Goal: Transaction & Acquisition: Book appointment/travel/reservation

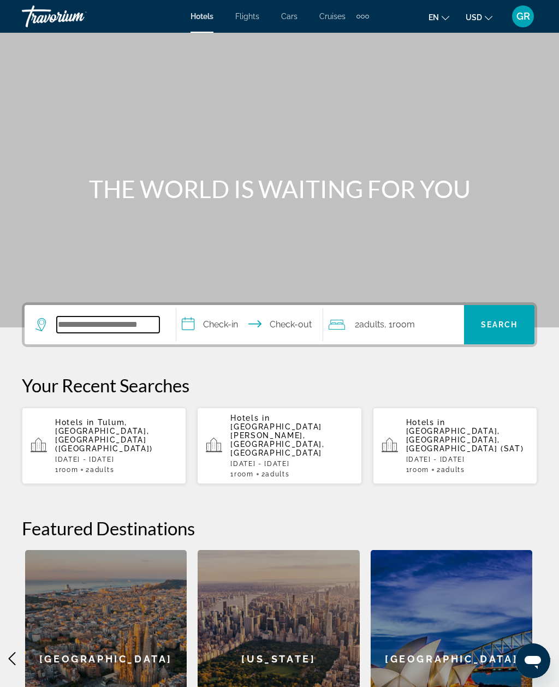
click at [129, 320] on input "Search hotel destination" at bounding box center [108, 324] width 103 height 16
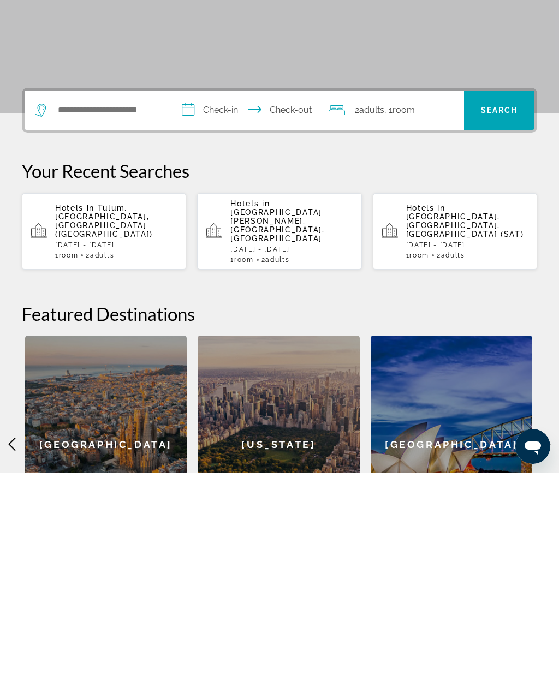
click at [164, 455] on p "[DATE] - [DATE]" at bounding box center [116, 459] width 122 height 8
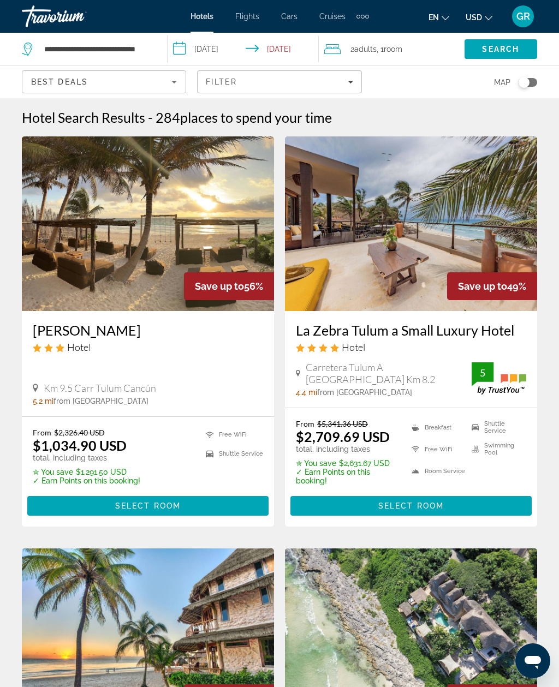
click at [254, 83] on div "Filter" at bounding box center [279, 81] width 147 height 9
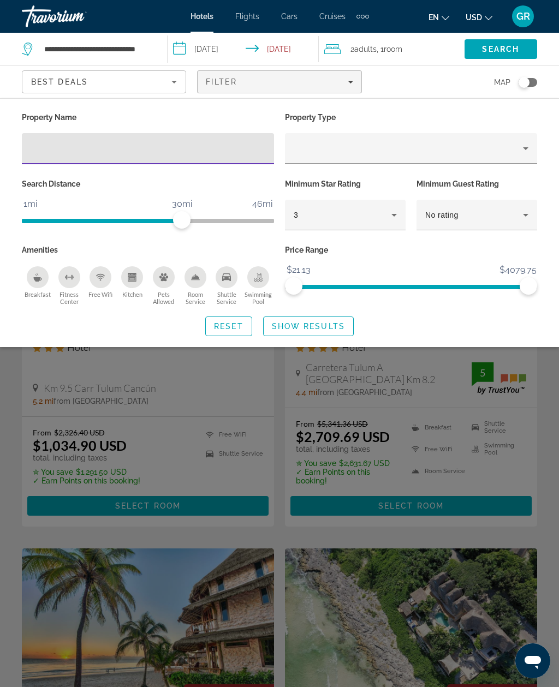
click at [163, 154] on input "Hotel Filters" at bounding box center [148, 148] width 235 height 13
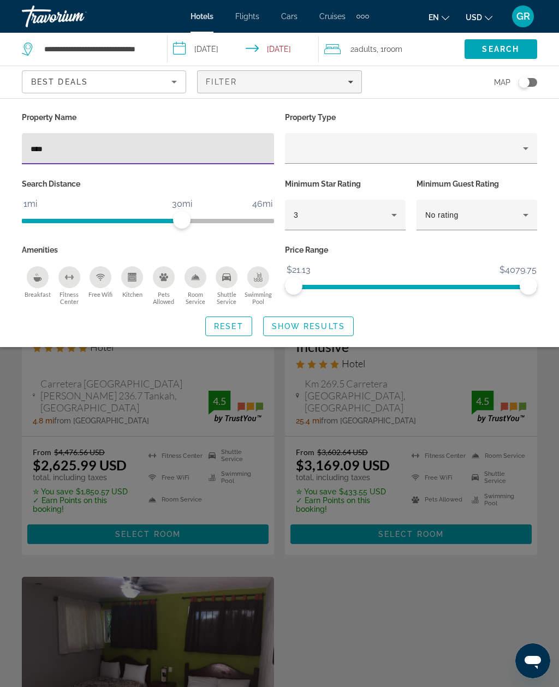
type input "*****"
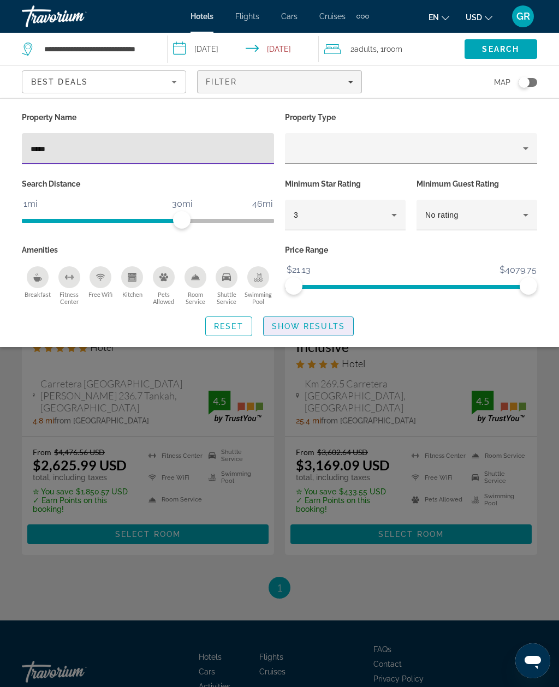
click at [335, 331] on span "Search widget" at bounding box center [307, 326] width 89 height 26
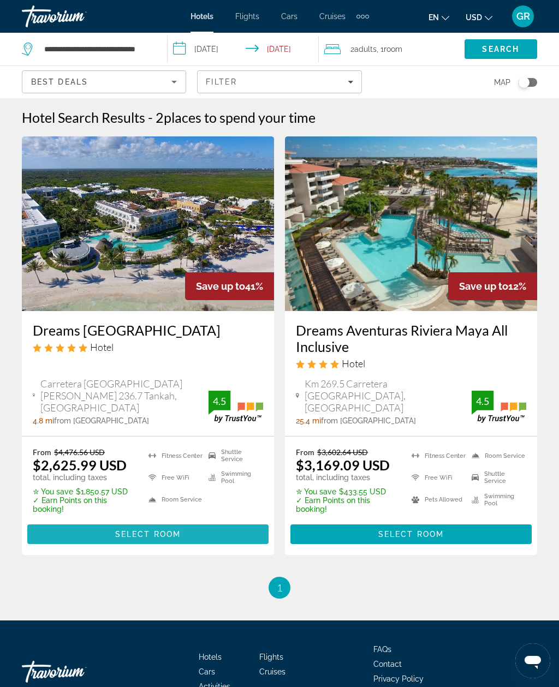
click at [175, 527] on span "Main content" at bounding box center [147, 534] width 241 height 26
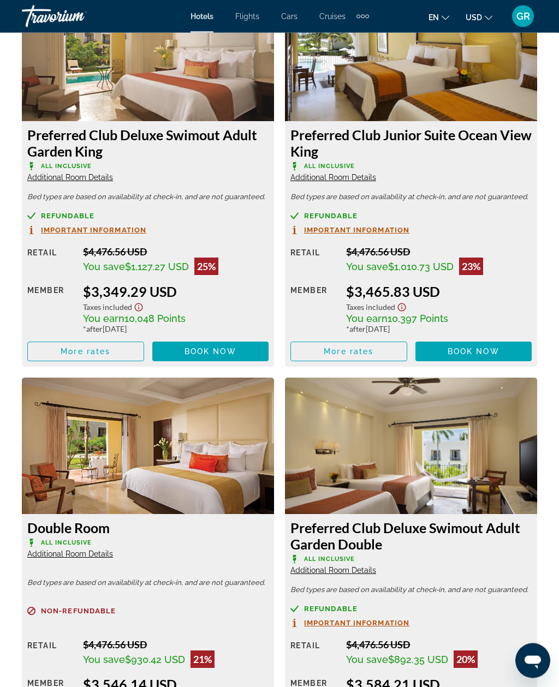
scroll to position [4213, 0]
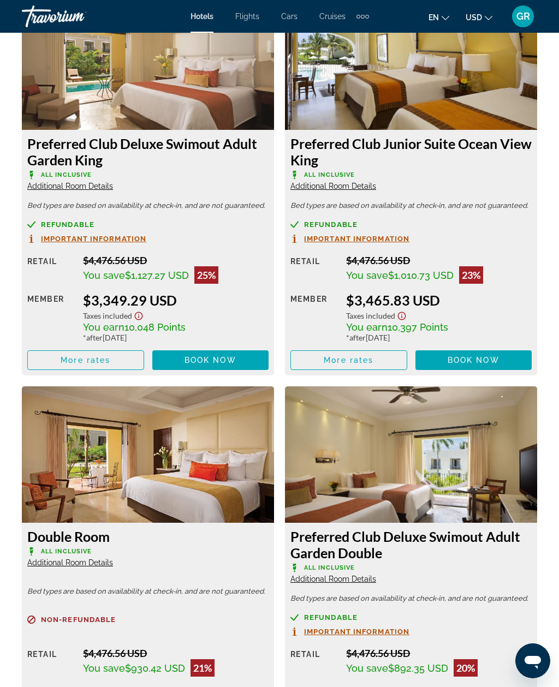
click at [214, 356] on span "Book now" at bounding box center [210, 360] width 52 height 9
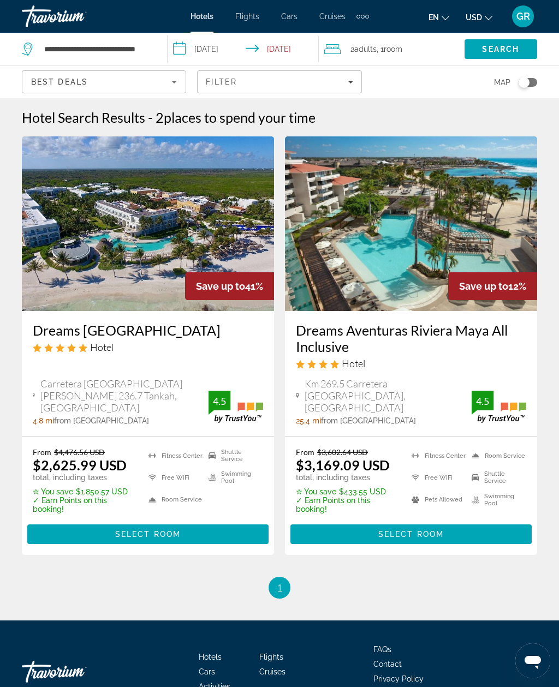
click at [390, 530] on span "Select Room" at bounding box center [410, 534] width 65 height 9
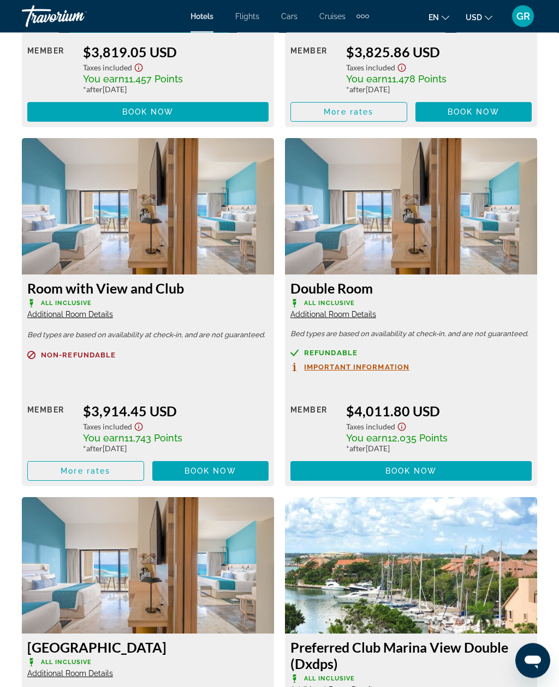
scroll to position [2849, 0]
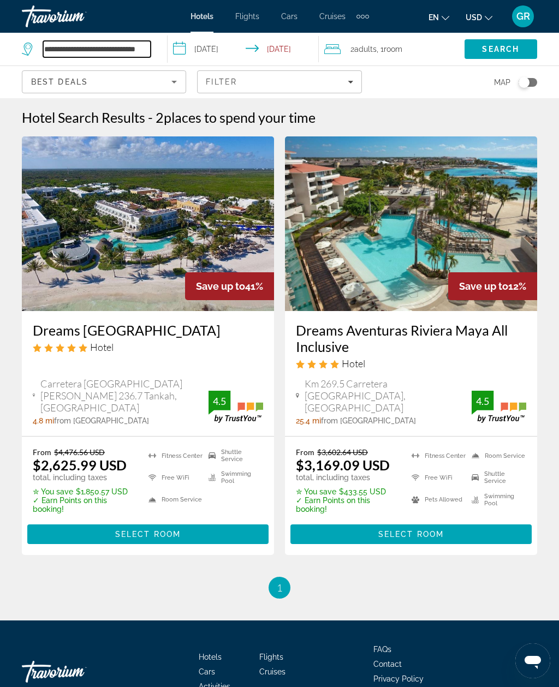
click at [83, 49] on input "**********" at bounding box center [96, 49] width 107 height 16
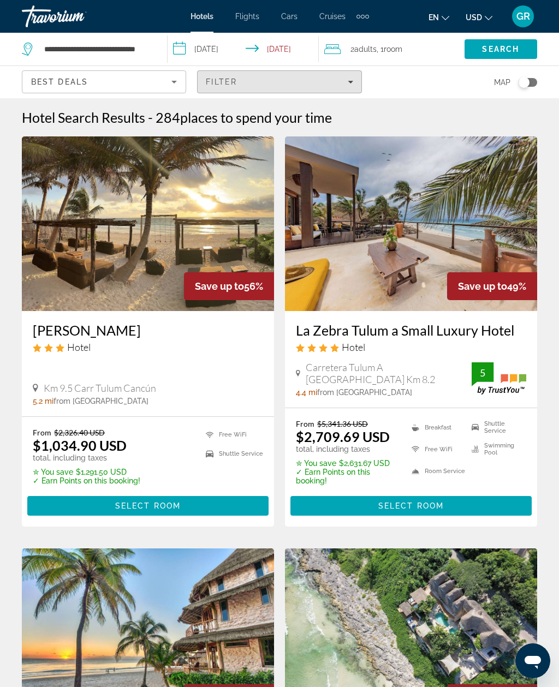
click at [308, 93] on span "Filters" at bounding box center [278, 82] width 163 height 26
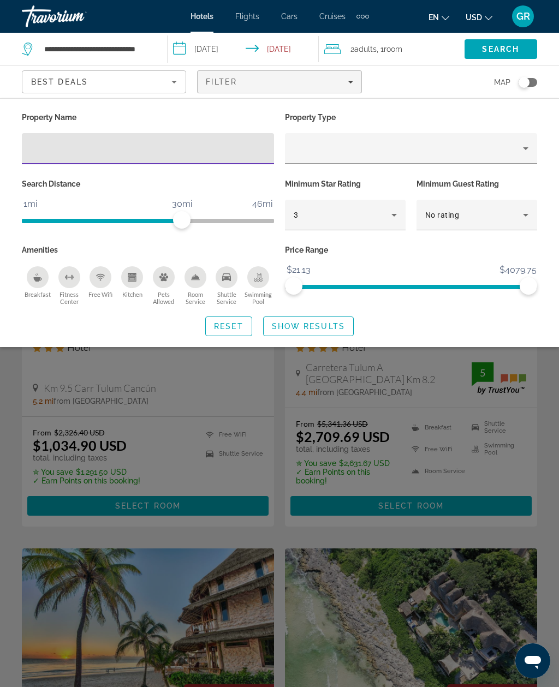
click at [503, 52] on span "Search" at bounding box center [500, 49] width 37 height 9
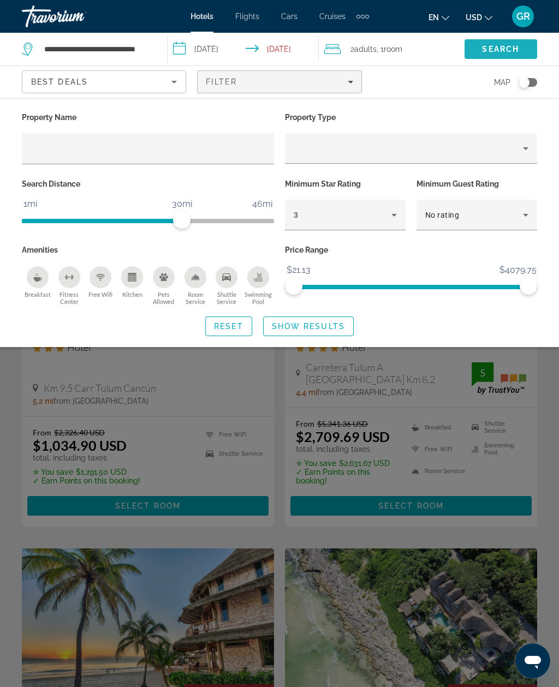
click at [518, 52] on span "Search" at bounding box center [500, 49] width 37 height 9
click at [342, 325] on span "Show Results" at bounding box center [308, 326] width 73 height 9
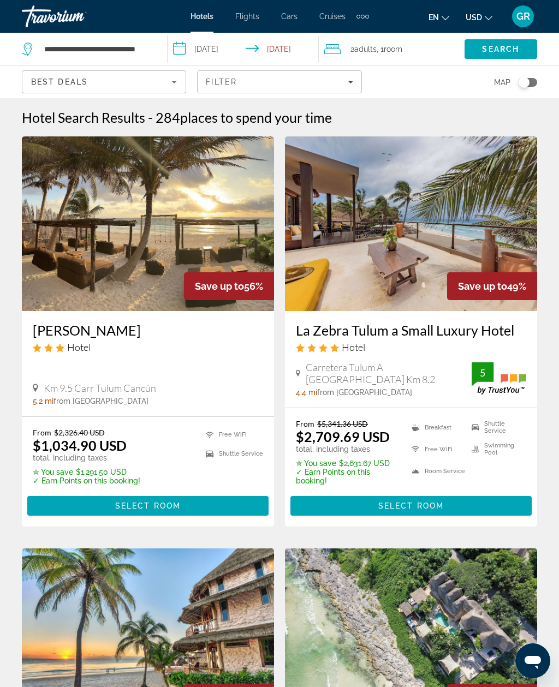
click at [178, 79] on icon "Sort by" at bounding box center [173, 81] width 13 height 13
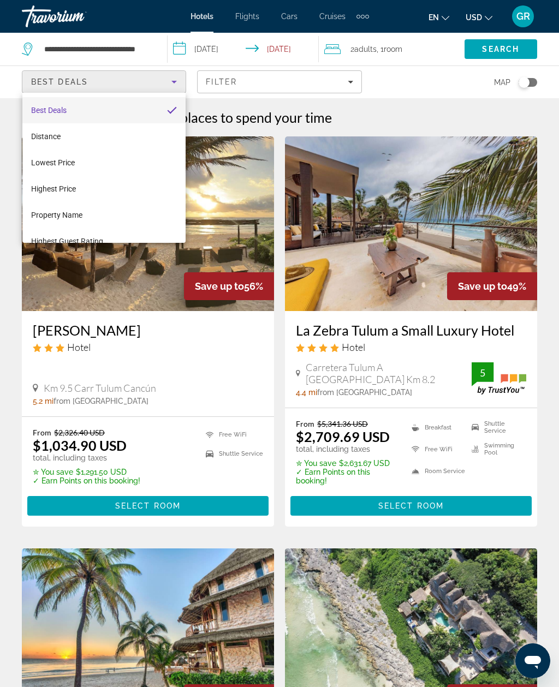
click at [314, 81] on div at bounding box center [279, 343] width 559 height 687
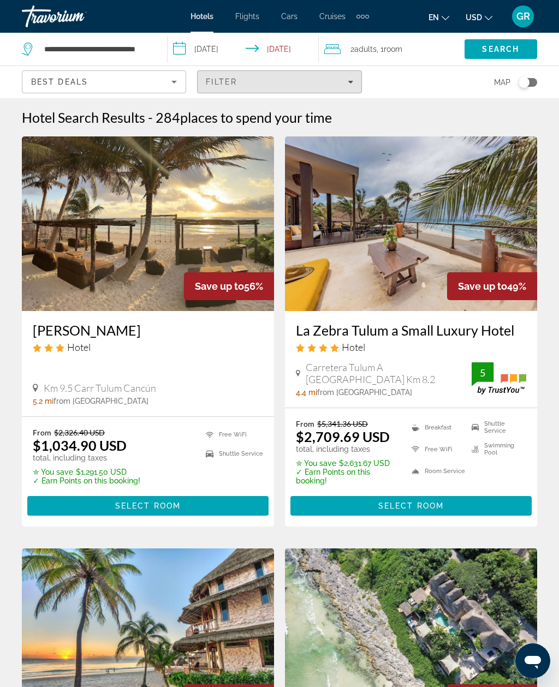
click at [294, 82] on div "Filter" at bounding box center [279, 81] width 147 height 9
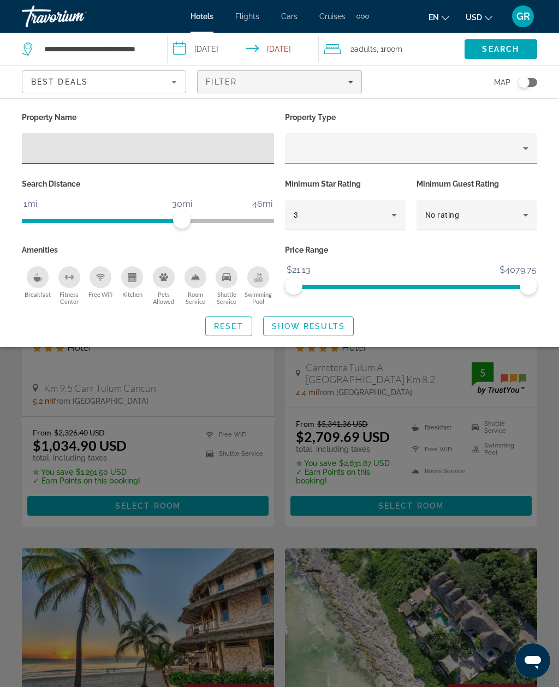
click at [385, 219] on div "3" at bounding box center [342, 214] width 98 height 13
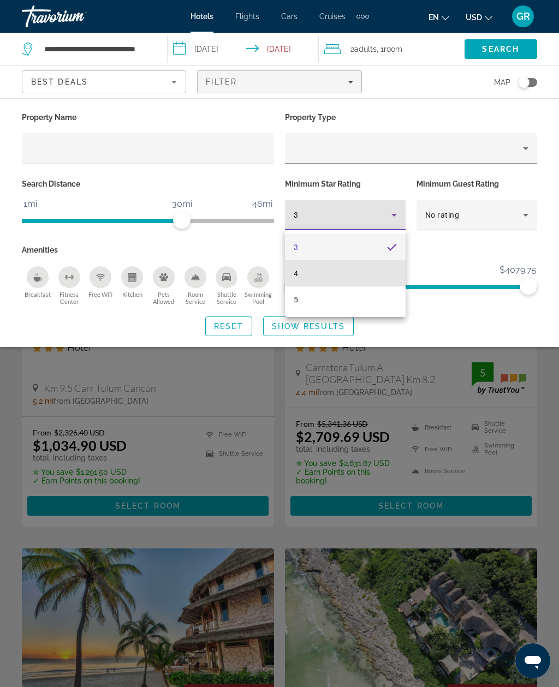
click at [349, 281] on mat-option "4" at bounding box center [345, 273] width 121 height 26
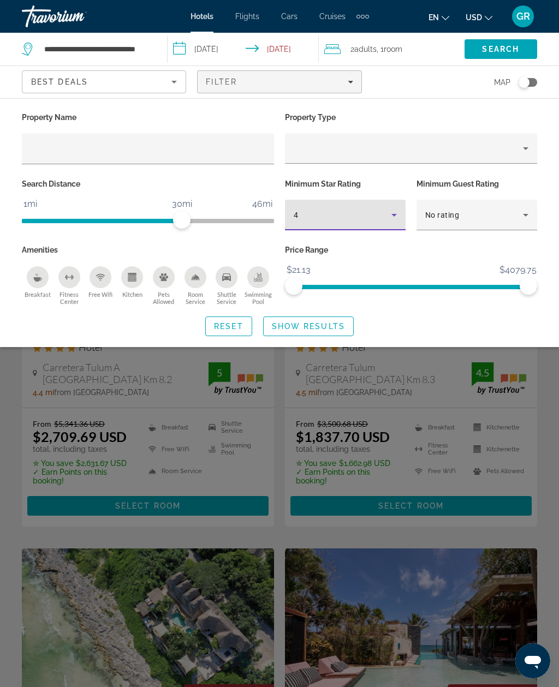
click at [326, 333] on span "Search widget" at bounding box center [307, 326] width 89 height 26
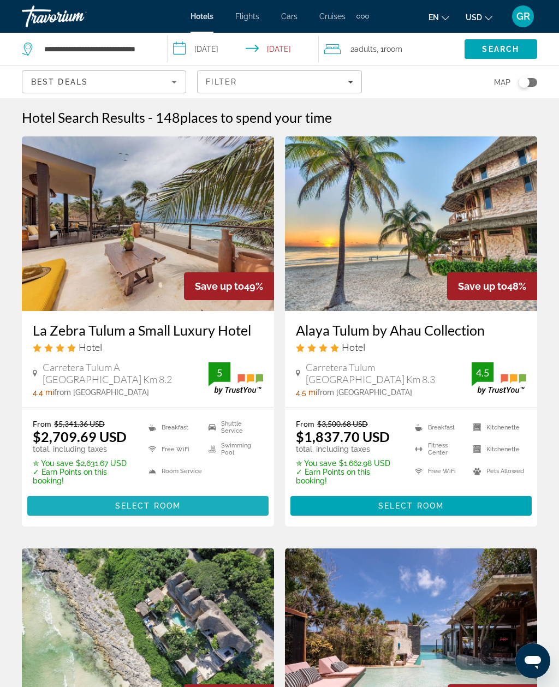
click at [109, 508] on span "Main content" at bounding box center [147, 506] width 241 height 26
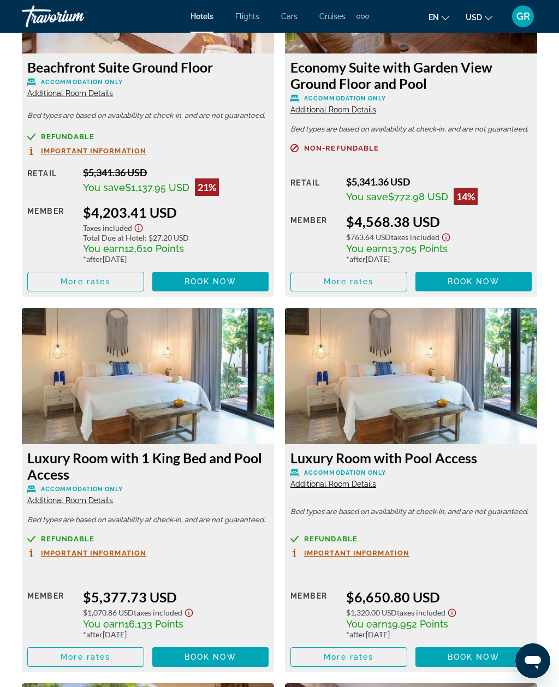
scroll to position [3146, 0]
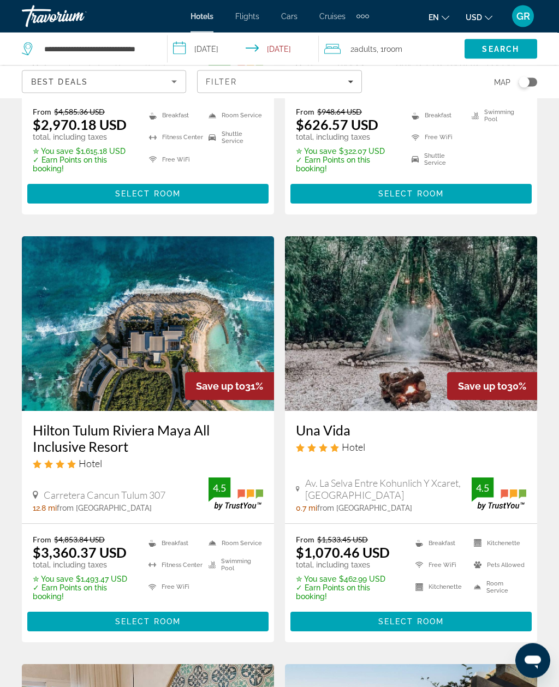
scroll to position [1575, 0]
click at [174, 611] on span "Main content" at bounding box center [147, 621] width 241 height 26
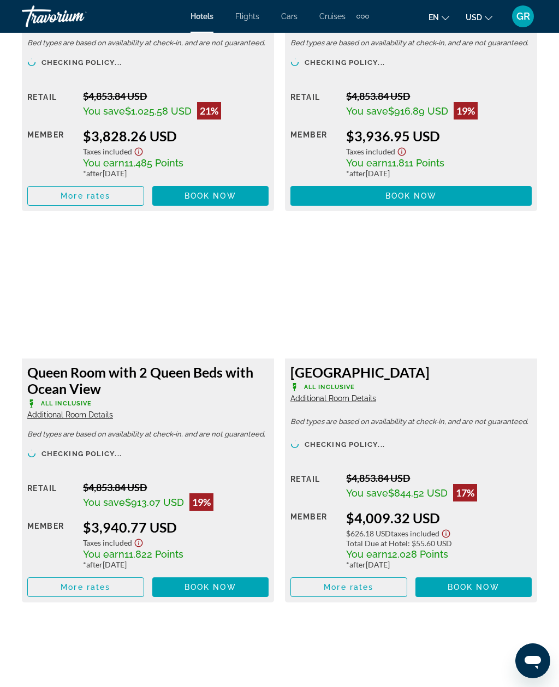
scroll to position [3960, 0]
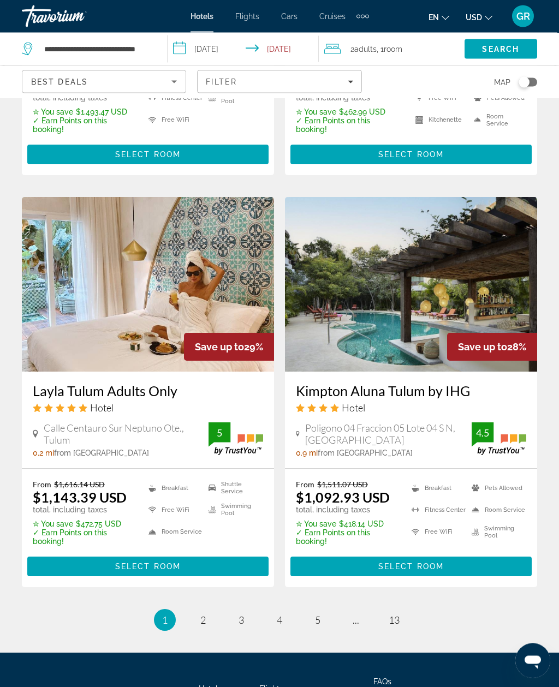
scroll to position [2042, 0]
click at [178, 559] on span "Main content" at bounding box center [147, 566] width 241 height 26
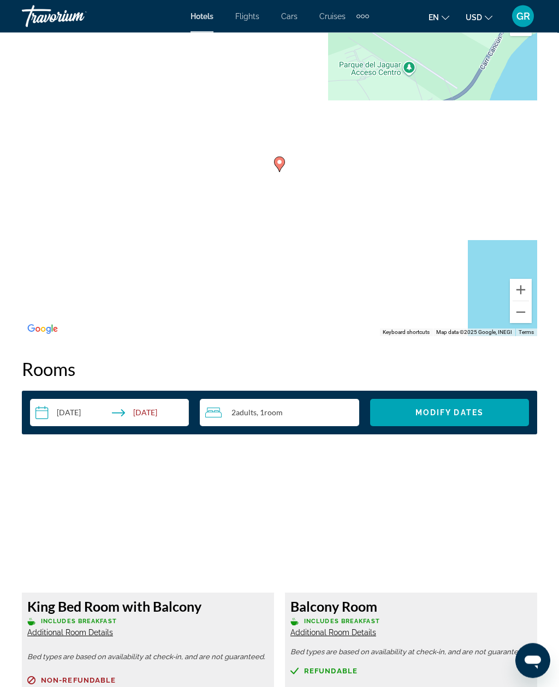
scroll to position [1412, 0]
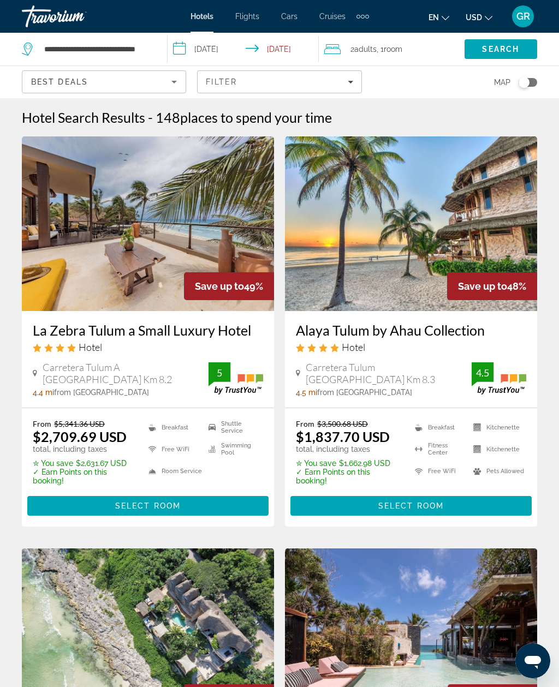
click at [119, 82] on div "Best Deals" at bounding box center [101, 81] width 140 height 13
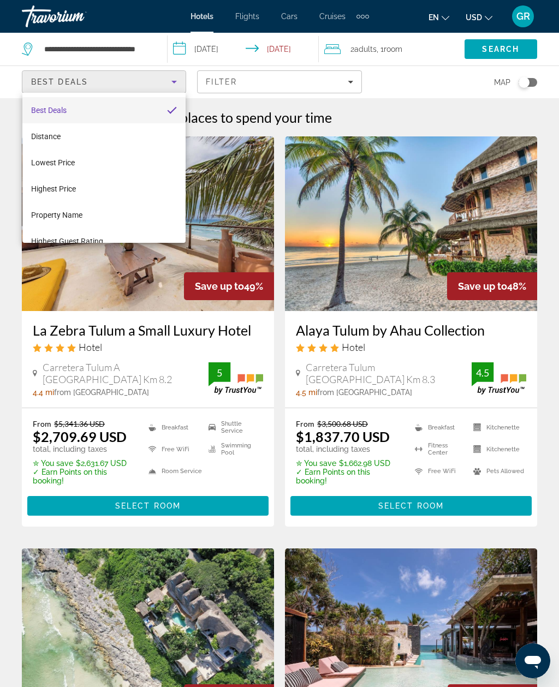
click at [307, 92] on div at bounding box center [279, 343] width 559 height 687
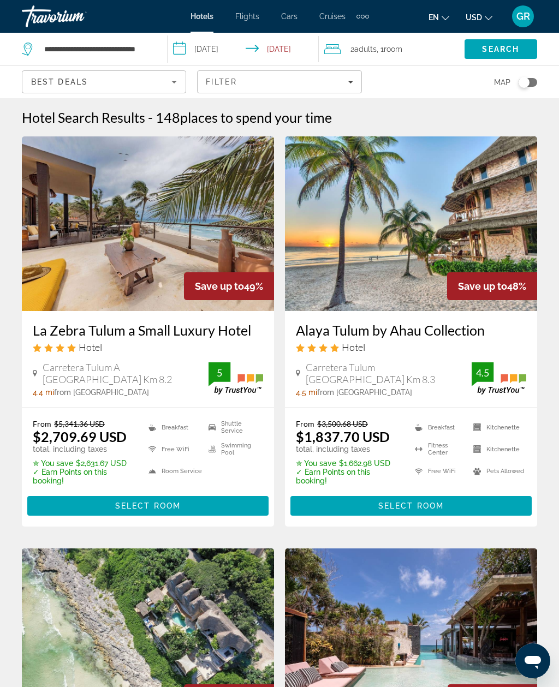
click at [291, 83] on div "Filter" at bounding box center [279, 81] width 147 height 9
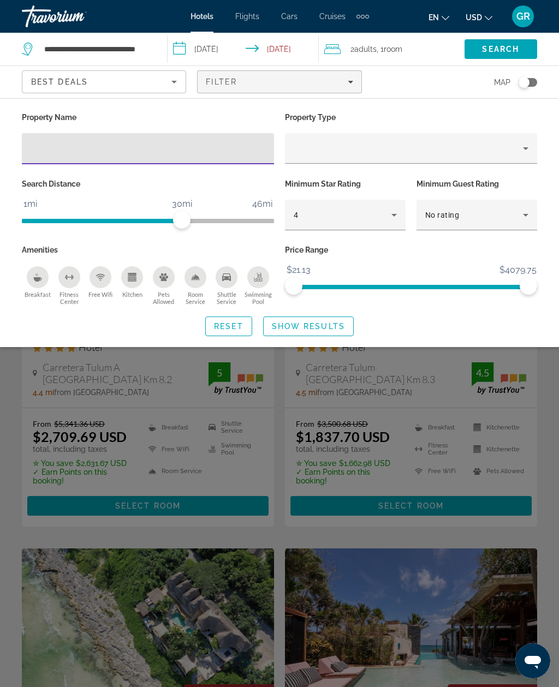
click at [393, 218] on icon "Hotel Filters" at bounding box center [393, 214] width 13 height 13
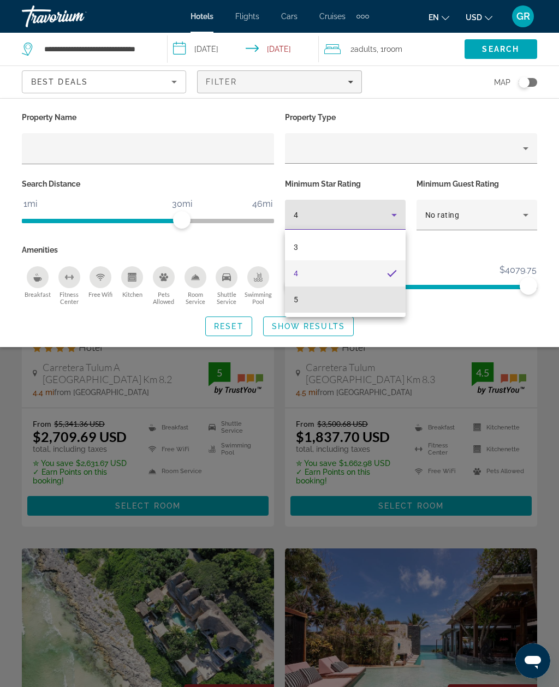
click at [333, 302] on mat-option "5" at bounding box center [345, 299] width 121 height 26
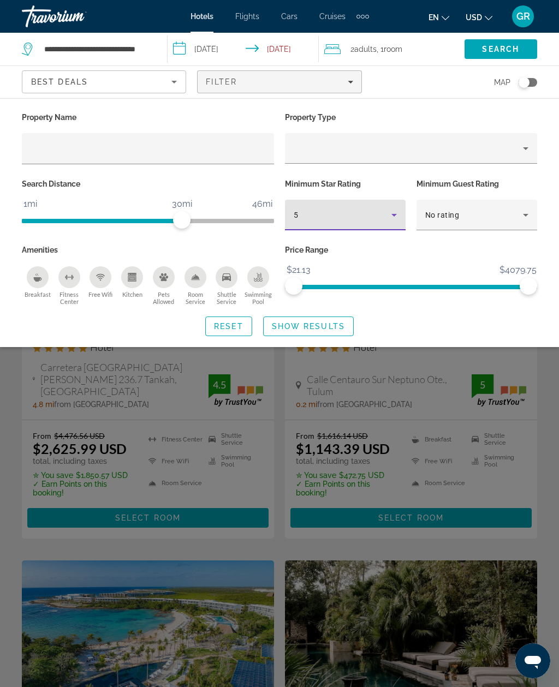
click at [328, 333] on span "Search widget" at bounding box center [307, 326] width 89 height 26
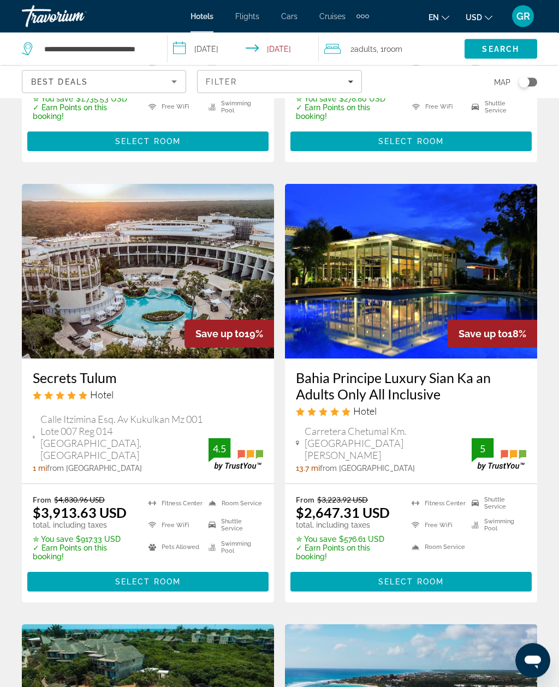
scroll to position [1685, 0]
click at [136, 577] on span "Select Room" at bounding box center [147, 581] width 65 height 9
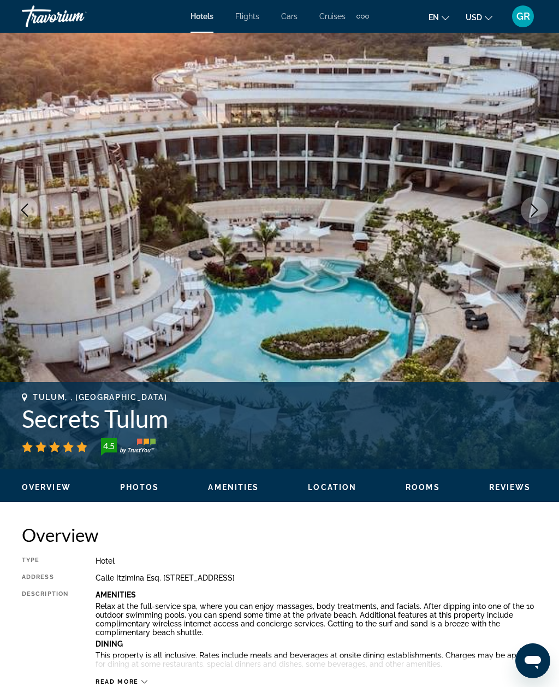
scroll to position [80, 0]
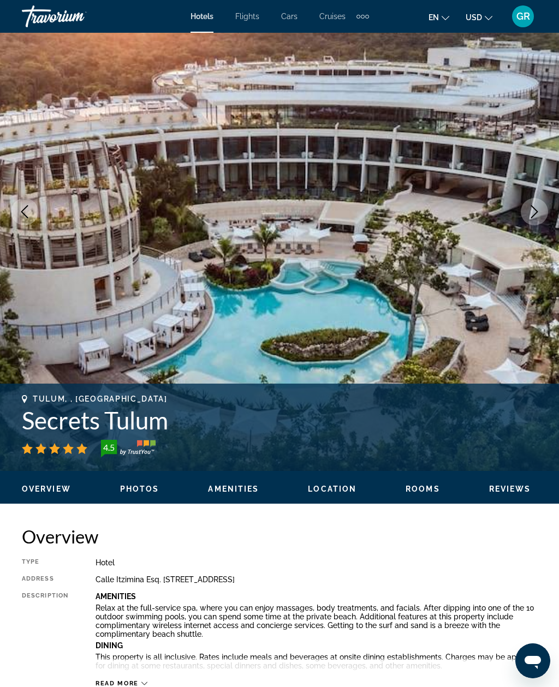
click at [539, 208] on icon "Next image" at bounding box center [533, 211] width 13 height 13
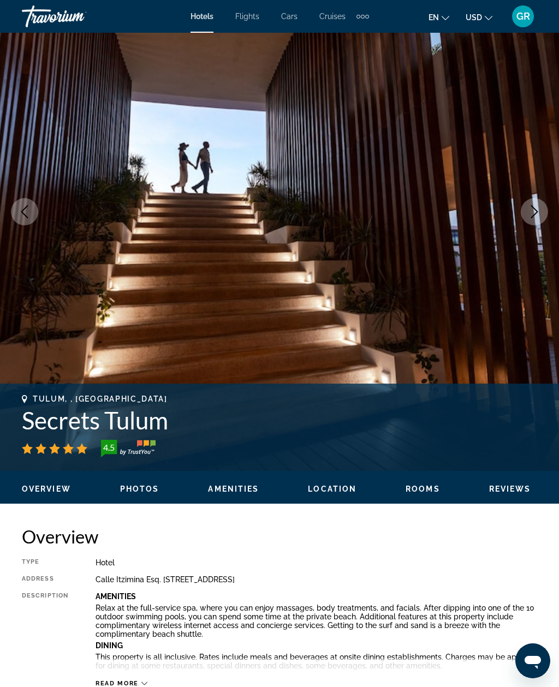
click at [535, 211] on icon "Next image" at bounding box center [533, 211] width 13 height 13
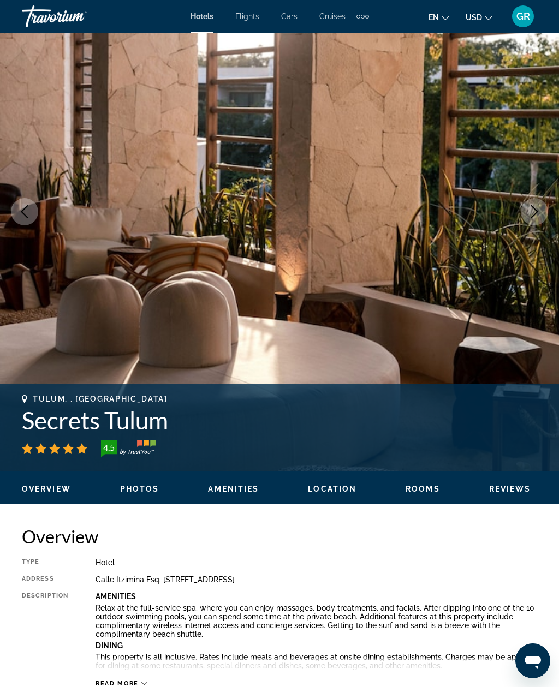
click at [538, 215] on icon "Next image" at bounding box center [533, 211] width 13 height 13
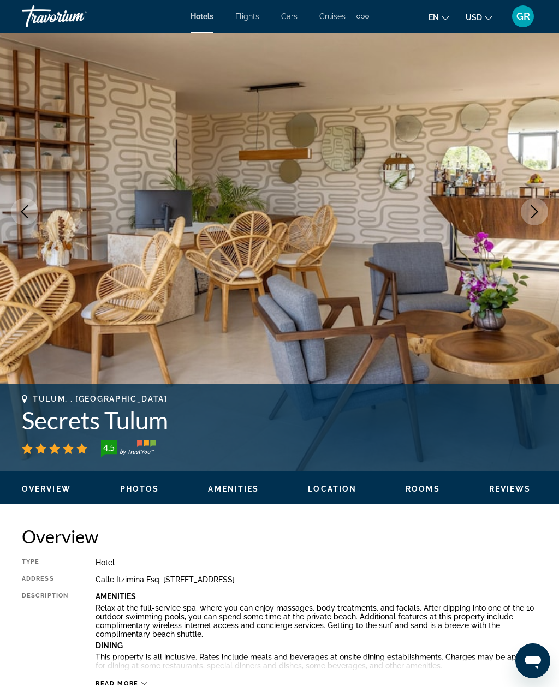
click at [538, 214] on icon "Next image" at bounding box center [533, 211] width 13 height 13
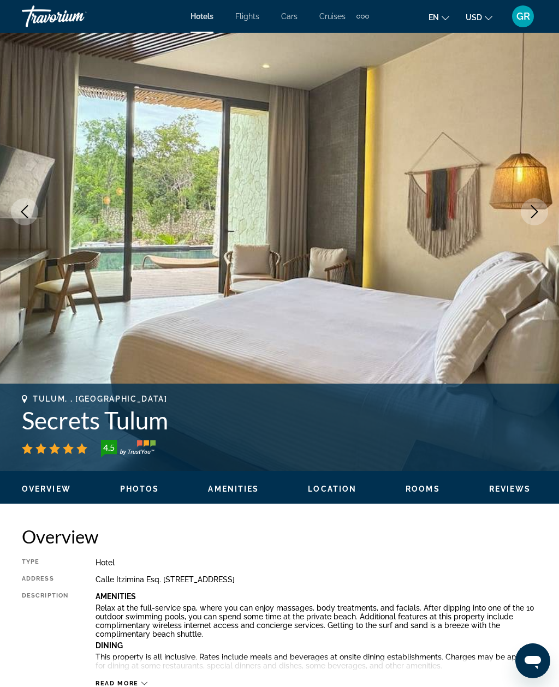
click at [537, 217] on icon "Next image" at bounding box center [533, 211] width 13 height 13
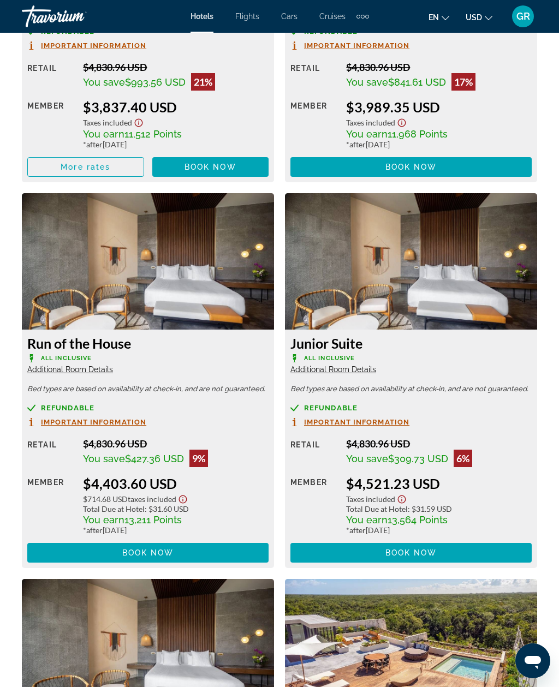
scroll to position [2067, 0]
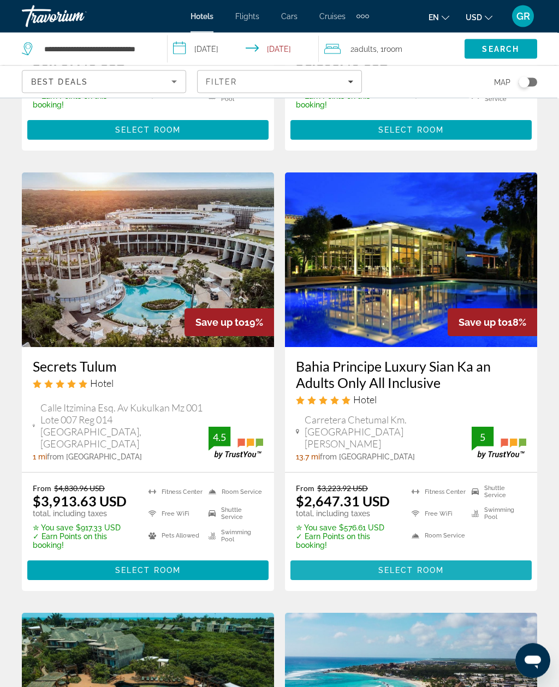
scroll to position [1696, 0]
click at [421, 566] on span "Select Room" at bounding box center [410, 570] width 65 height 9
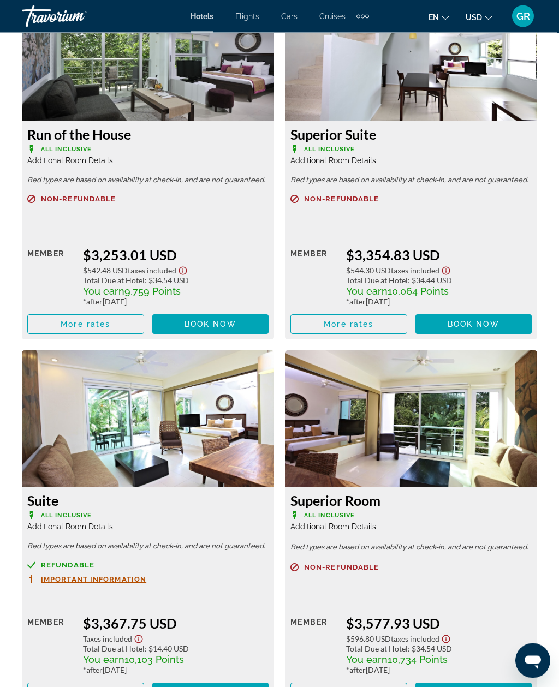
scroll to position [2246, 0]
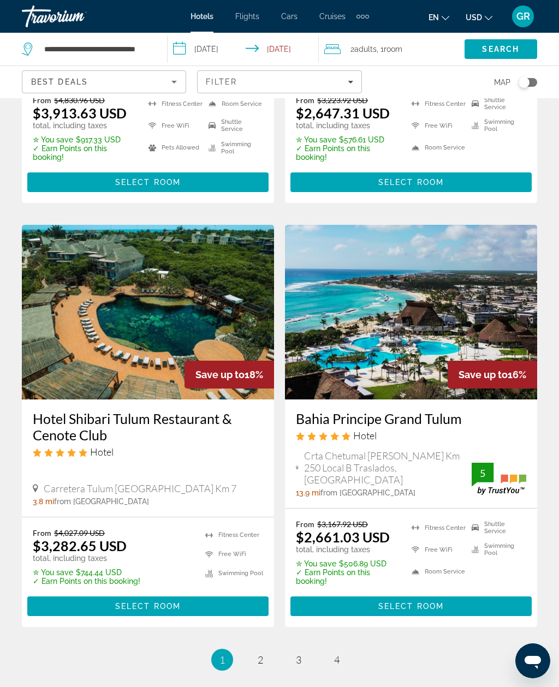
scroll to position [2117, 0]
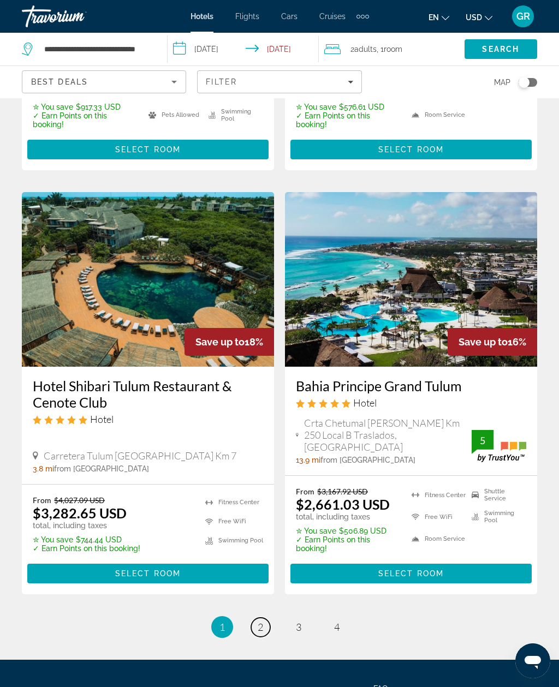
click at [261, 621] on span "2" at bounding box center [259, 627] width 5 height 12
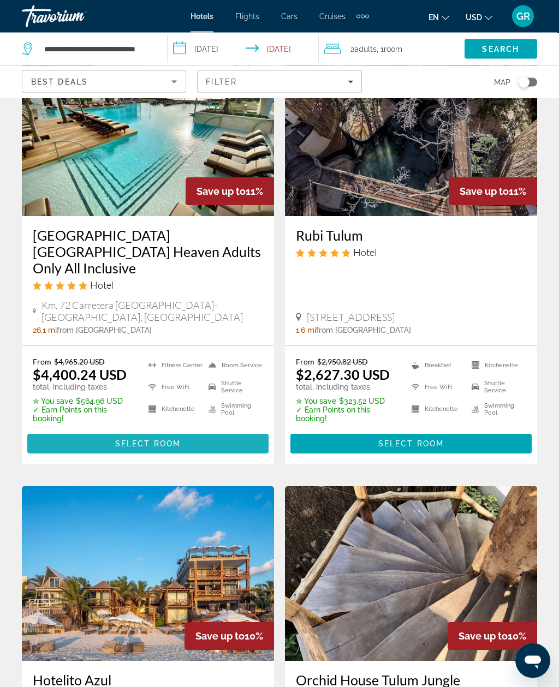
scroll to position [1823, 0]
click at [136, 439] on span "Select Room" at bounding box center [147, 443] width 65 height 9
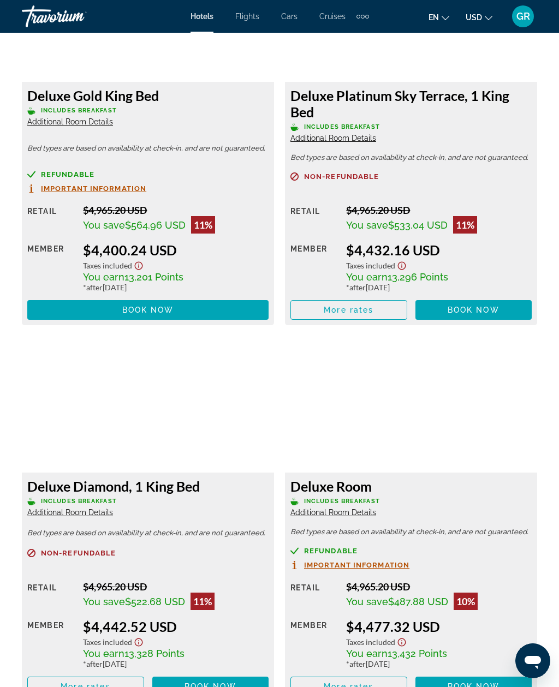
scroll to position [1927, 0]
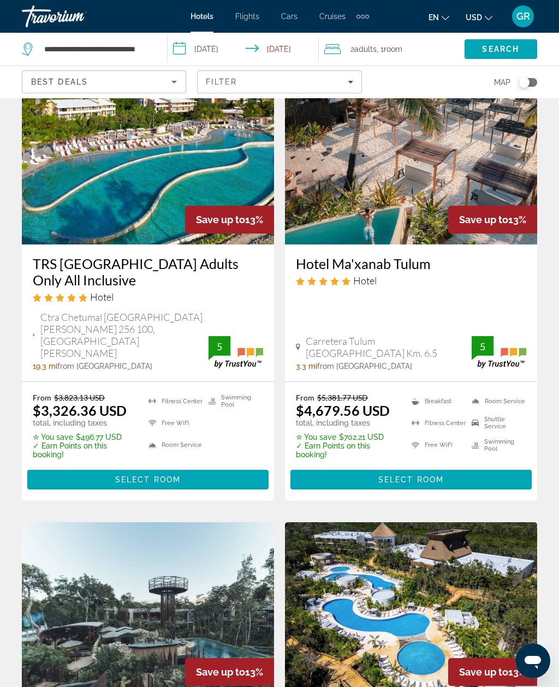
scroll to position [931, 0]
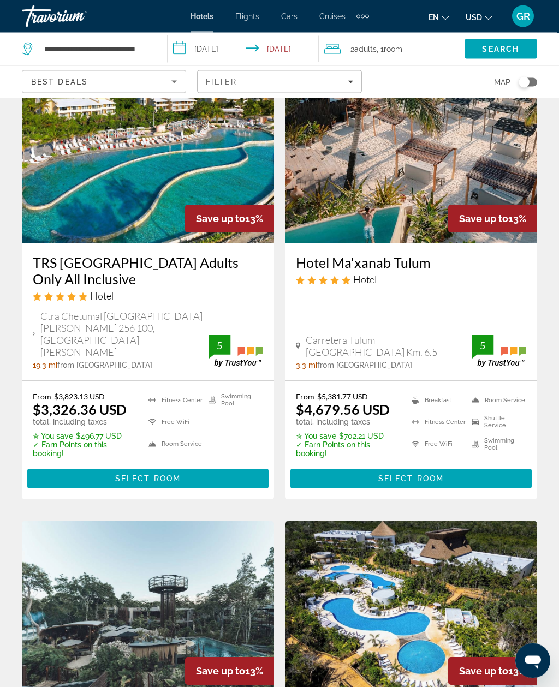
click at [333, 597] on img "Main content" at bounding box center [411, 608] width 252 height 175
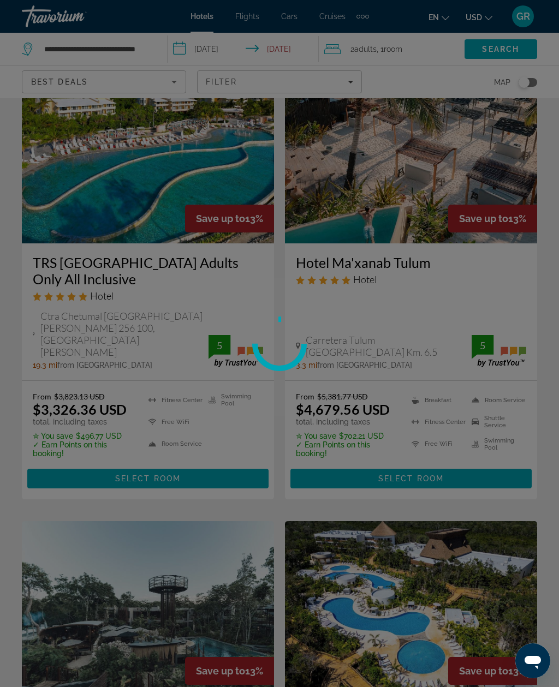
scroll to position [959, 0]
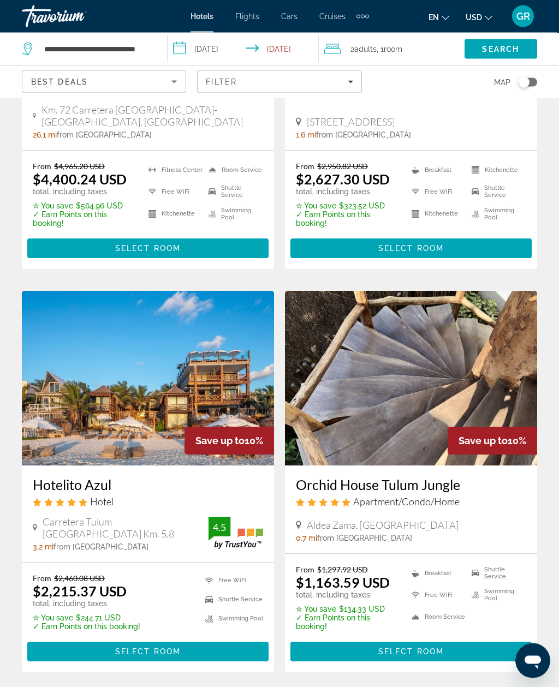
scroll to position [2018, 0]
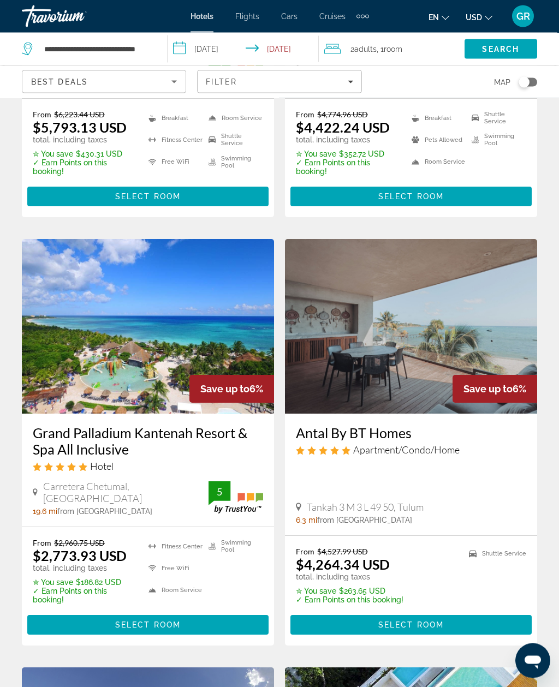
scroll to position [321, 0]
click at [174, 620] on span "Select Room" at bounding box center [147, 624] width 65 height 9
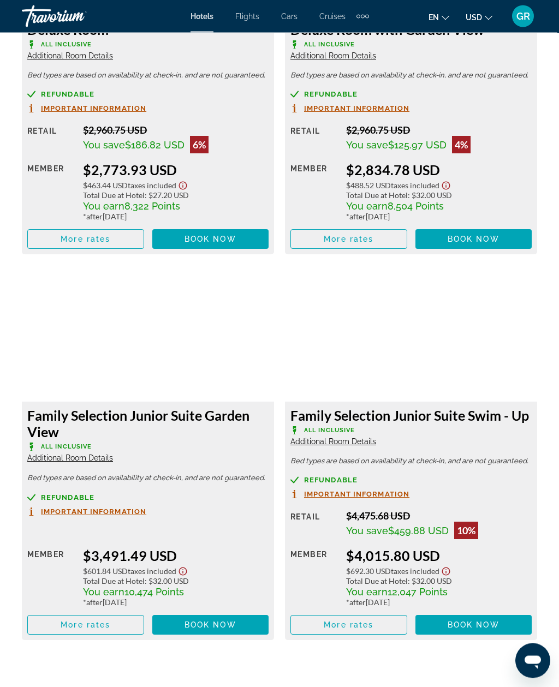
scroll to position [1996, 0]
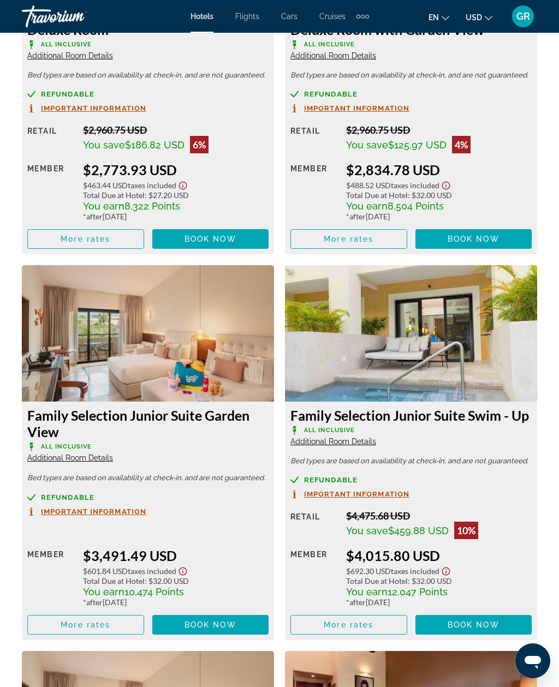
click at [437, 334] on img "Main content" at bounding box center [411, 333] width 252 height 136
click at [427, 357] on img "Main content" at bounding box center [411, 333] width 252 height 136
click at [459, 624] on span "Book now" at bounding box center [473, 624] width 52 height 9
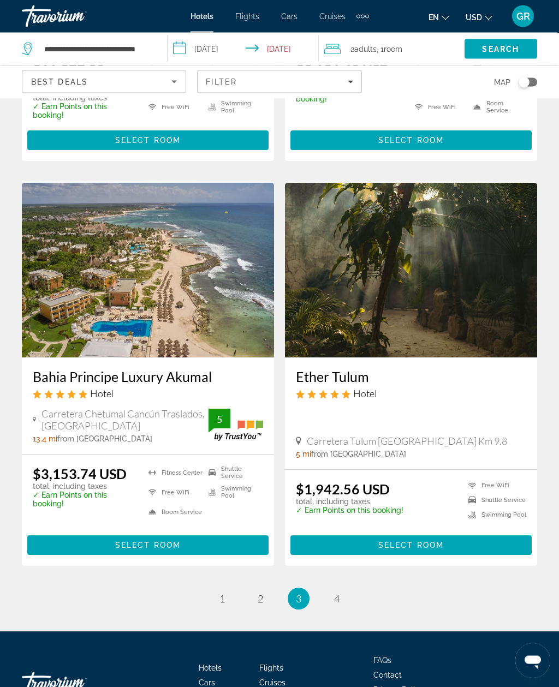
scroll to position [2086, 0]
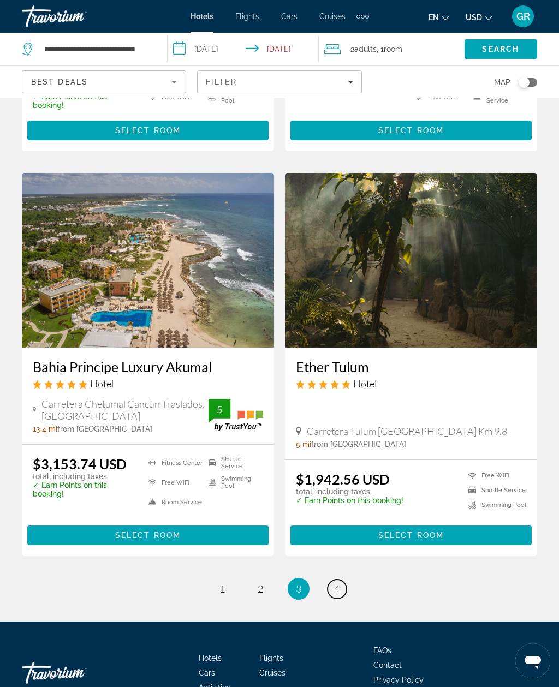
click at [338, 579] on link "page 4" at bounding box center [336, 588] width 19 height 19
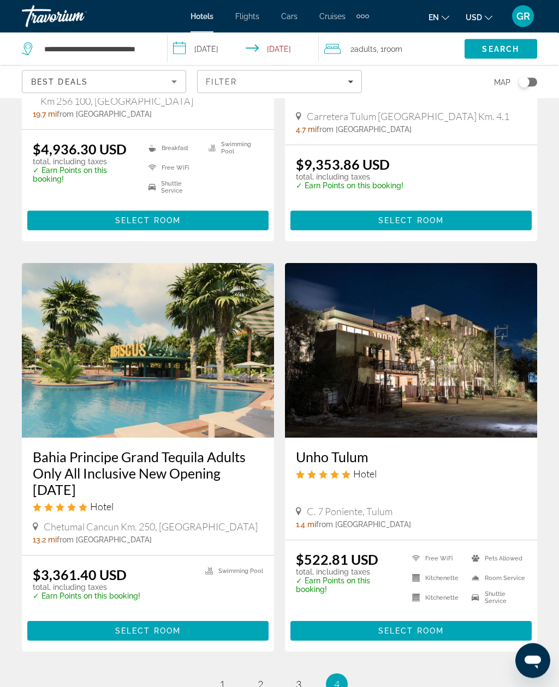
scroll to position [338, 0]
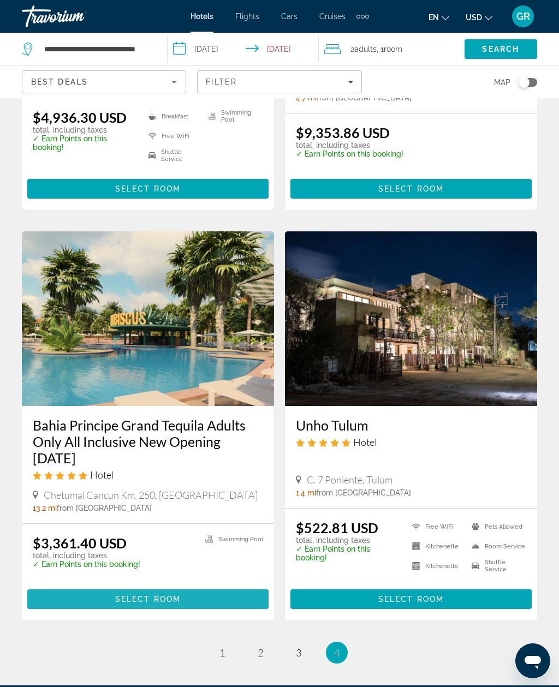
click at [167, 595] on span "Select Room" at bounding box center [147, 599] width 65 height 9
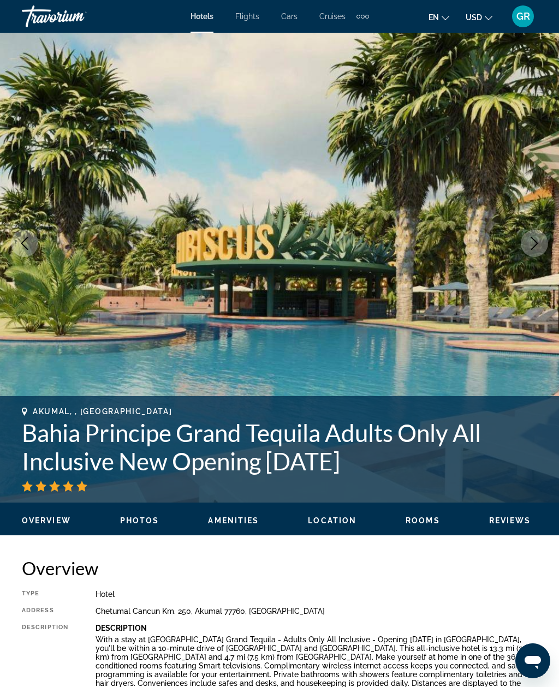
scroll to position [47, 0]
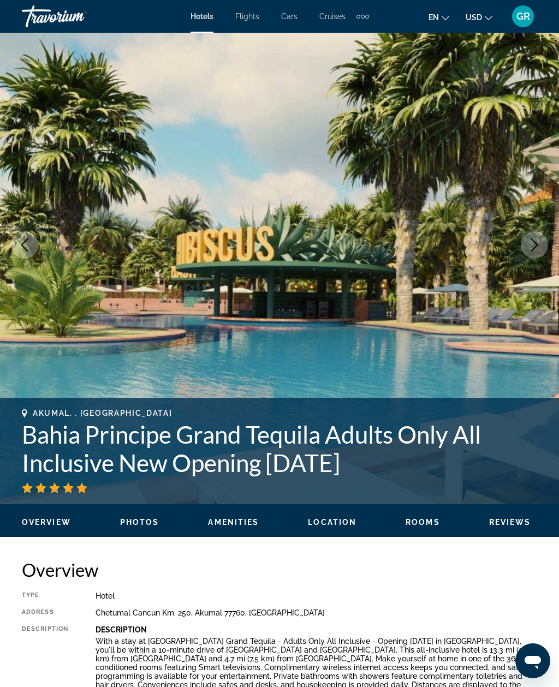
click at [541, 242] on button "Next image" at bounding box center [533, 244] width 27 height 27
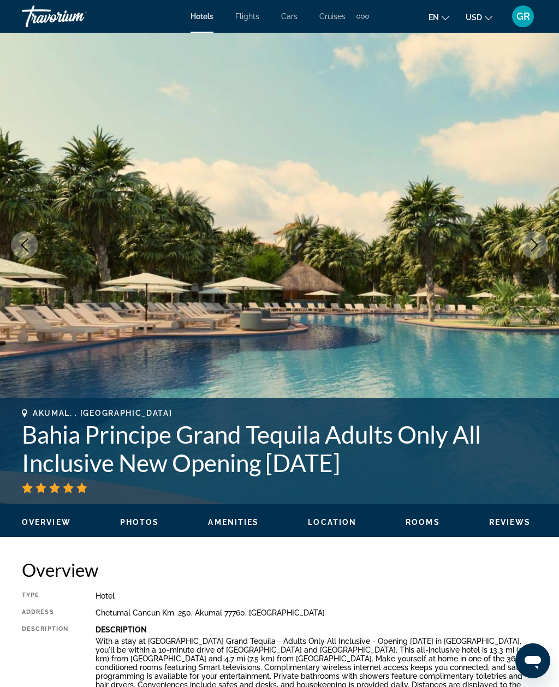
click at [532, 253] on button "Next image" at bounding box center [533, 244] width 27 height 27
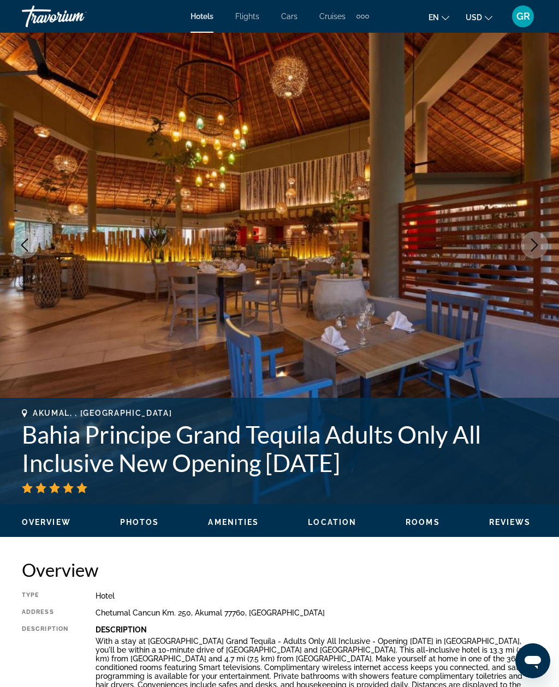
click at [531, 254] on button "Next image" at bounding box center [533, 244] width 27 height 27
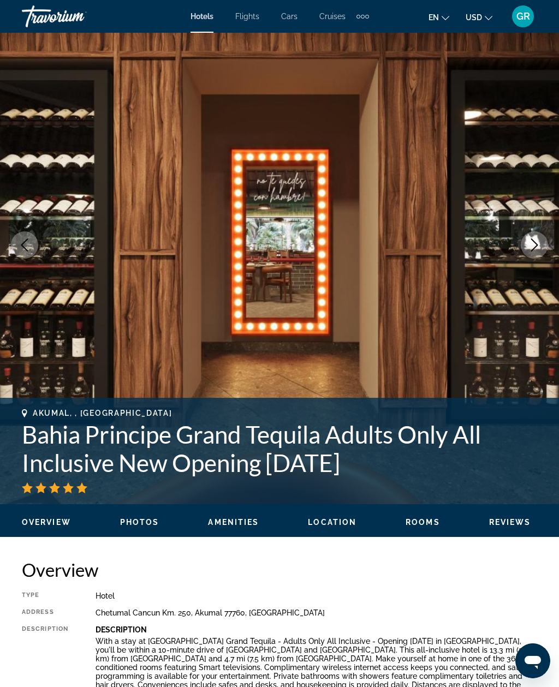
click at [533, 253] on button "Next image" at bounding box center [533, 244] width 27 height 27
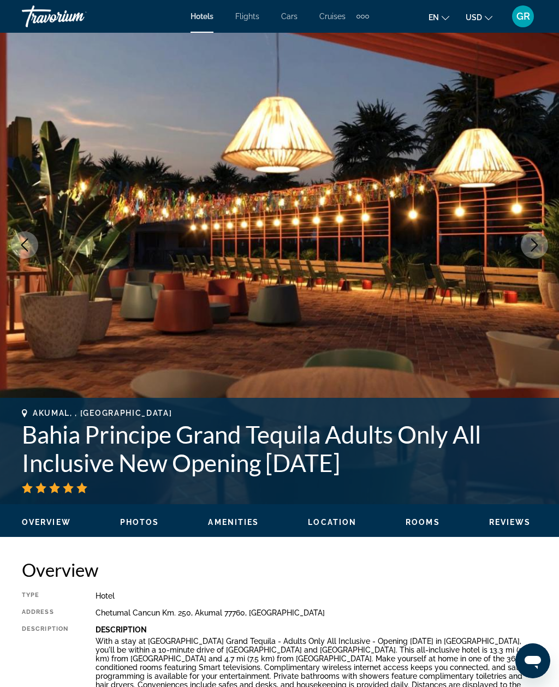
click at [533, 247] on icon "Next image" at bounding box center [533, 244] width 13 height 13
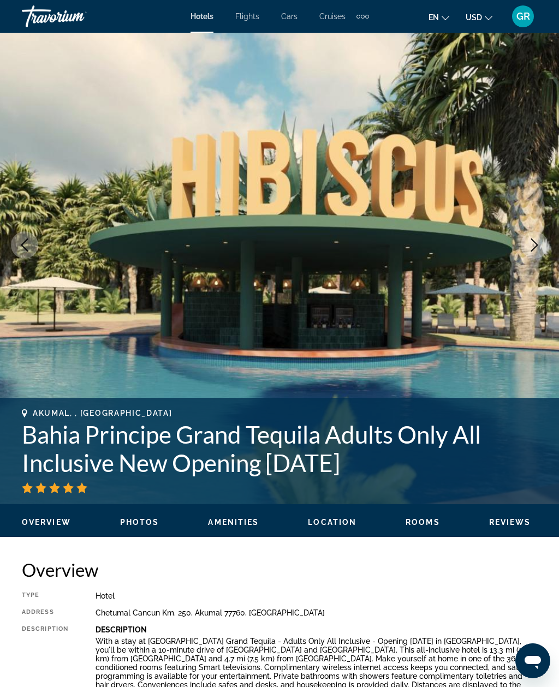
click at [538, 247] on icon "Next image" at bounding box center [533, 244] width 13 height 13
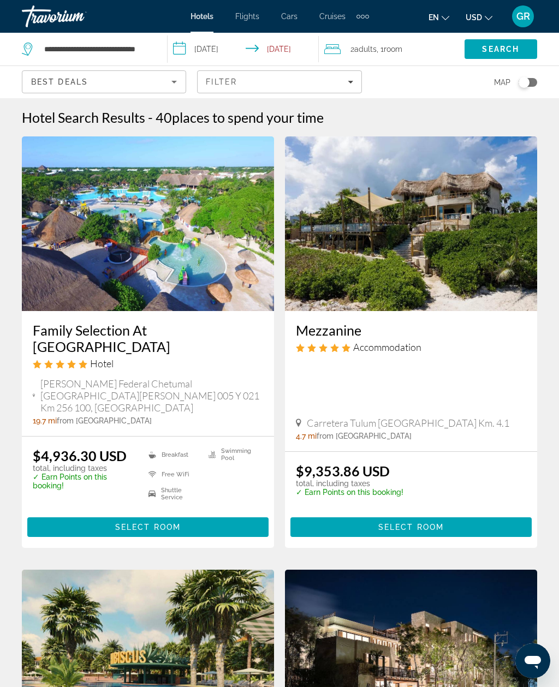
click at [141, 99] on div "**********" at bounding box center [279, 511] width 559 height 1023
click at [23, 95] on div "Best Deals" at bounding box center [104, 82] width 164 height 32
click at [23, 89] on div "Best Deals" at bounding box center [103, 82] width 163 height 22
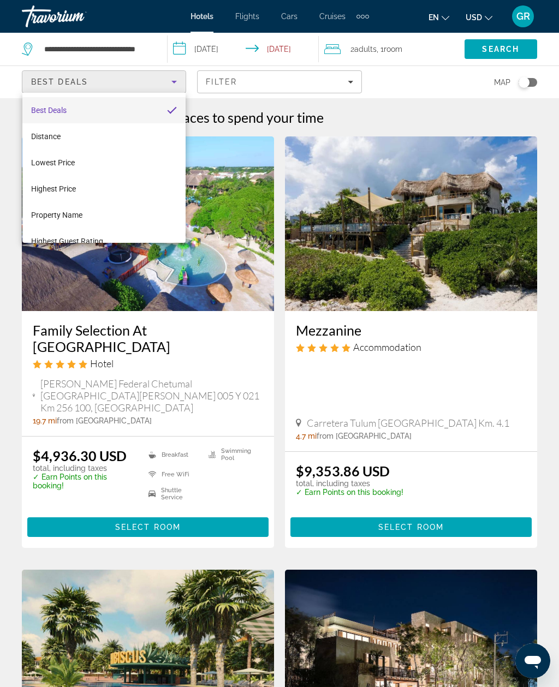
click at [237, 236] on div at bounding box center [279, 343] width 559 height 687
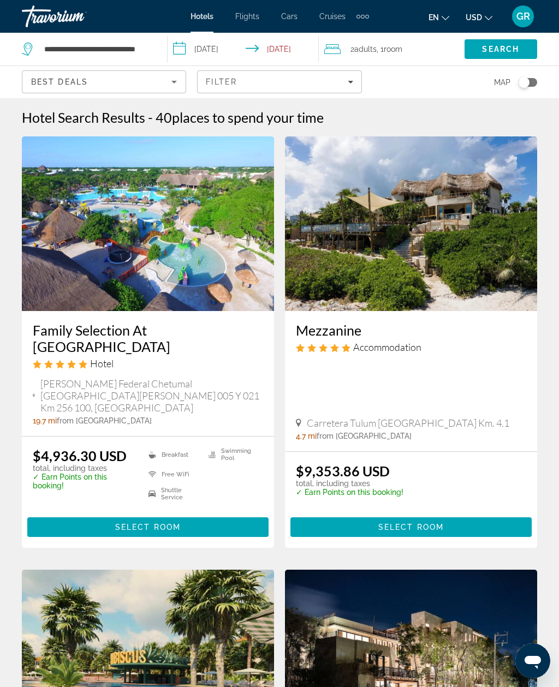
click at [154, 98] on div "**********" at bounding box center [279, 511] width 559 height 1023
click at [146, 49] on input "**********" at bounding box center [96, 49] width 107 height 16
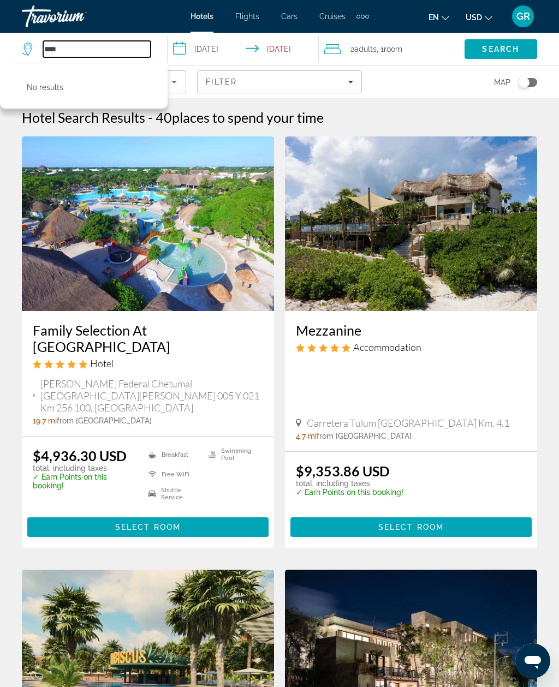
click at [79, 49] on input "****" at bounding box center [96, 49] width 107 height 16
type input "*"
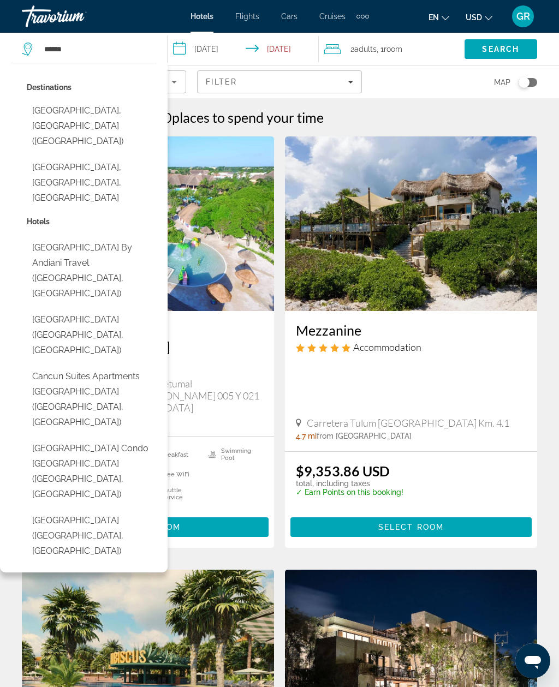
click at [60, 106] on button "[GEOGRAPHIC_DATA], [GEOGRAPHIC_DATA] ([GEOGRAPHIC_DATA])" at bounding box center [92, 125] width 130 height 51
type input "**********"
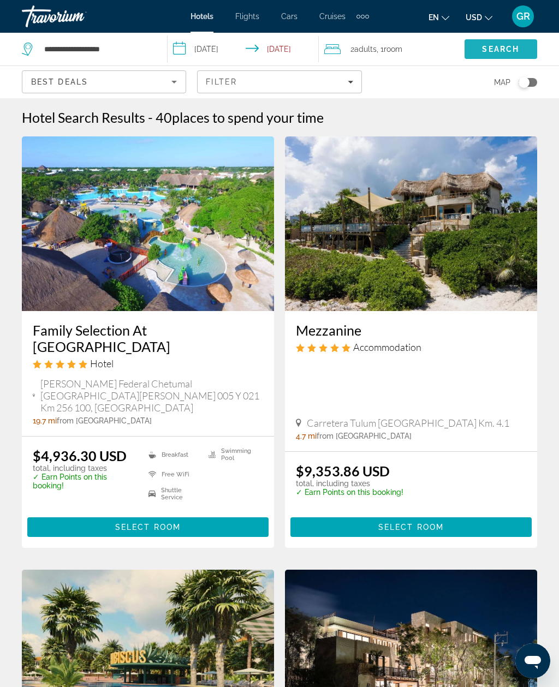
click at [522, 53] on span "Search" at bounding box center [500, 49] width 73 height 26
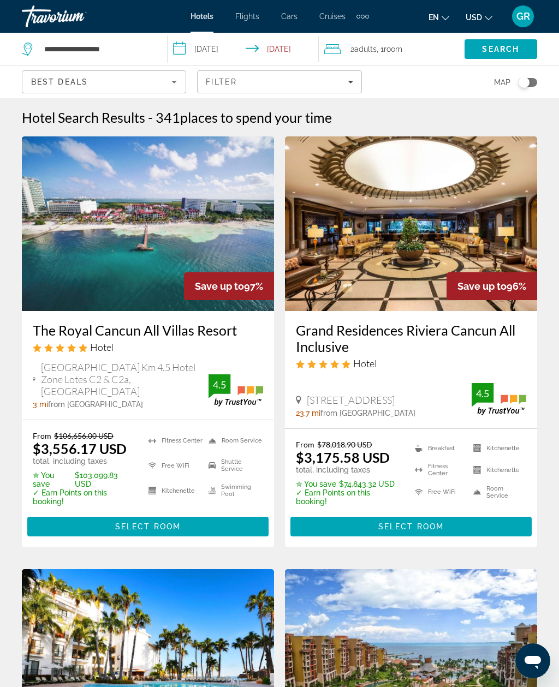
click at [169, 527] on span "Main content" at bounding box center [147, 526] width 241 height 26
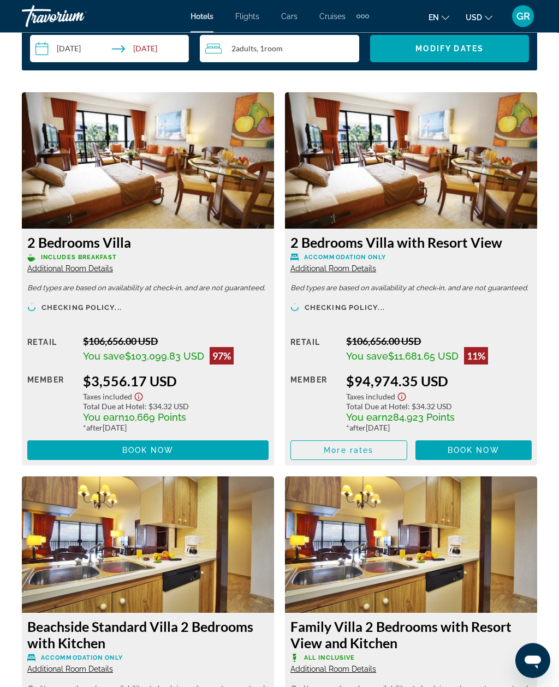
scroll to position [1792, 0]
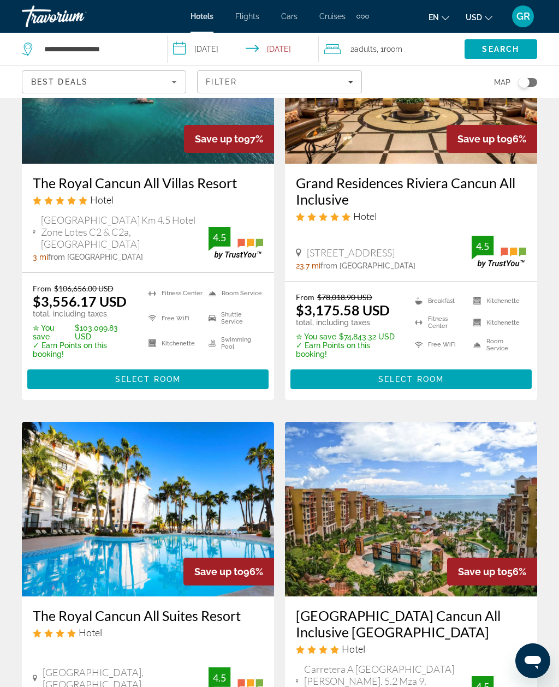
scroll to position [143, 0]
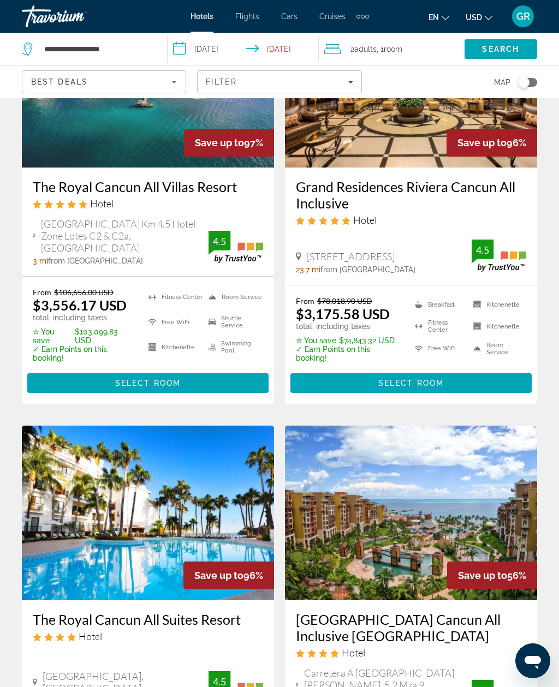
click at [424, 382] on span "Select Room" at bounding box center [410, 383] width 65 height 9
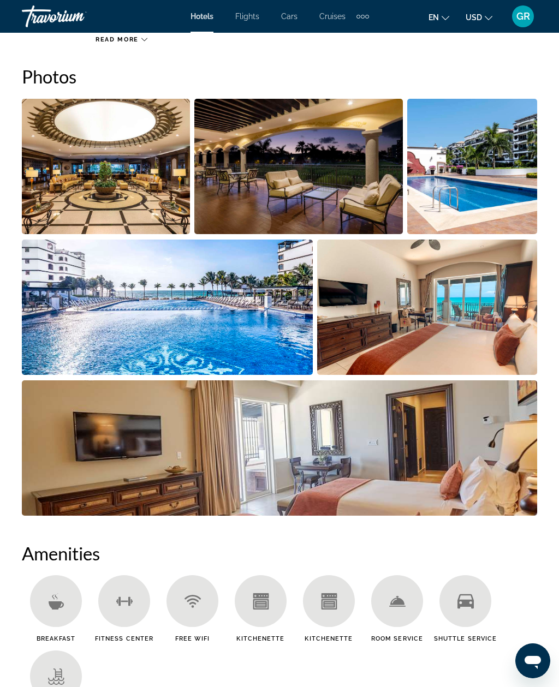
scroll to position [715, 0]
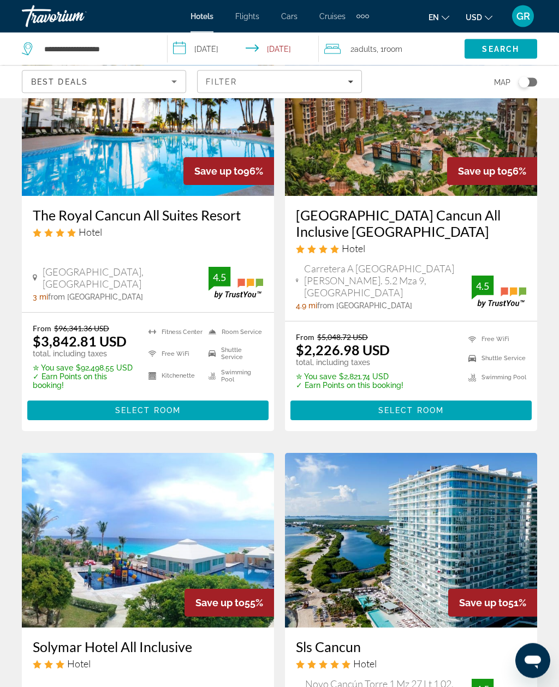
scroll to position [548, 0]
click at [112, 397] on span "Main content" at bounding box center [147, 410] width 241 height 26
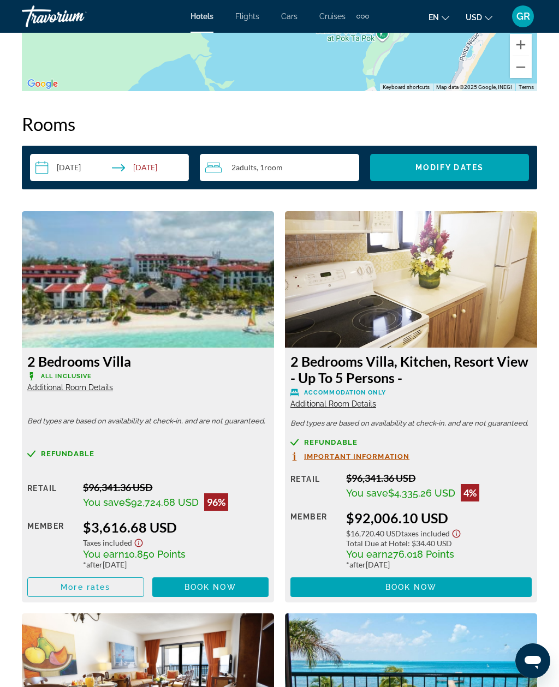
scroll to position [1658, 0]
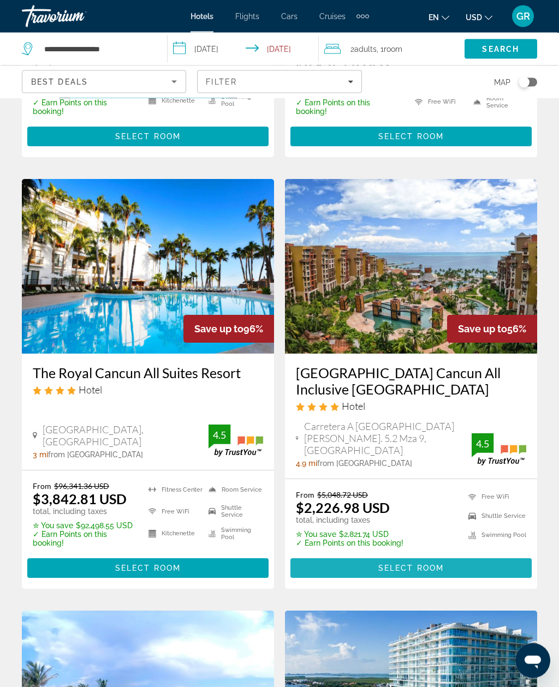
scroll to position [390, 0]
click at [465, 555] on span "Main content" at bounding box center [410, 568] width 241 height 26
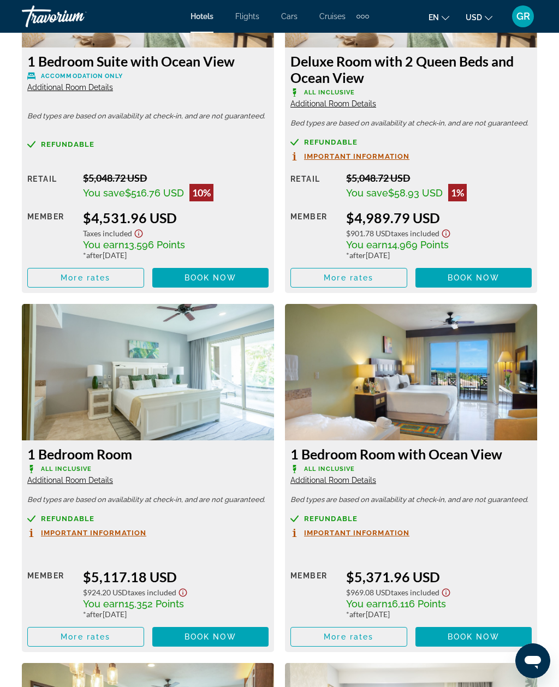
scroll to position [2728, 0]
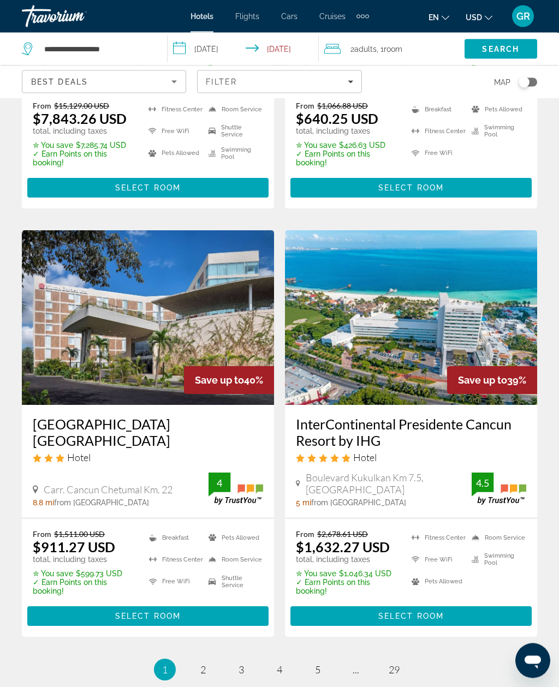
scroll to position [2038, 0]
click at [422, 603] on span "Main content" at bounding box center [410, 616] width 241 height 26
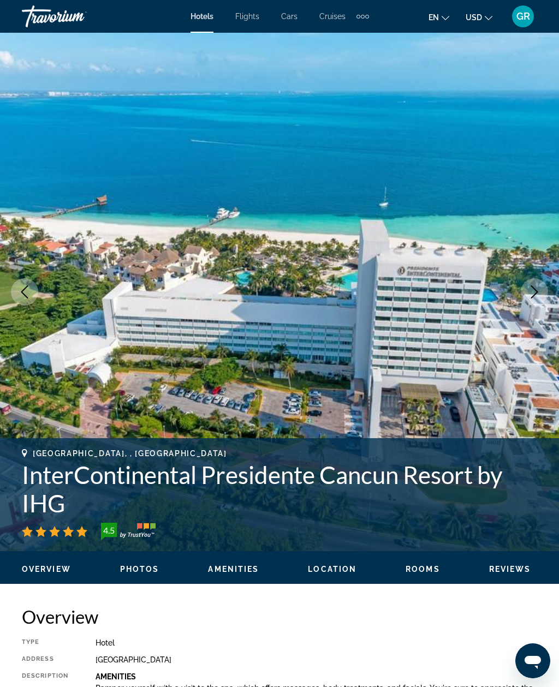
click at [534, 285] on icon "Next image" at bounding box center [533, 291] width 13 height 13
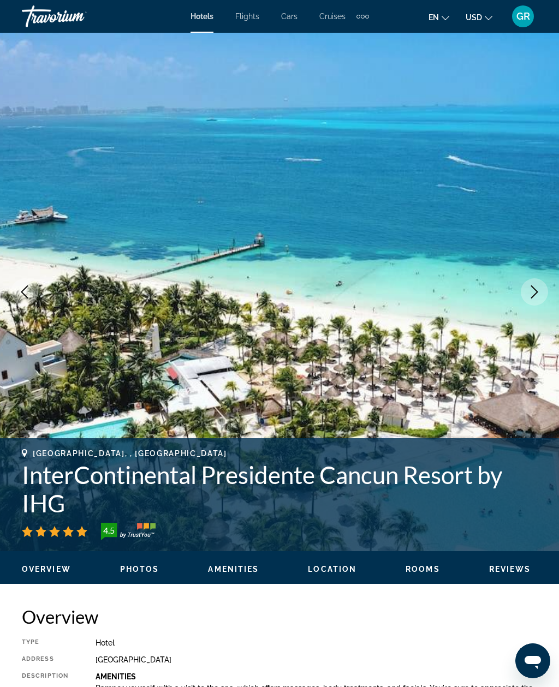
click at [541, 290] on button "Next image" at bounding box center [533, 291] width 27 height 27
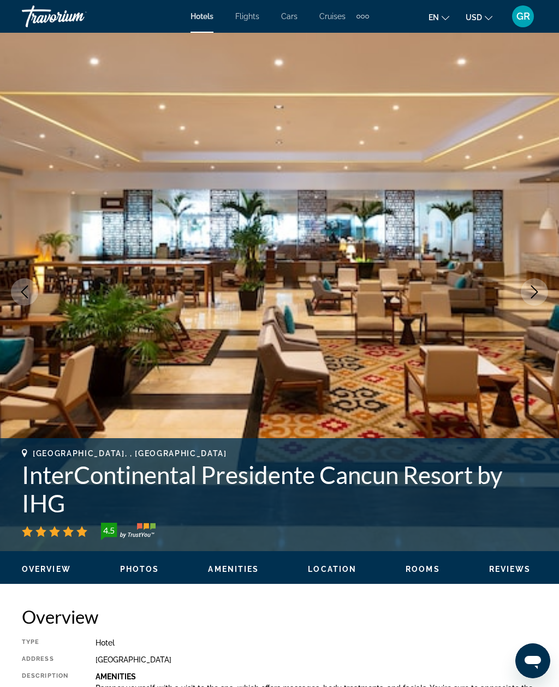
click at [540, 290] on icon "Next image" at bounding box center [533, 291] width 13 height 13
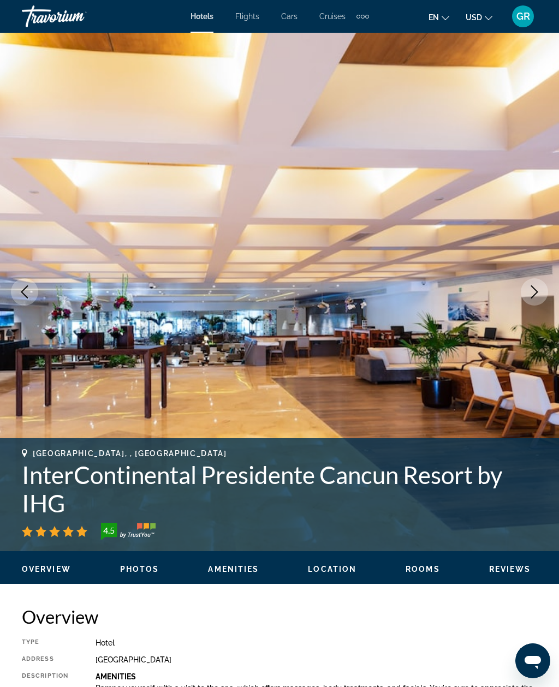
click at [538, 286] on icon "Next image" at bounding box center [533, 291] width 13 height 13
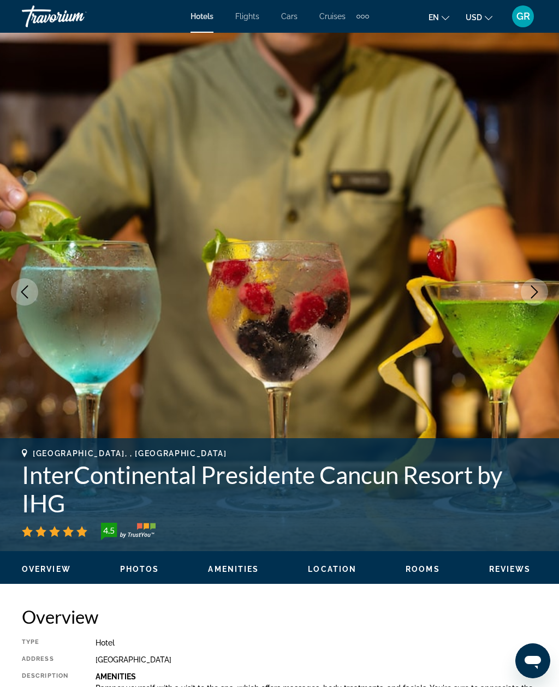
click at [537, 287] on icon "Next image" at bounding box center [533, 291] width 13 height 13
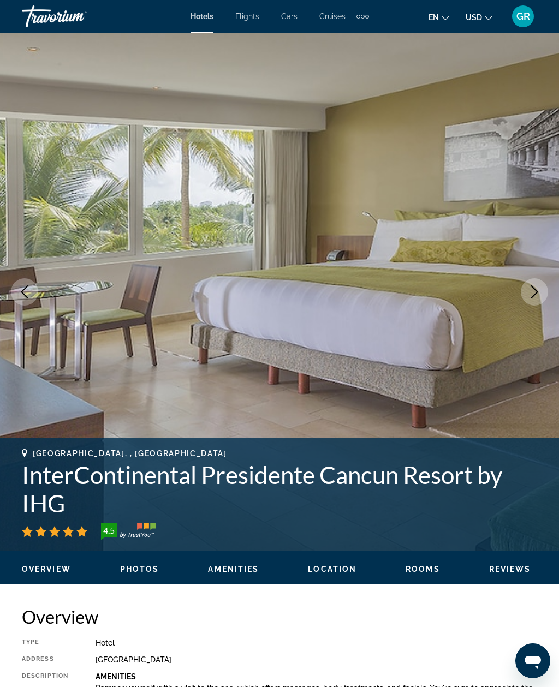
click at [539, 285] on icon "Next image" at bounding box center [533, 291] width 13 height 13
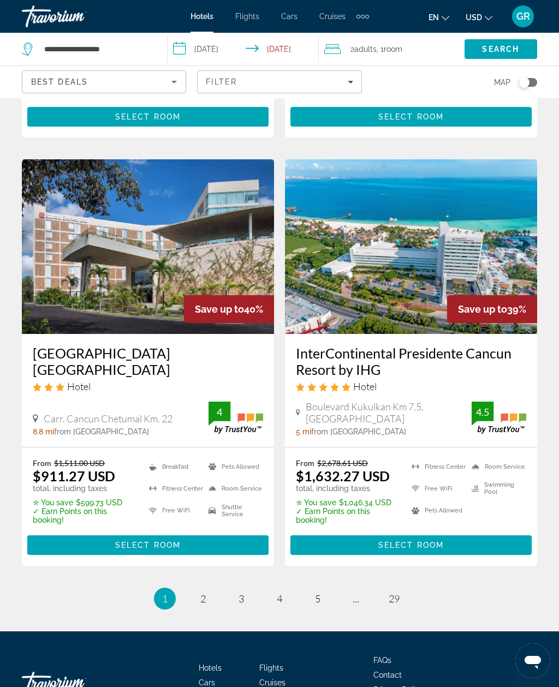
scroll to position [2133, 0]
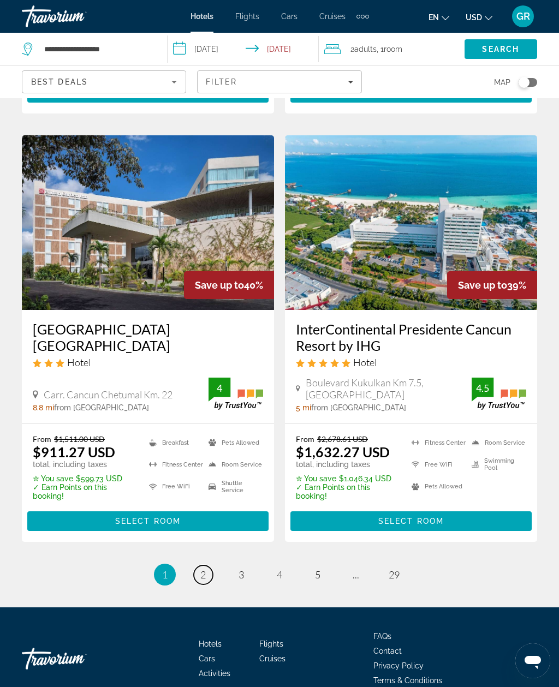
click at [211, 565] on link "page 2" at bounding box center [203, 574] width 19 height 19
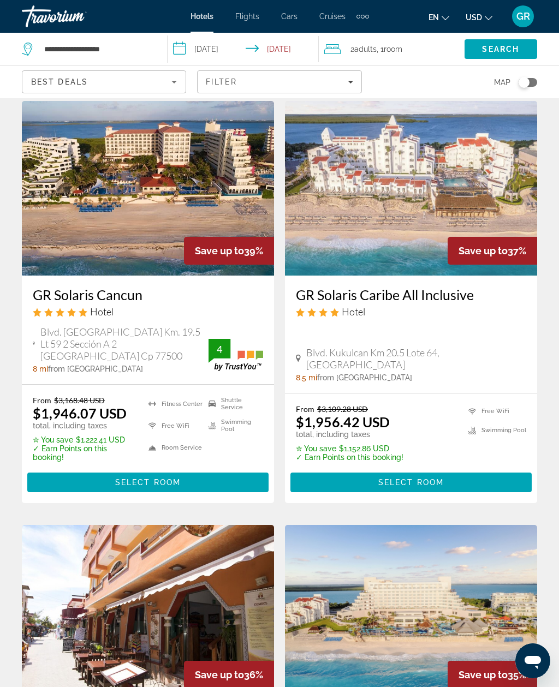
scroll to position [34, 0]
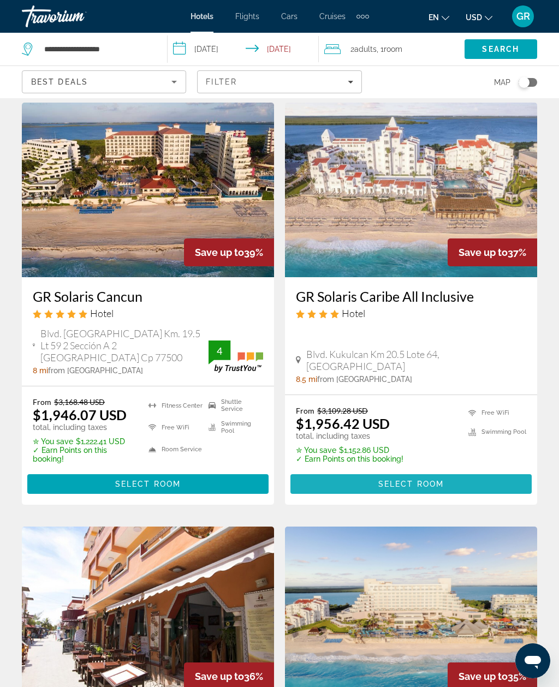
click at [417, 490] on span "Main content" at bounding box center [410, 484] width 241 height 26
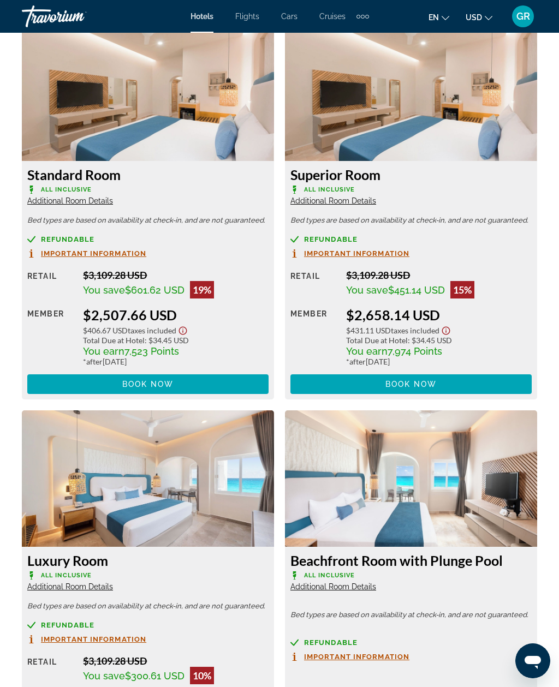
scroll to position [2607, 0]
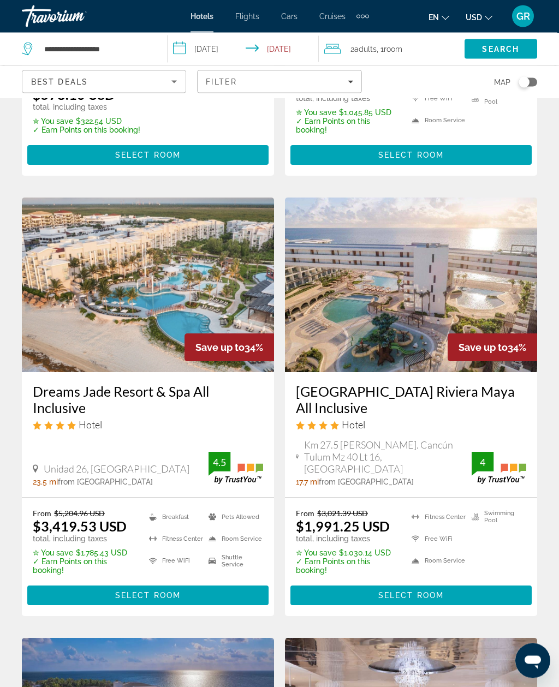
scroll to position [818, 0]
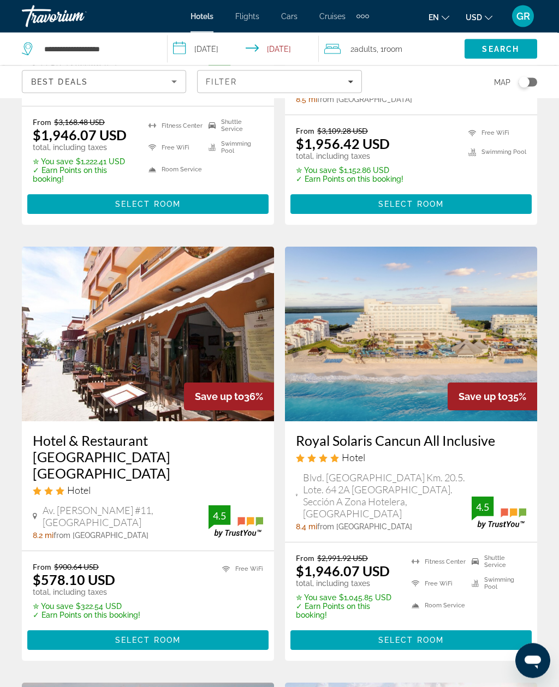
click at [326, 87] on span "Filters" at bounding box center [278, 82] width 163 height 26
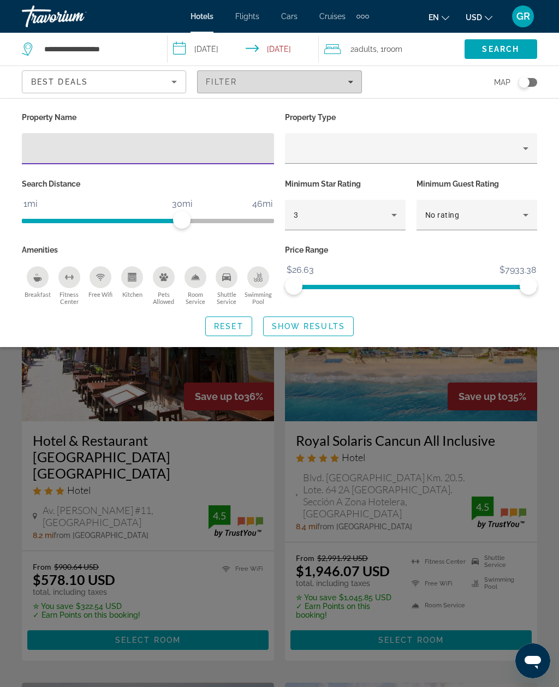
scroll to position [313, 0]
click at [399, 212] on icon "Hotel Filters" at bounding box center [393, 214] width 13 height 13
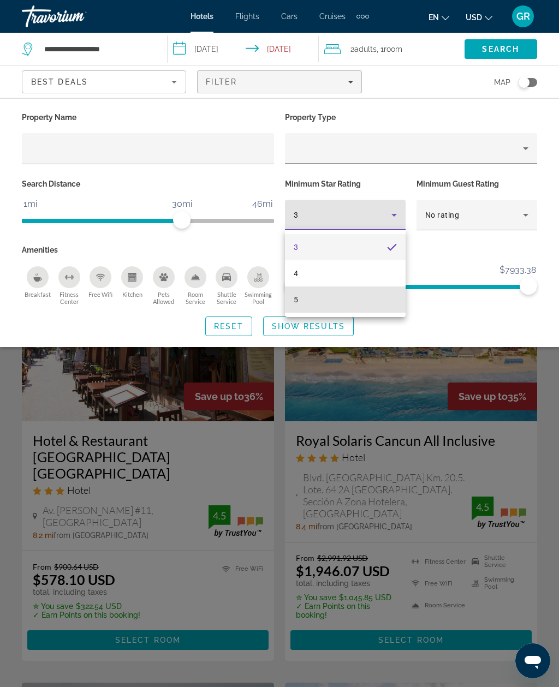
click at [325, 304] on mat-option "5" at bounding box center [345, 299] width 121 height 26
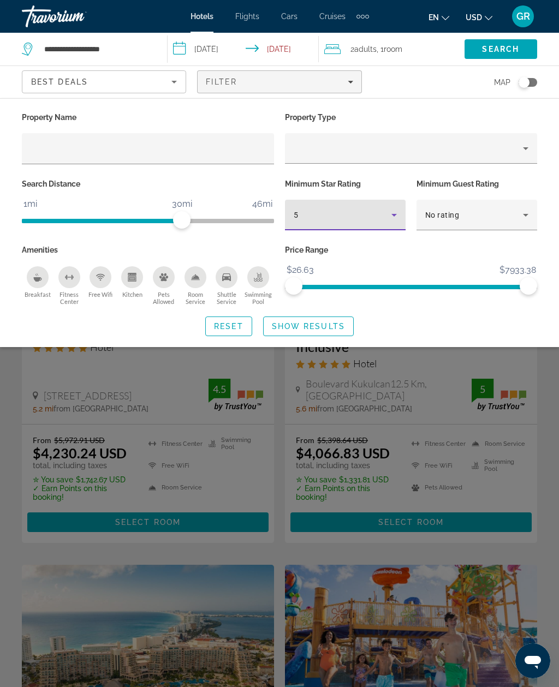
click at [337, 326] on span "Show Results" at bounding box center [308, 326] width 73 height 9
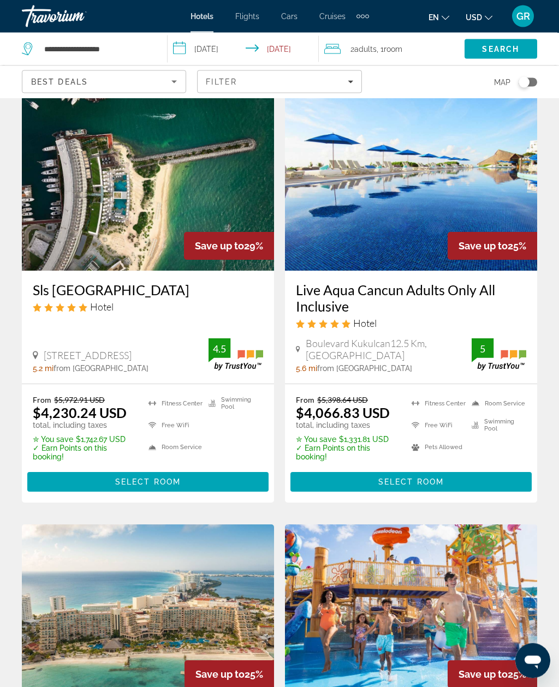
scroll to position [63, 0]
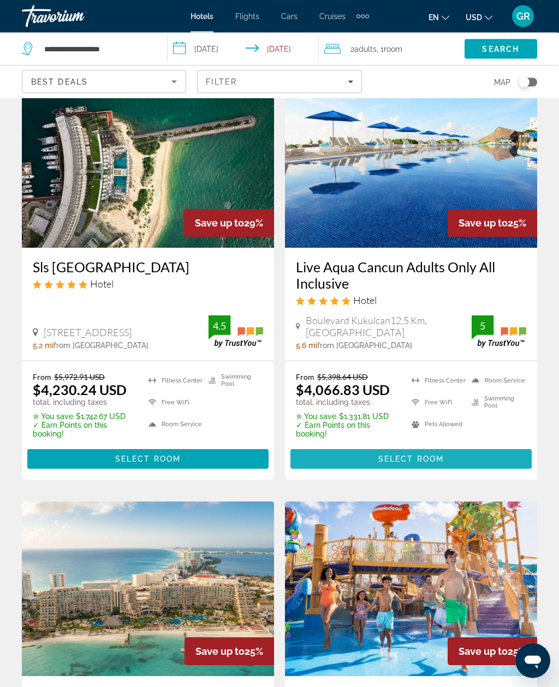
click at [405, 462] on span "Select Room" at bounding box center [410, 459] width 65 height 9
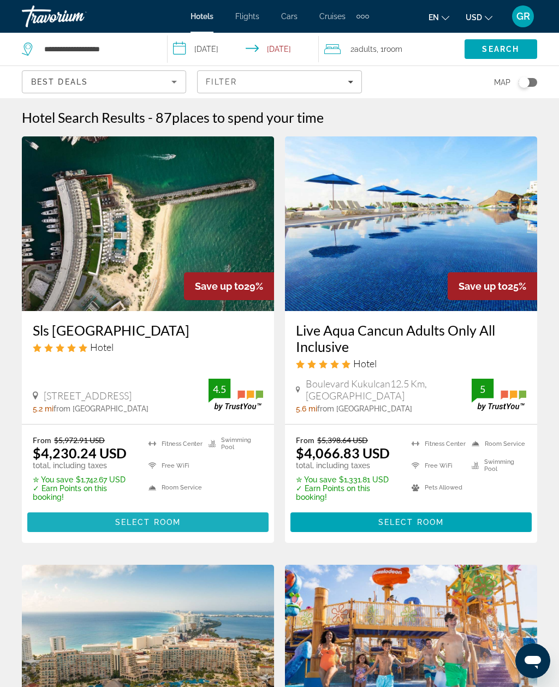
click at [181, 522] on span "Select Room" at bounding box center [147, 522] width 65 height 9
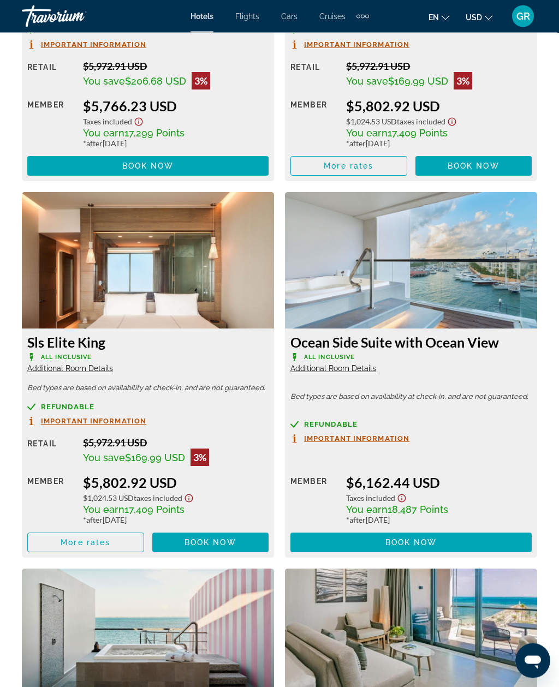
scroll to position [2751, 0]
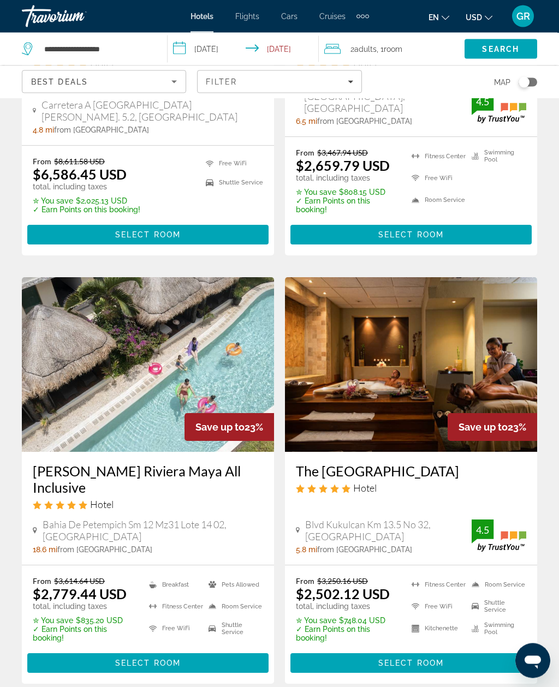
scroll to position [1208, 0]
click at [415, 658] on span "Select Room" at bounding box center [410, 662] width 65 height 9
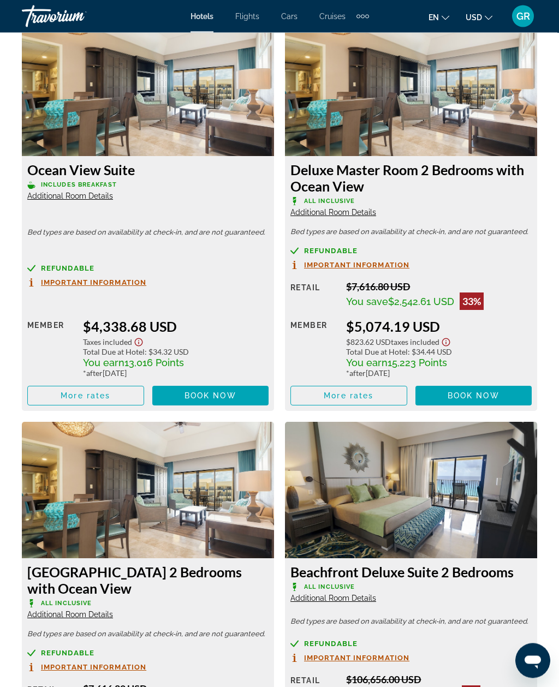
scroll to position [4897, 0]
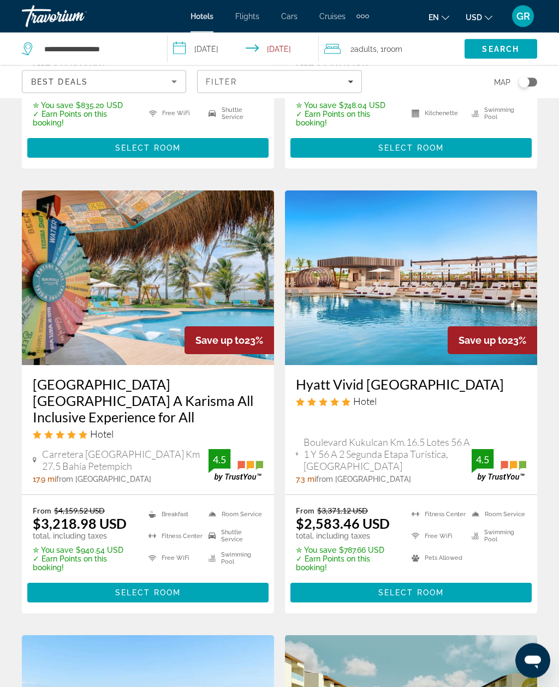
scroll to position [1730, 0]
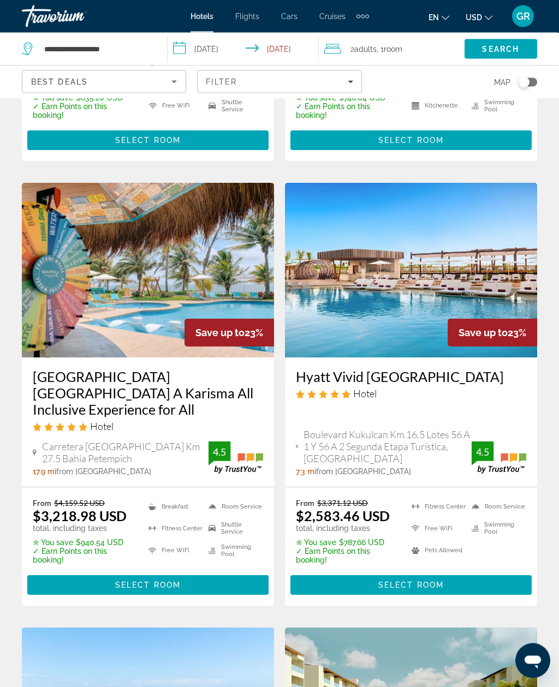
click at [427, 581] on span "Select Room" at bounding box center [410, 585] width 65 height 9
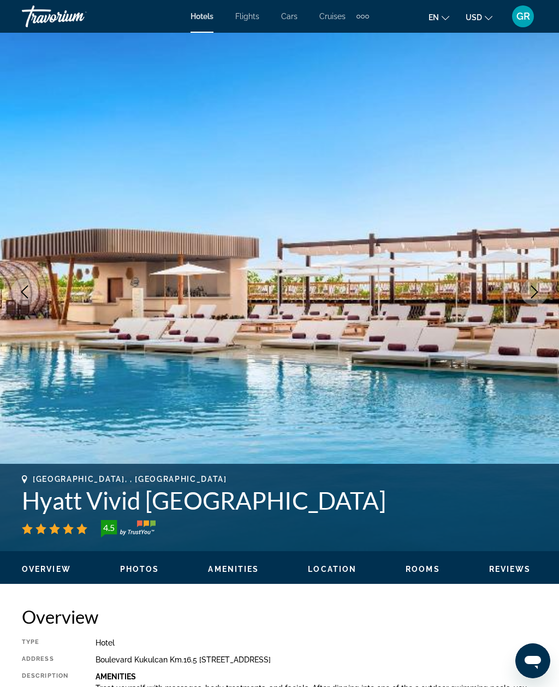
click at [533, 291] on icon "Next image" at bounding box center [533, 291] width 13 height 13
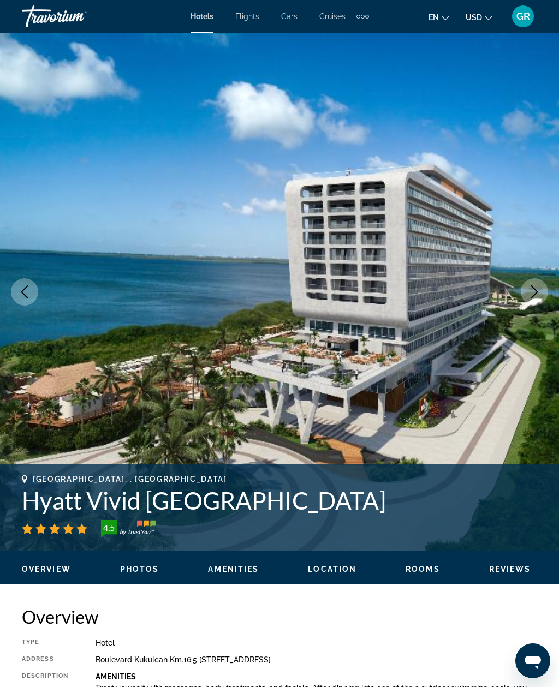
click at [24, 287] on icon "Previous image" at bounding box center [24, 291] width 13 height 13
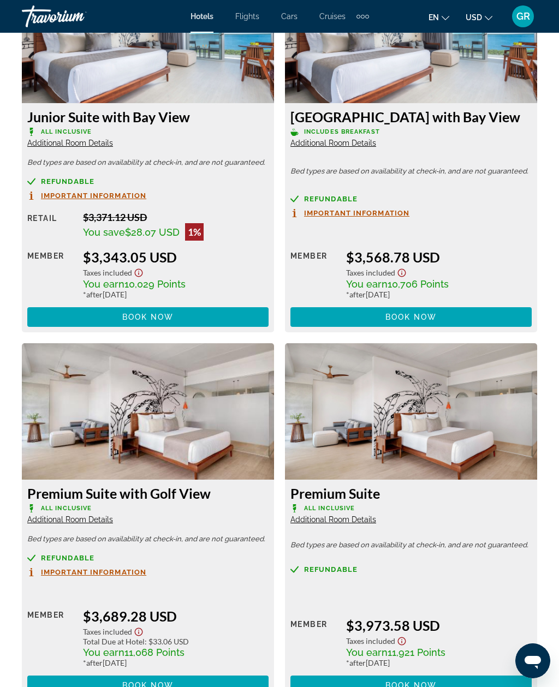
scroll to position [3816, 0]
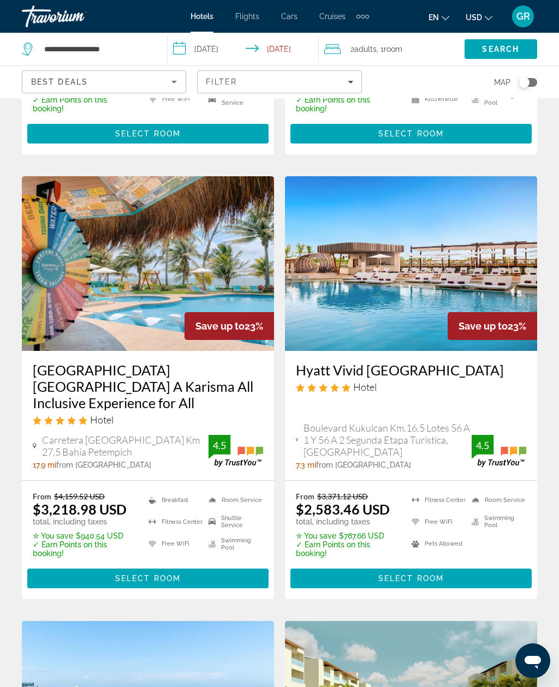
scroll to position [1752, 0]
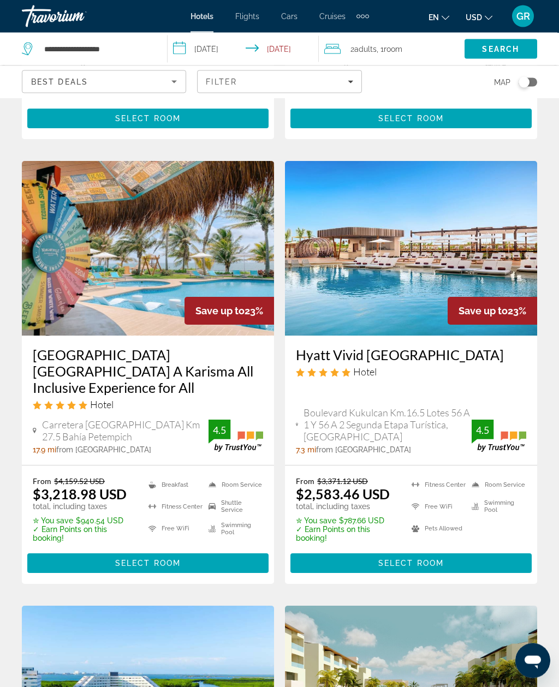
click at [73, 347] on h3 "[GEOGRAPHIC_DATA] [GEOGRAPHIC_DATA] A Karisma All Inclusive Experience for All" at bounding box center [148, 371] width 230 height 49
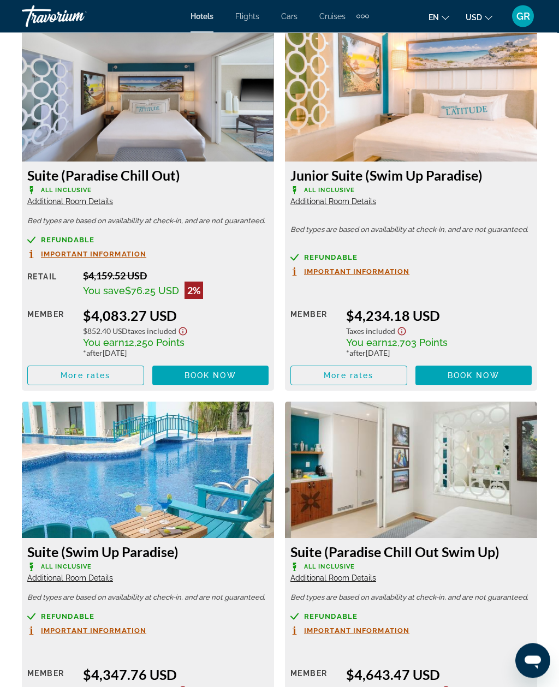
scroll to position [3031, 0]
click at [217, 566] on div "Suite (Swim Up Paradise) All Inclusive Additional Room Details Bed types are ba…" at bounding box center [148, 644] width 252 height 212
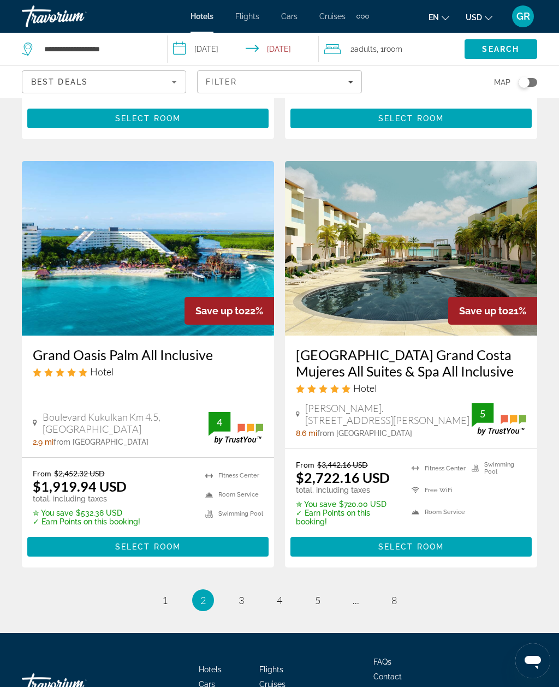
scroll to position [2201, 0]
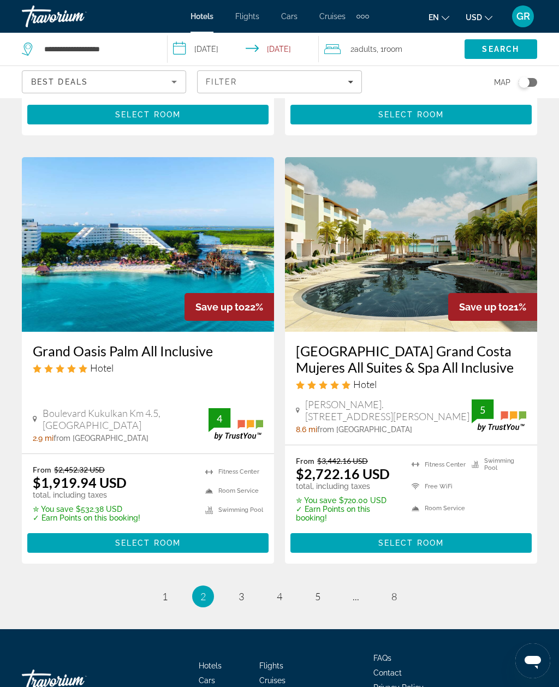
click at [133, 538] on span "Select Room" at bounding box center [147, 542] width 65 height 9
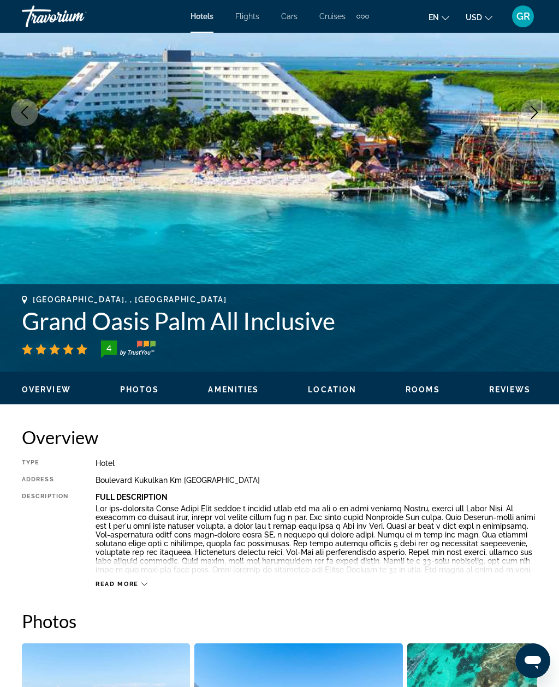
scroll to position [178, 0]
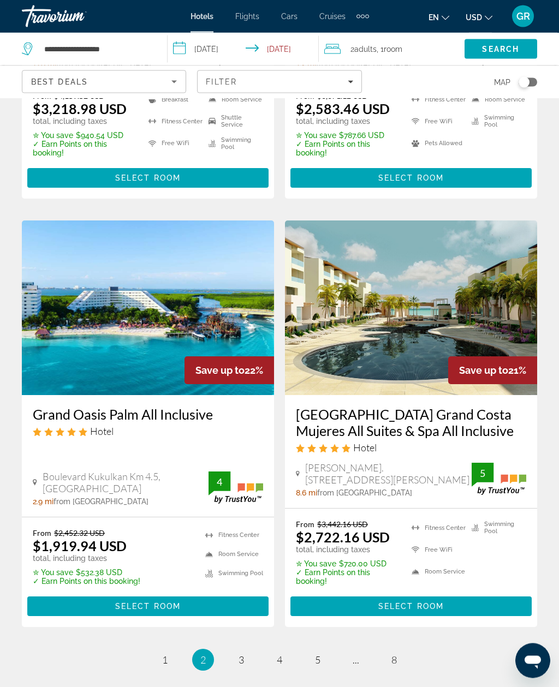
scroll to position [2138, 0]
click at [421, 602] on span "Select Room" at bounding box center [410, 606] width 65 height 9
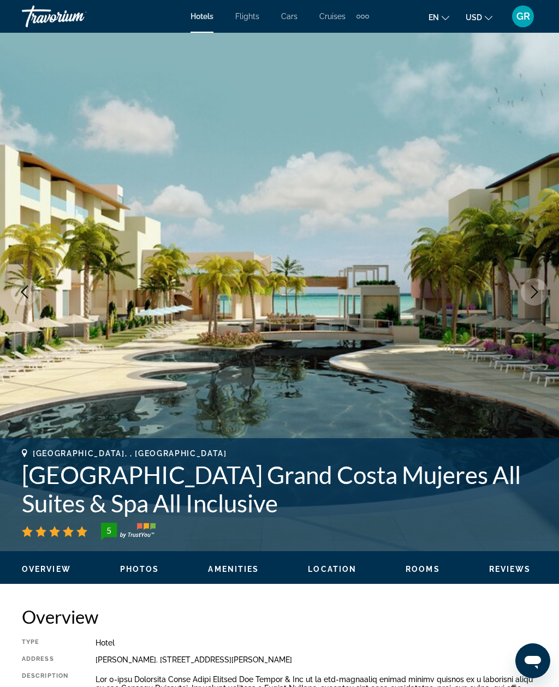
click at [537, 298] on button "Next image" at bounding box center [533, 291] width 27 height 27
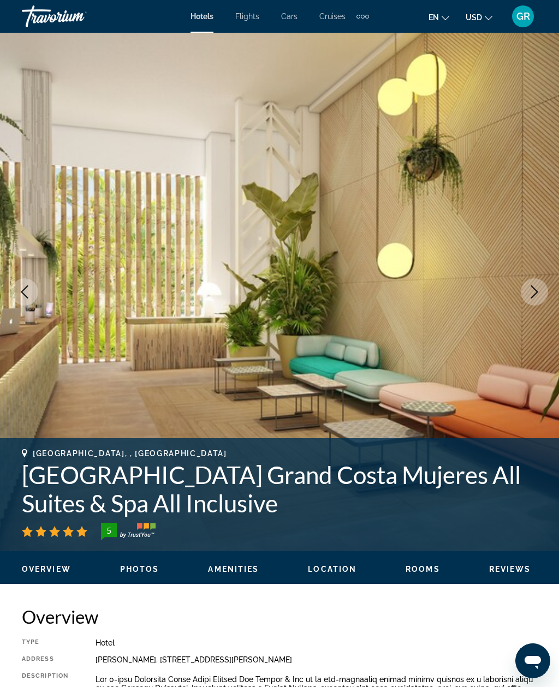
click at [533, 293] on icon "Next image" at bounding box center [533, 291] width 13 height 13
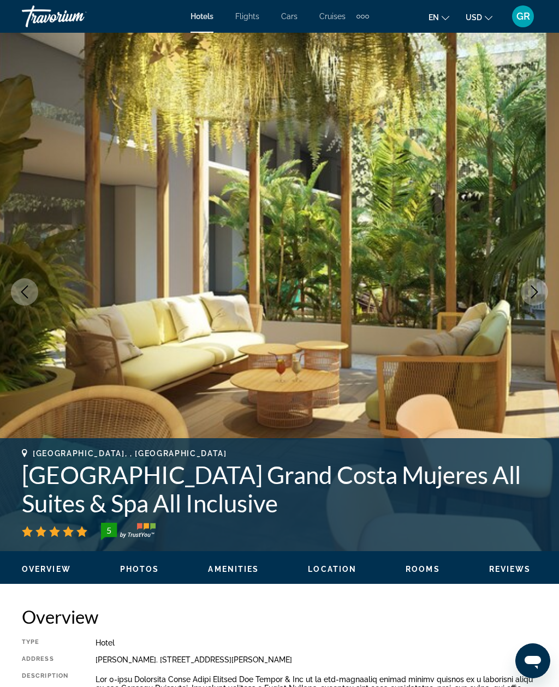
click at [526, 298] on button "Next image" at bounding box center [533, 291] width 27 height 27
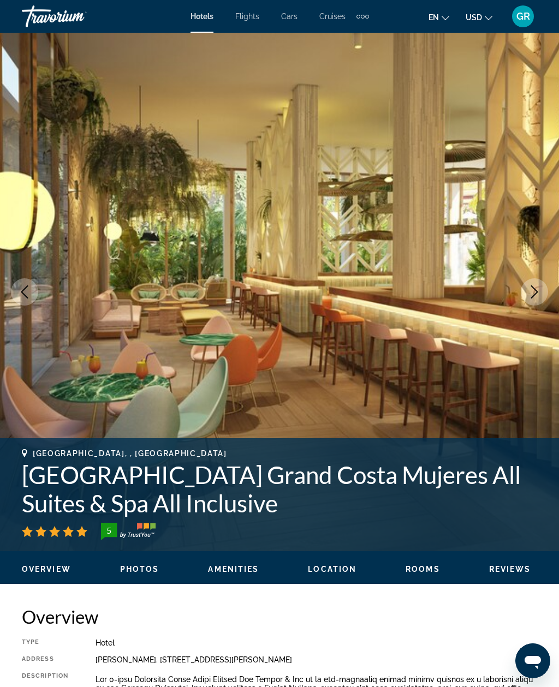
click at [521, 293] on button "Next image" at bounding box center [533, 291] width 27 height 27
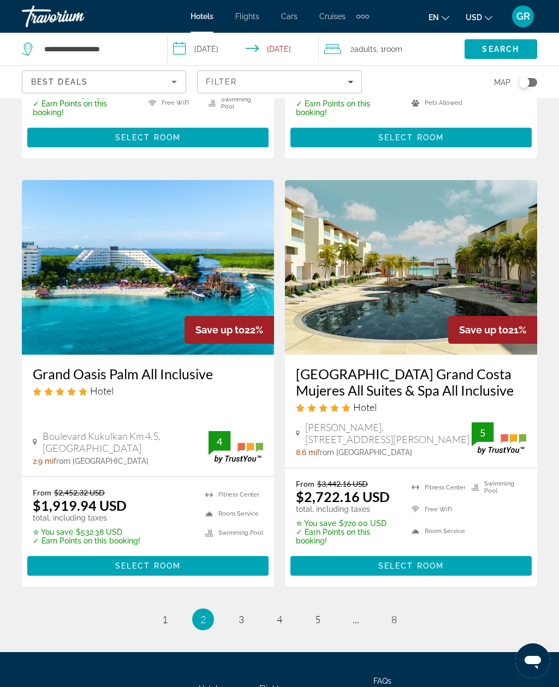
scroll to position [2201, 0]
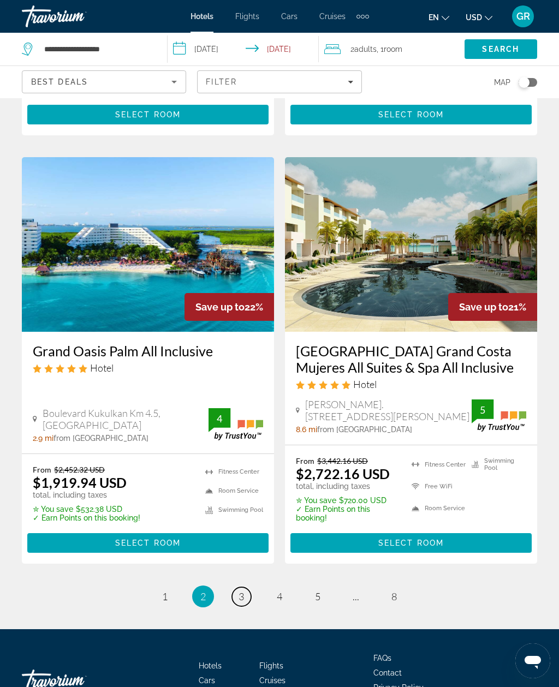
click at [247, 587] on link "page 3" at bounding box center [241, 596] width 19 height 19
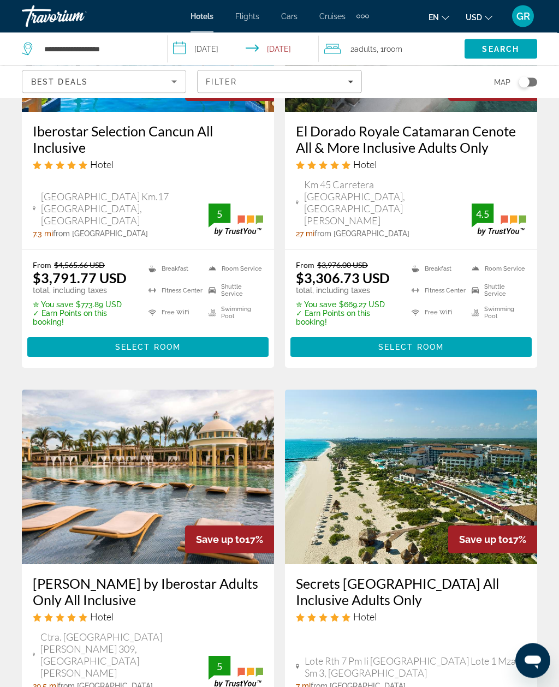
scroll to position [1485, 0]
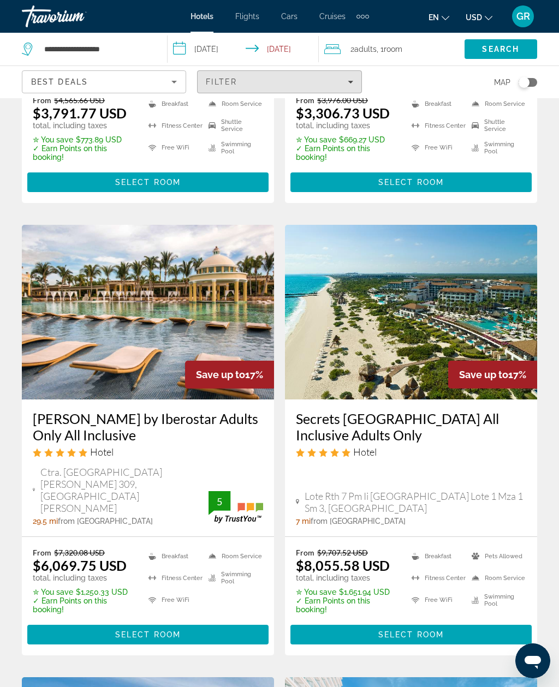
click at [283, 79] on div "Filter" at bounding box center [279, 81] width 147 height 9
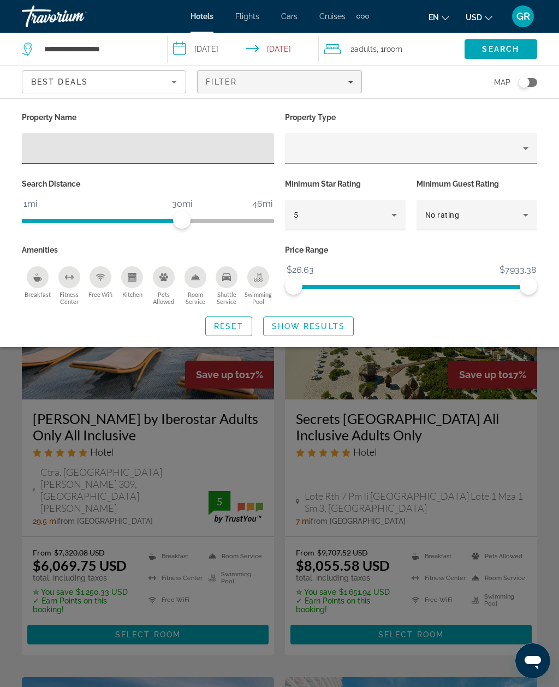
scroll to position [1648, 0]
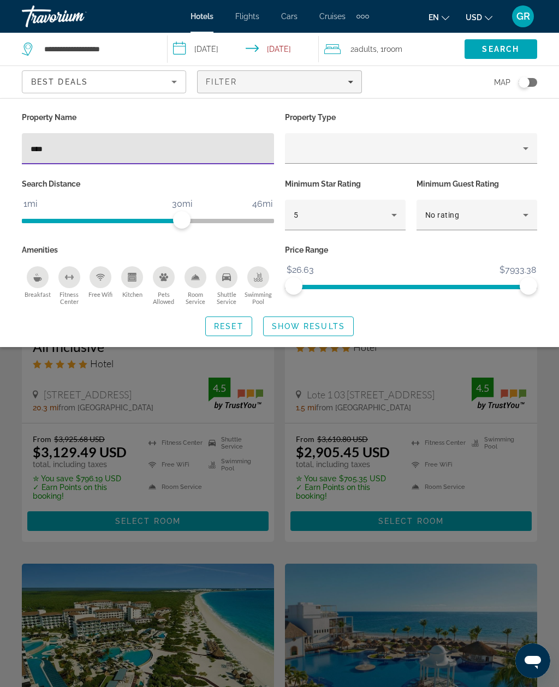
type input "*****"
click at [328, 332] on span "Search widget" at bounding box center [307, 326] width 89 height 26
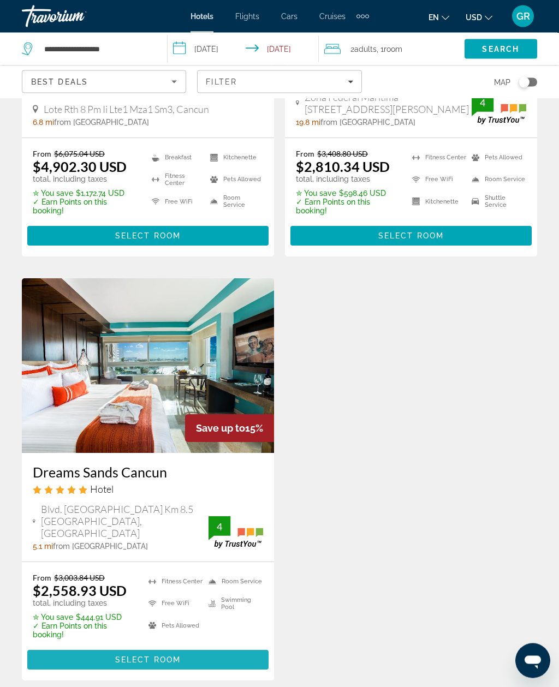
scroll to position [701, 0]
click at [160, 656] on span "Select Room" at bounding box center [147, 659] width 65 height 9
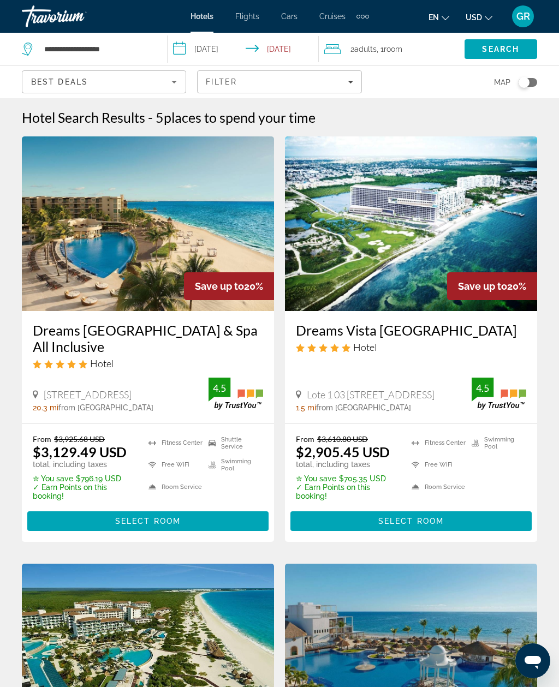
click at [168, 525] on span "Select Room" at bounding box center [147, 521] width 65 height 9
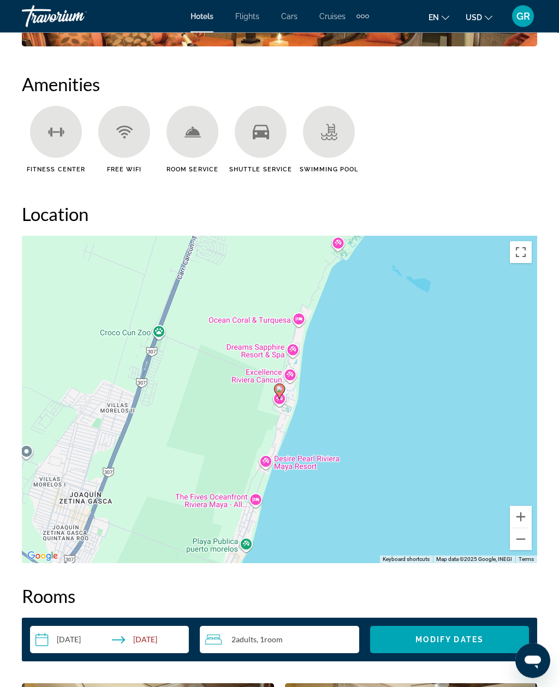
scroll to position [1172, 0]
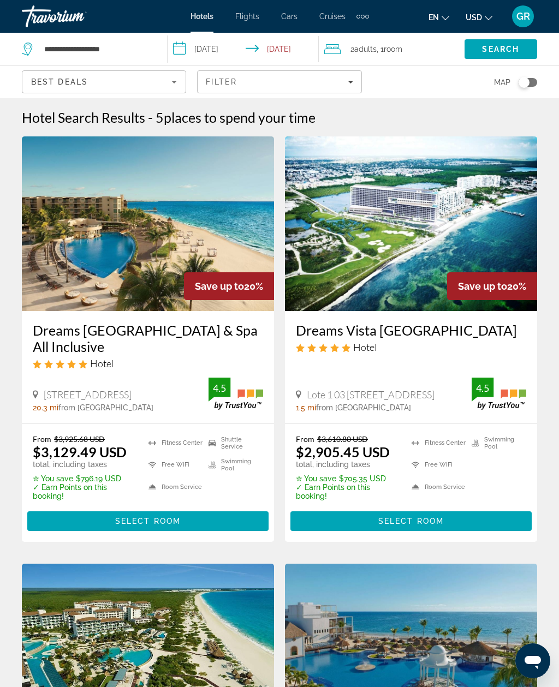
click at [432, 524] on span "Select Room" at bounding box center [410, 521] width 65 height 9
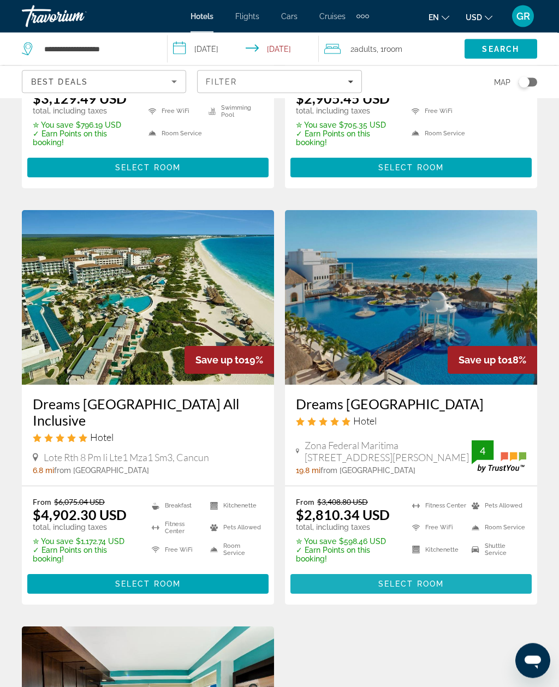
scroll to position [353, 0]
click at [429, 588] on span "Select Room" at bounding box center [410, 583] width 65 height 9
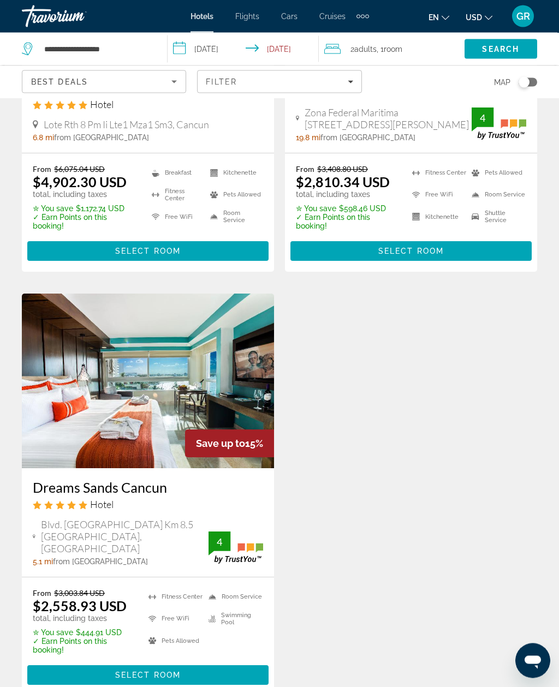
scroll to position [686, 0]
click at [178, 671] on span "Select Room" at bounding box center [147, 674] width 65 height 9
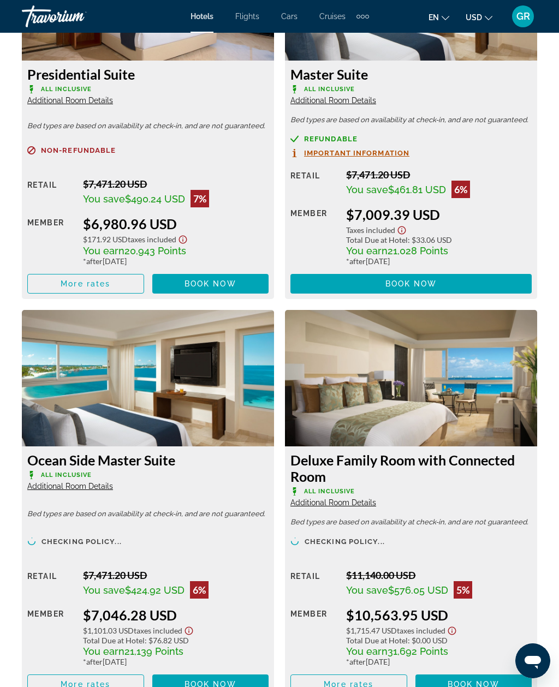
scroll to position [9957, 0]
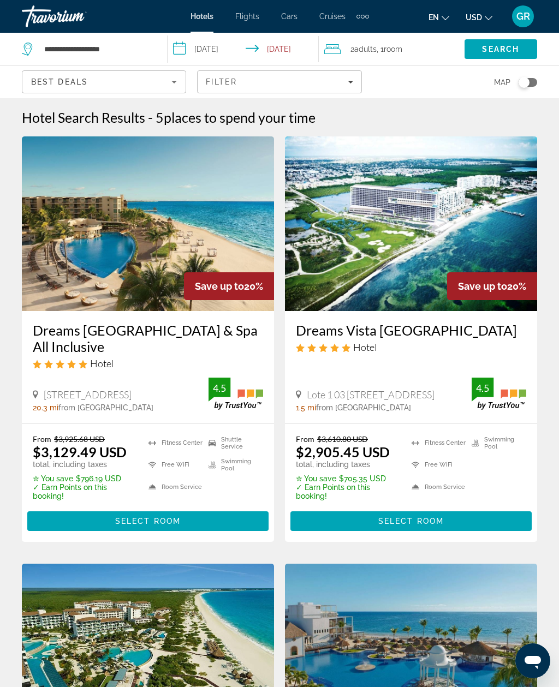
click at [309, 81] on div "Filter" at bounding box center [279, 81] width 147 height 9
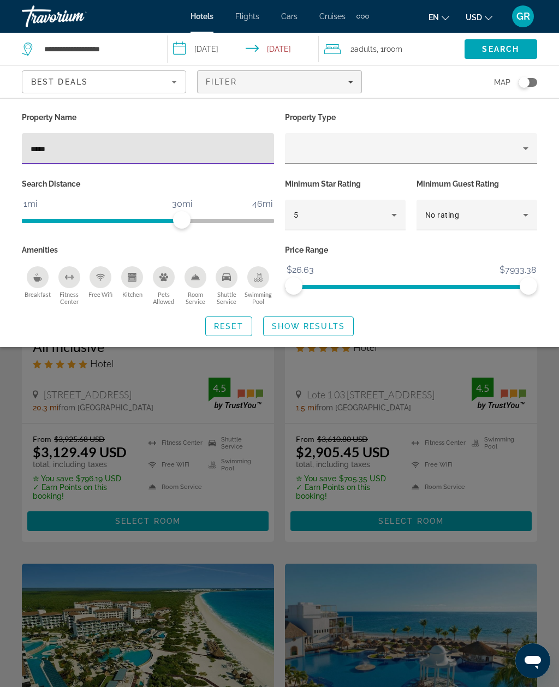
click at [214, 154] on input "*****" at bounding box center [148, 148] width 235 height 13
type input "*"
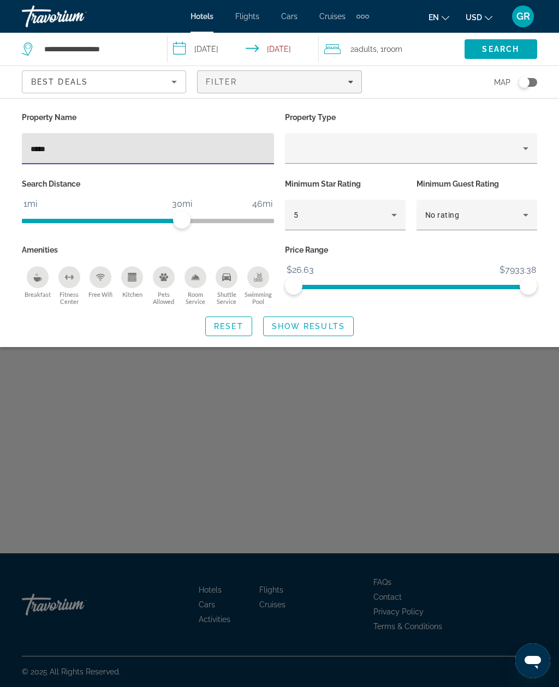
type input "******"
click at [327, 327] on span "Show Results" at bounding box center [308, 326] width 73 height 9
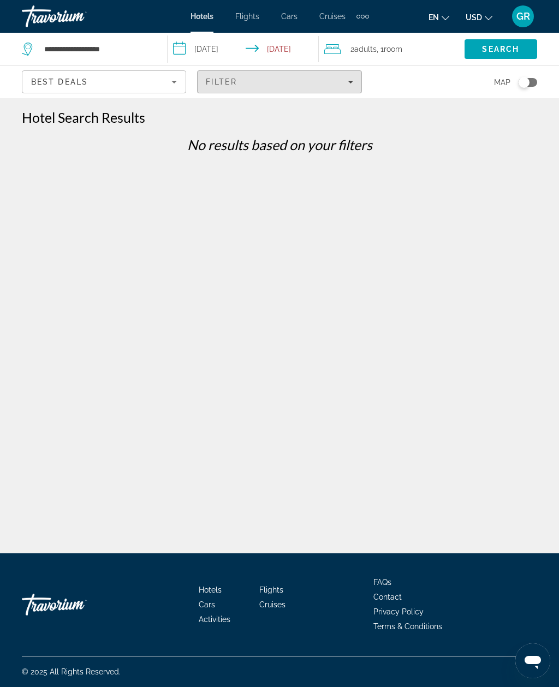
click at [282, 85] on div "Filter" at bounding box center [279, 81] width 147 height 9
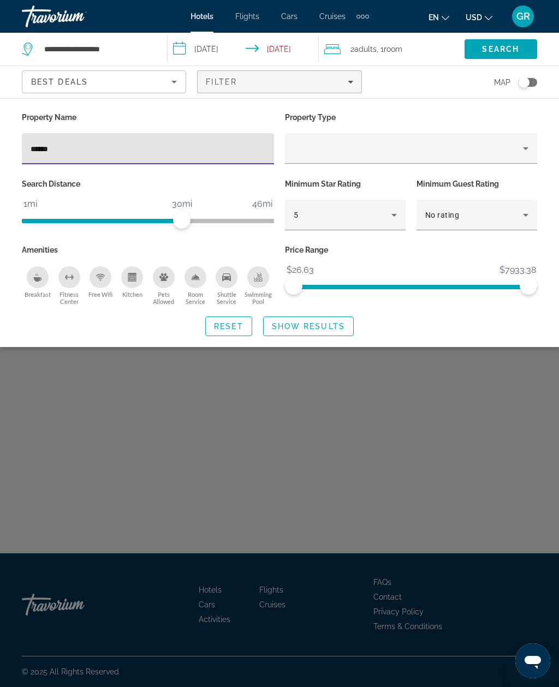
click at [176, 145] on input "******" at bounding box center [148, 148] width 235 height 13
type input "**********"
click at [335, 328] on span "Show Results" at bounding box center [308, 326] width 73 height 9
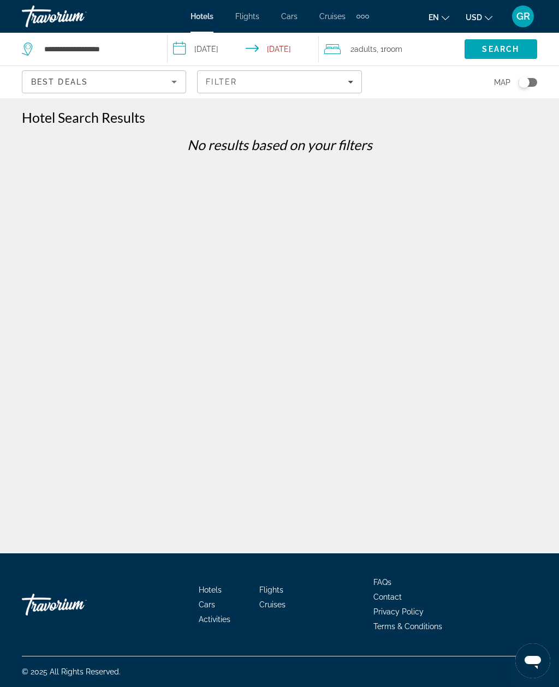
click at [358, 88] on span "Filters" at bounding box center [278, 82] width 163 height 26
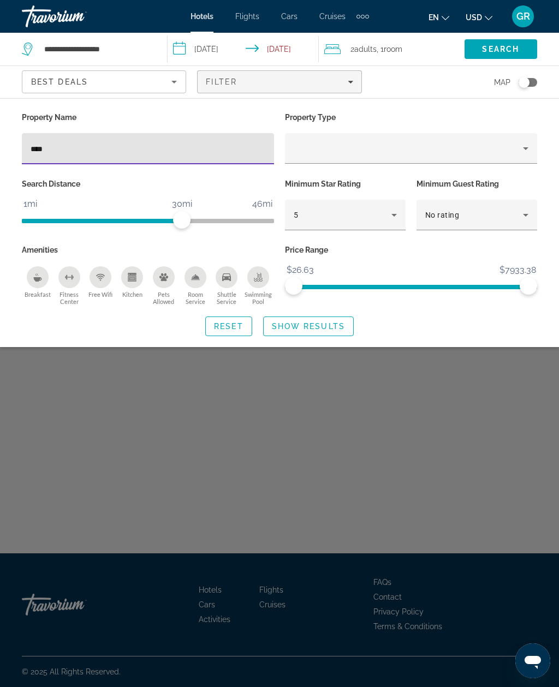
click at [248, 328] on span "Search widget" at bounding box center [229, 326] width 46 height 26
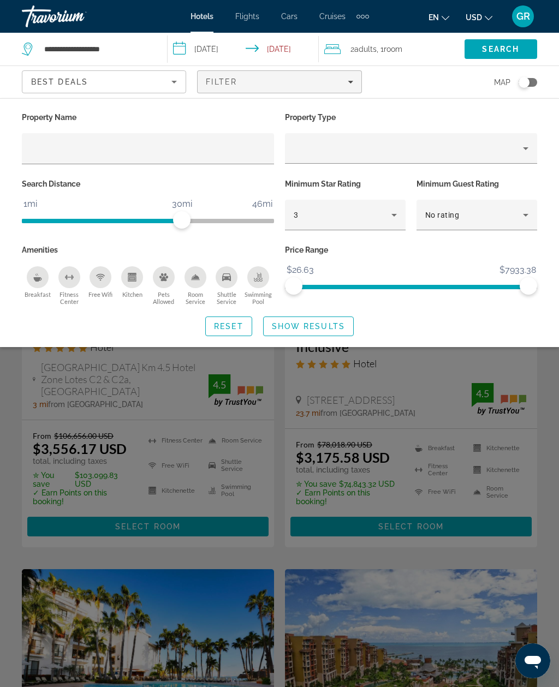
click at [397, 218] on icon "Hotel Filters" at bounding box center [393, 214] width 13 height 13
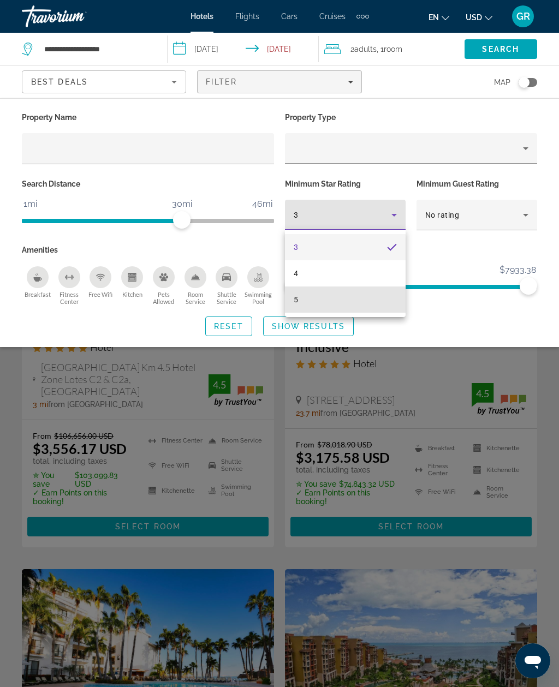
click at [335, 307] on mat-option "5" at bounding box center [345, 299] width 121 height 26
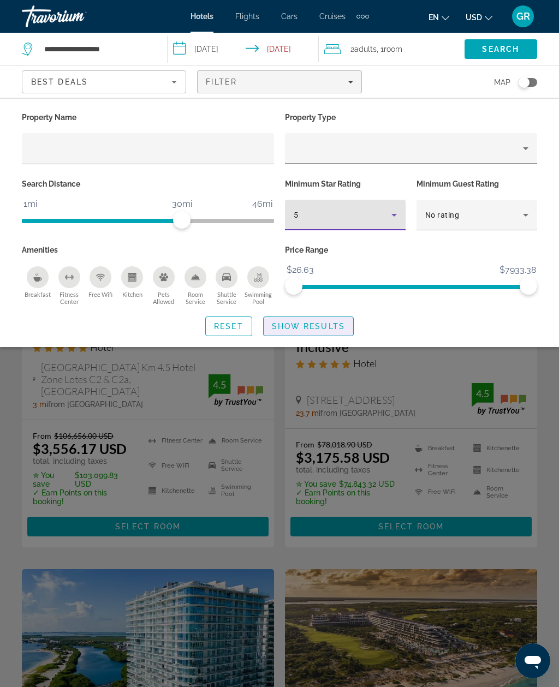
click at [327, 332] on span "Search widget" at bounding box center [307, 326] width 89 height 26
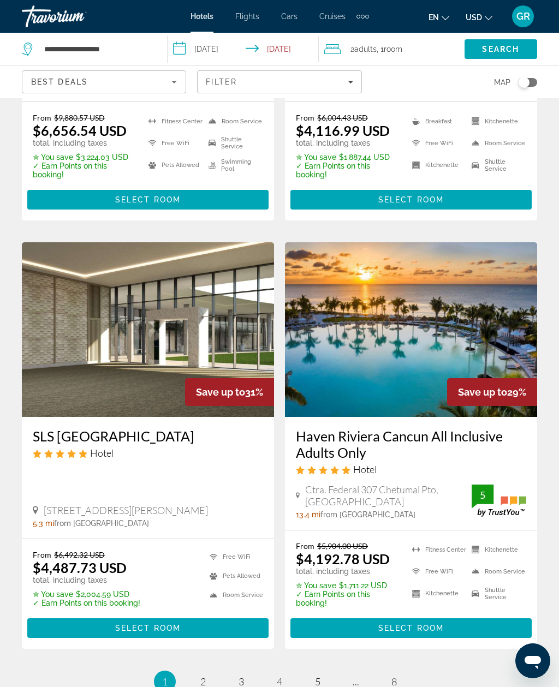
scroll to position [2143, 0]
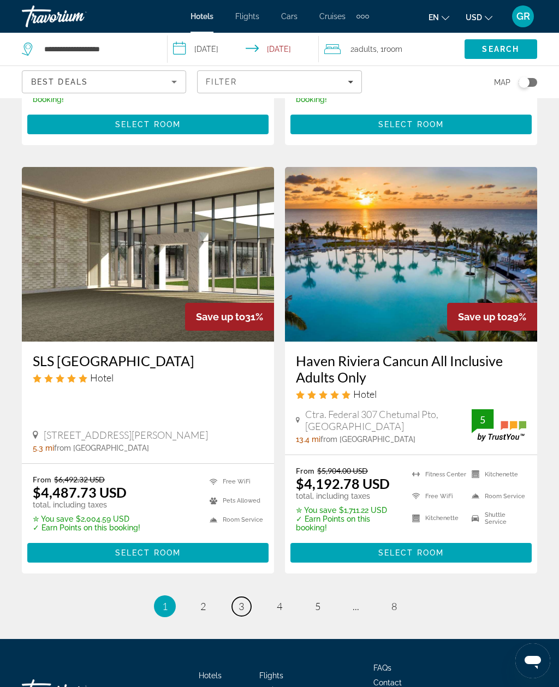
click at [246, 597] on link "page 3" at bounding box center [241, 606] width 19 height 19
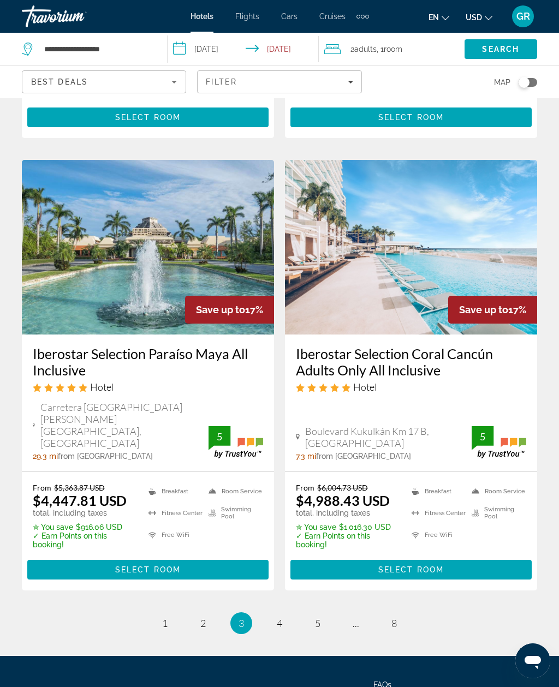
scroll to position [2174, 0]
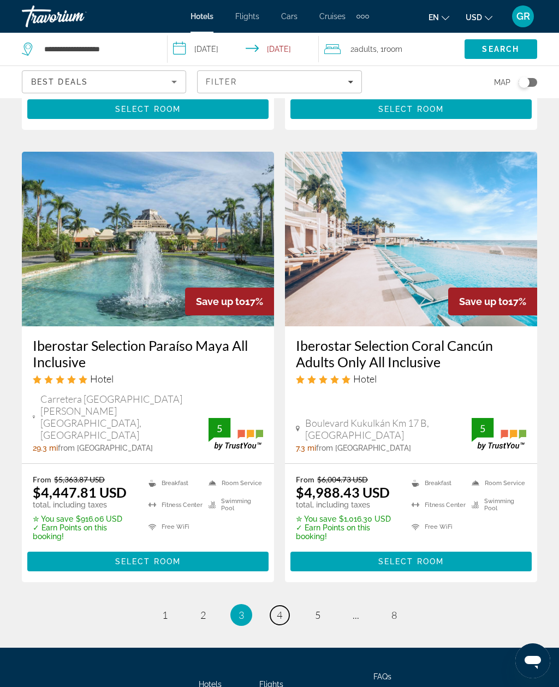
click at [285, 605] on link "page 4" at bounding box center [279, 614] width 19 height 19
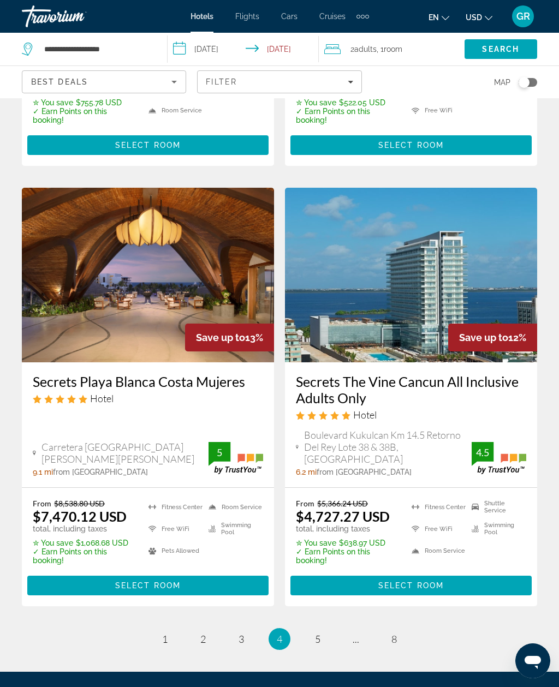
scroll to position [2202, 0]
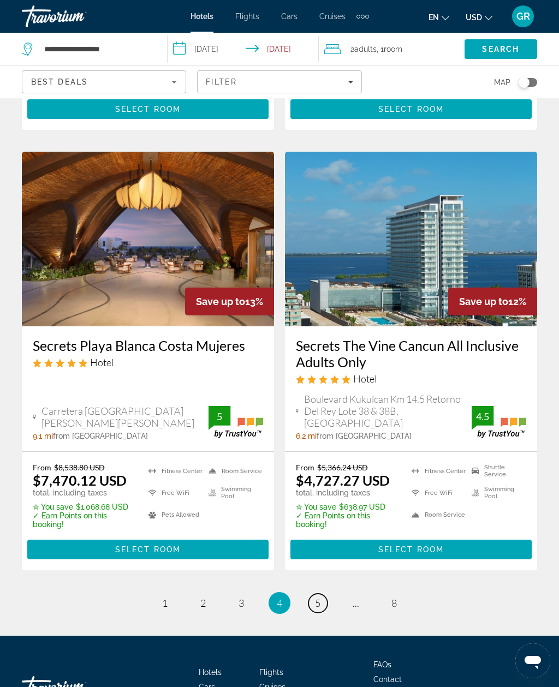
click at [325, 593] on link "page 5" at bounding box center [317, 602] width 19 height 19
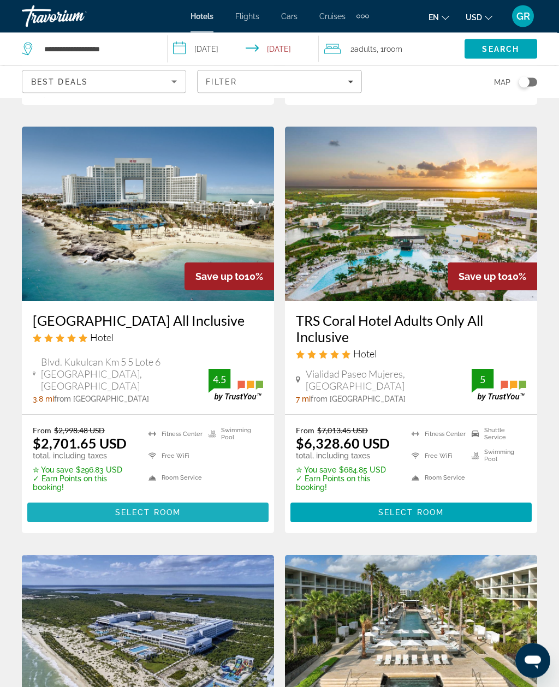
scroll to position [881, 0]
click at [127, 499] on span "Main content" at bounding box center [147, 512] width 241 height 26
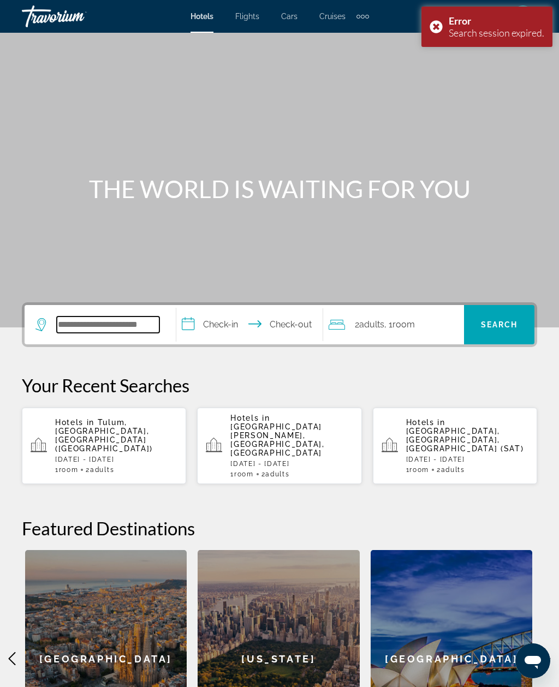
click at [81, 327] on input "Search hotel destination" at bounding box center [108, 324] width 103 height 16
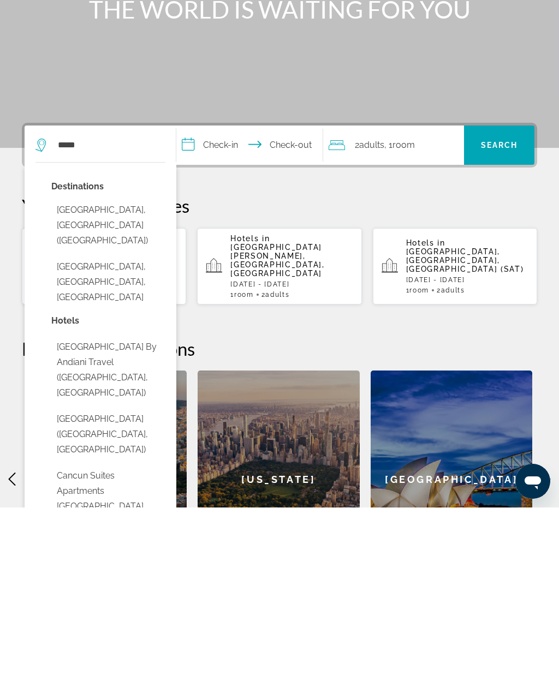
click at [145, 379] on button "[GEOGRAPHIC_DATA], [GEOGRAPHIC_DATA] ([GEOGRAPHIC_DATA])" at bounding box center [108, 404] width 114 height 51
type input "**********"
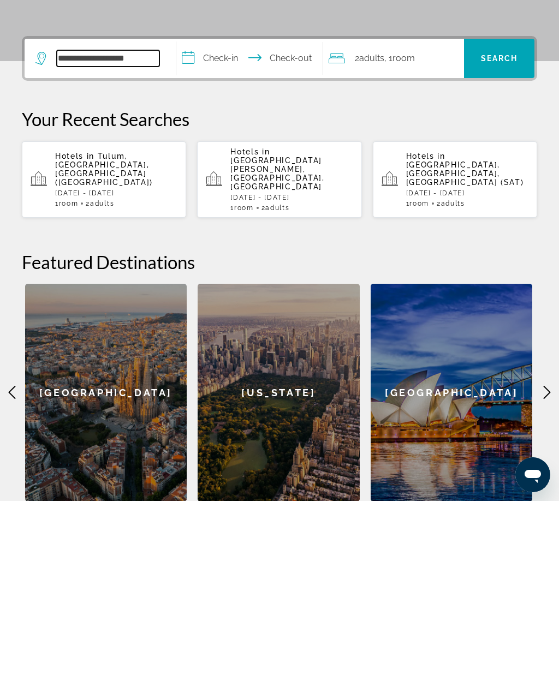
scroll to position [81, 0]
click at [243, 224] on input "**********" at bounding box center [251, 245] width 151 height 43
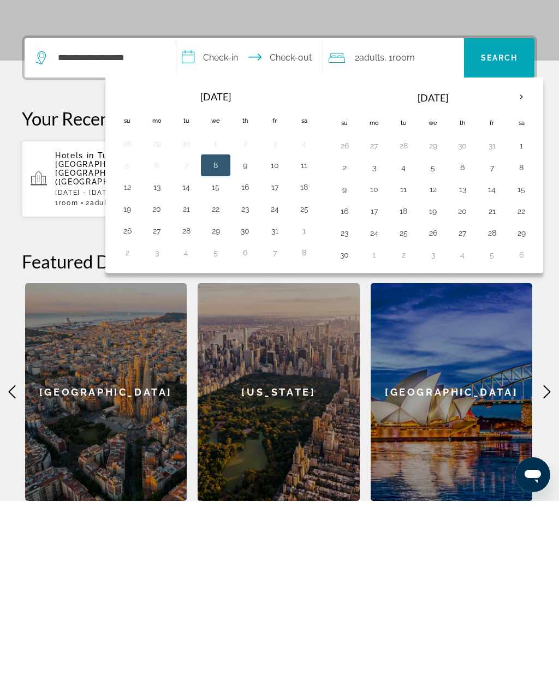
scroll to position [179, 0]
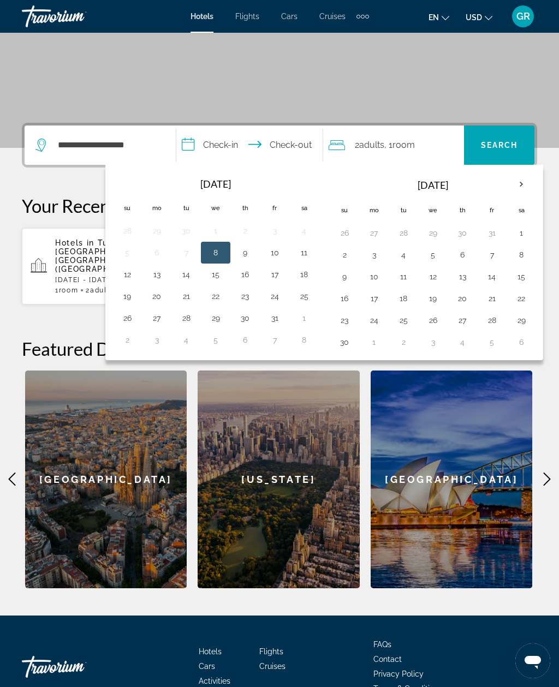
click at [531, 189] on th "Next month" at bounding box center [520, 184] width 29 height 24
click at [526, 188] on th "Next month" at bounding box center [520, 184] width 29 height 24
click at [527, 188] on th "Next month" at bounding box center [520, 184] width 29 height 24
click at [527, 277] on button "14" at bounding box center [520, 276] width 17 height 15
click at [349, 326] on button "22" at bounding box center [343, 320] width 17 height 15
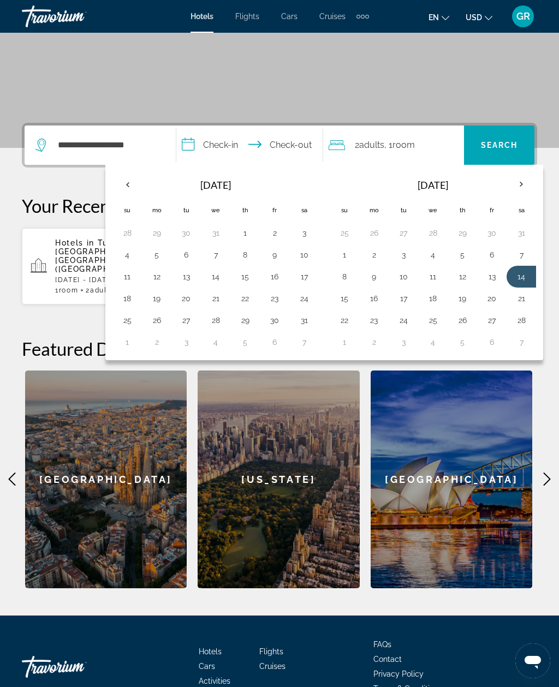
type input "**********"
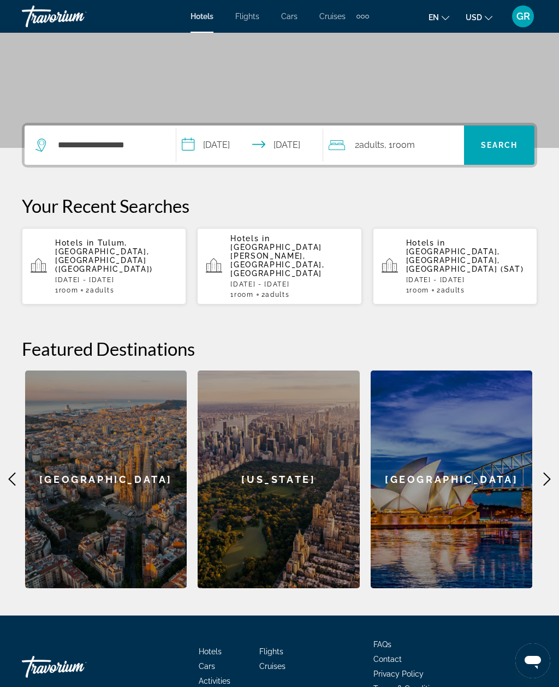
click at [513, 142] on span "Search" at bounding box center [499, 145] width 37 height 9
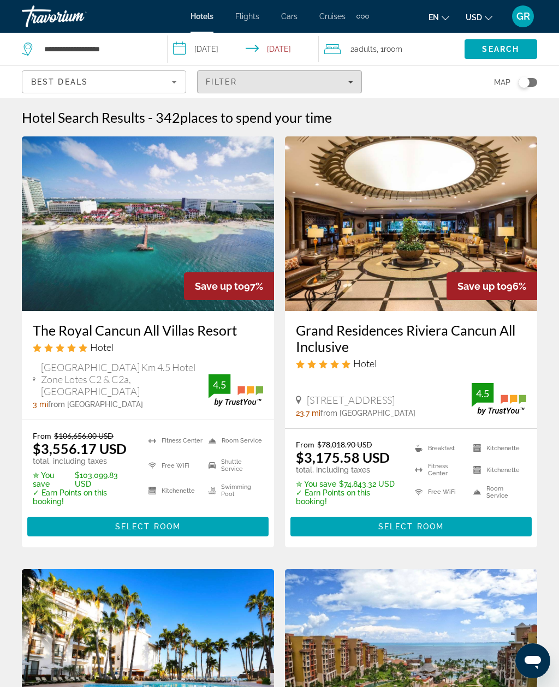
click at [323, 81] on div "Filter" at bounding box center [279, 81] width 147 height 9
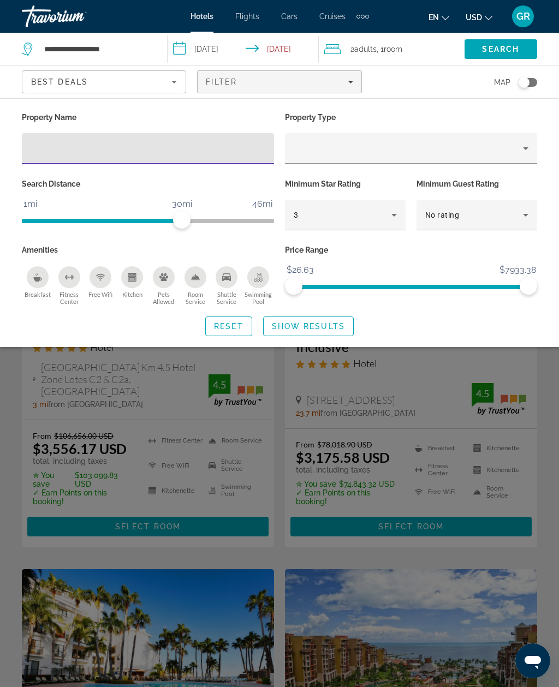
click at [398, 215] on icon "Hotel Filters" at bounding box center [393, 214] width 13 height 13
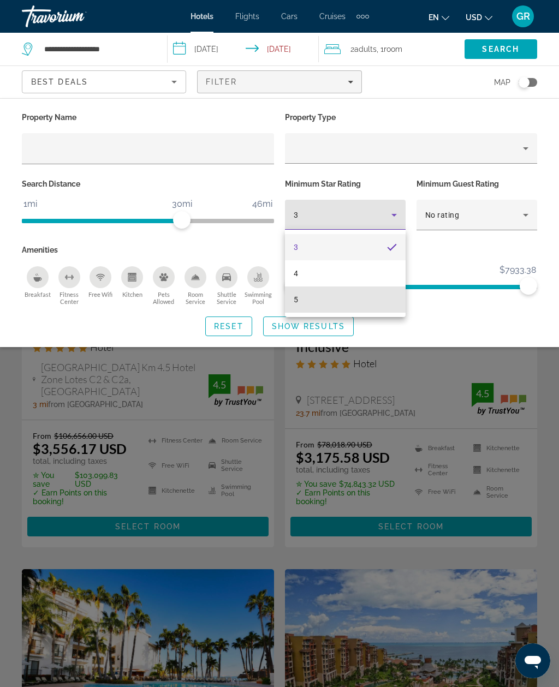
click at [345, 307] on mat-option "5" at bounding box center [345, 299] width 121 height 26
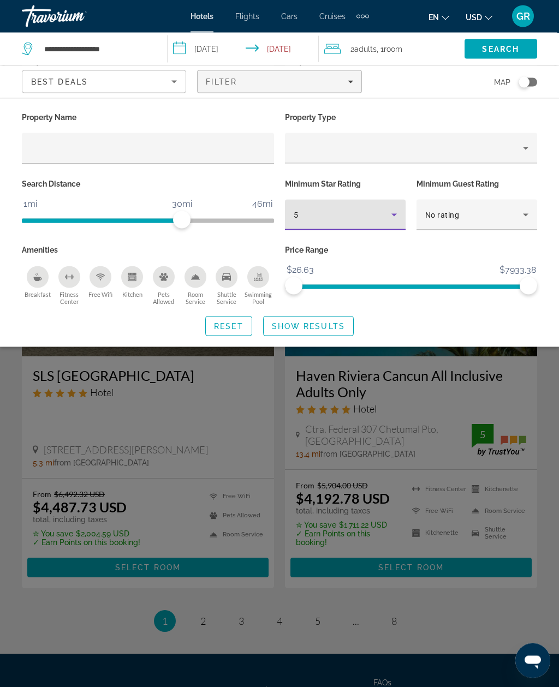
click at [329, 325] on span "Show Results" at bounding box center [308, 326] width 73 height 9
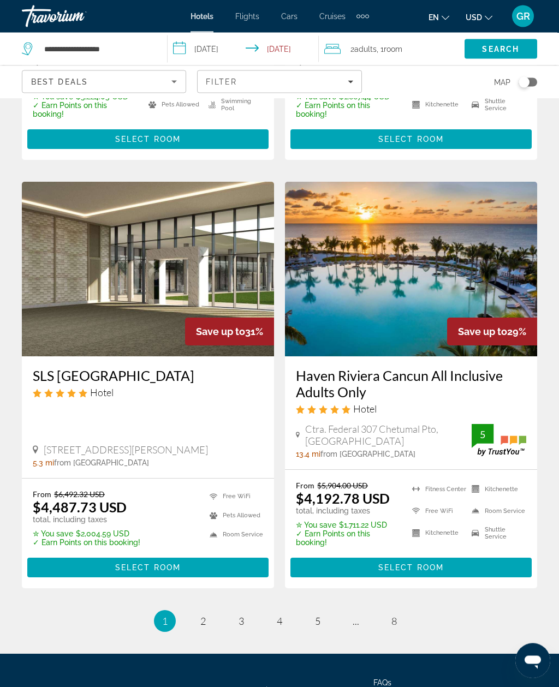
scroll to position [2128, 0]
click at [282, 615] on span "4" at bounding box center [279, 621] width 5 height 12
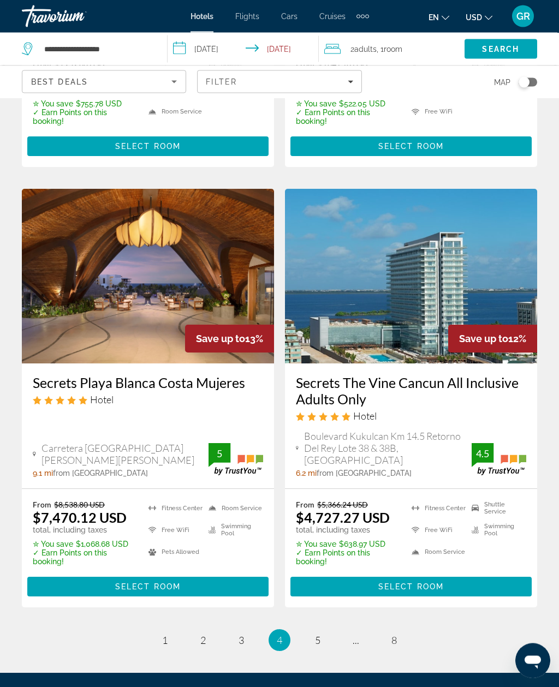
scroll to position [2202, 0]
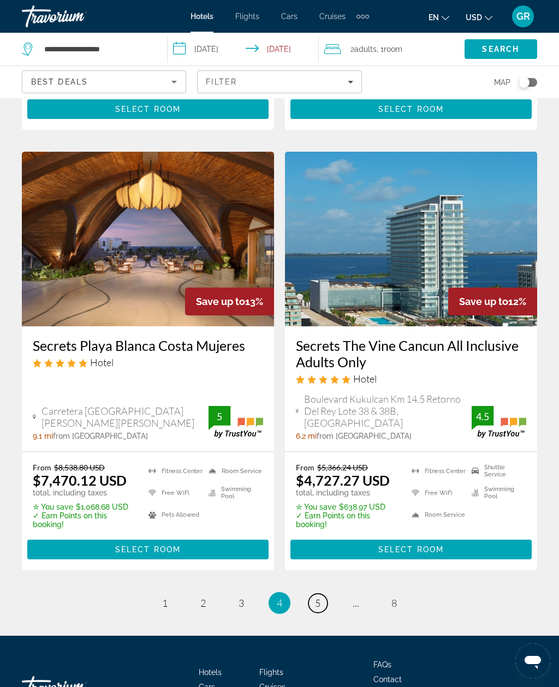
click at [325, 593] on link "page 5" at bounding box center [317, 602] width 19 height 19
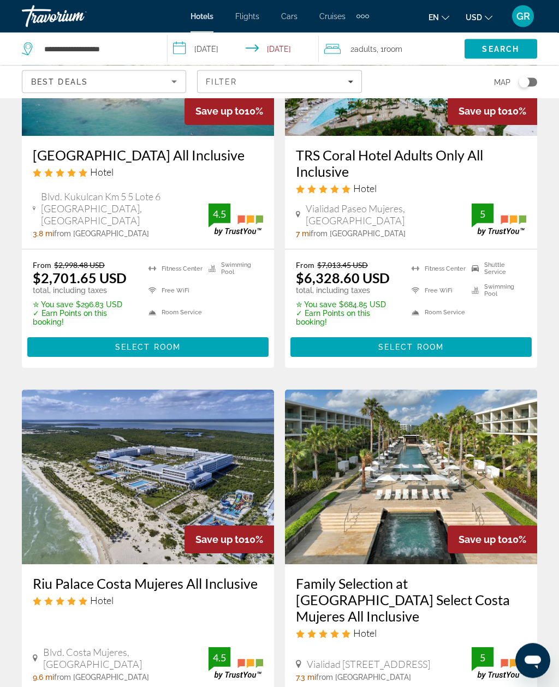
scroll to position [1045, 0]
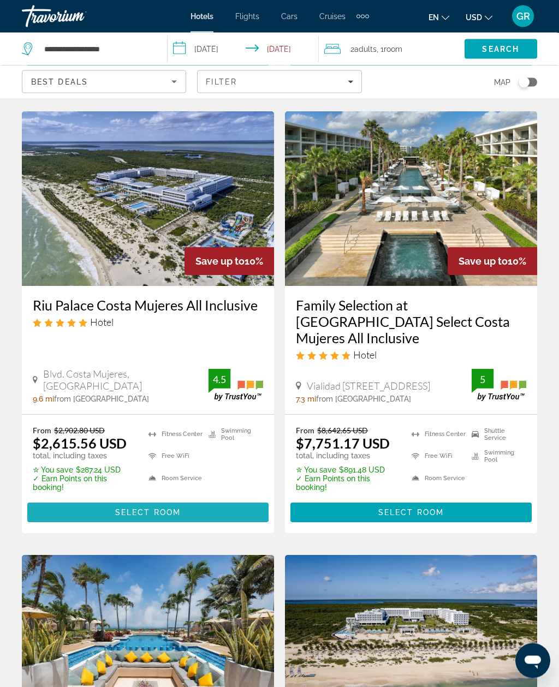
click at [183, 500] on span "Main content" at bounding box center [147, 513] width 241 height 26
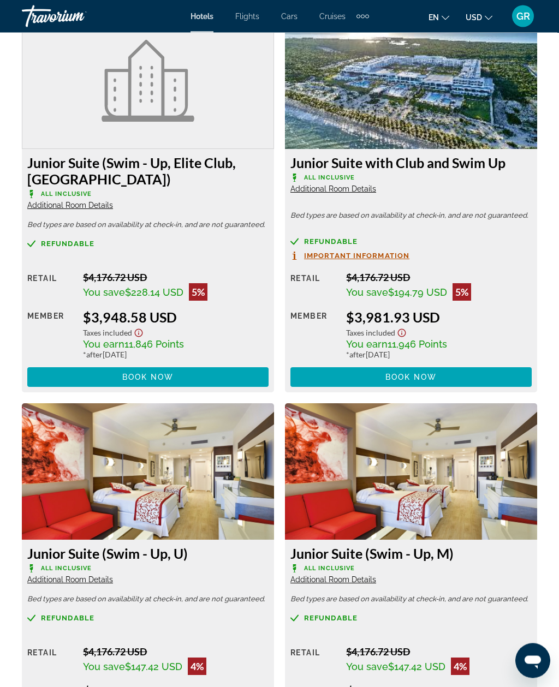
scroll to position [4178, 0]
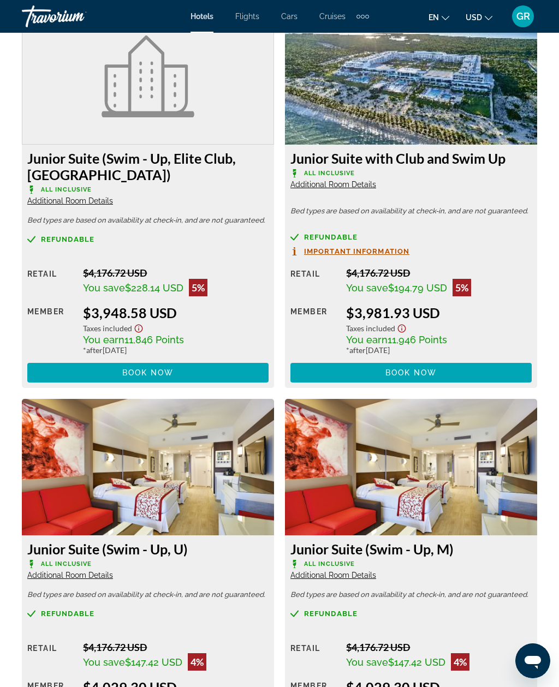
click at [503, 321] on div "Taxes included" at bounding box center [438, 327] width 185 height 13
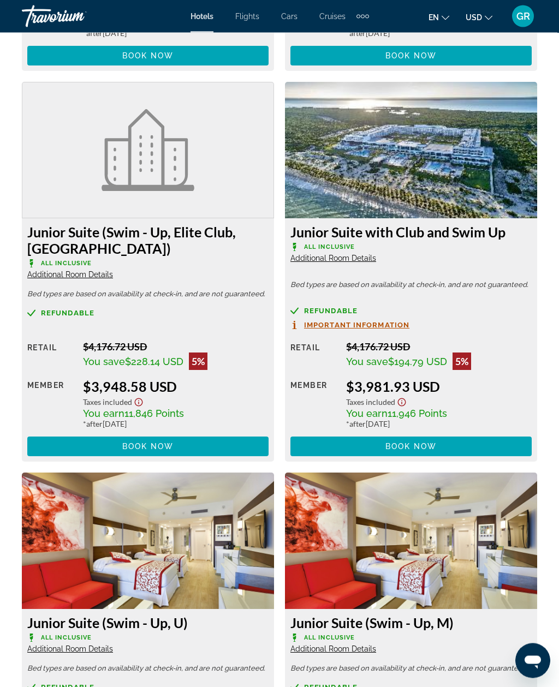
scroll to position [4145, 0]
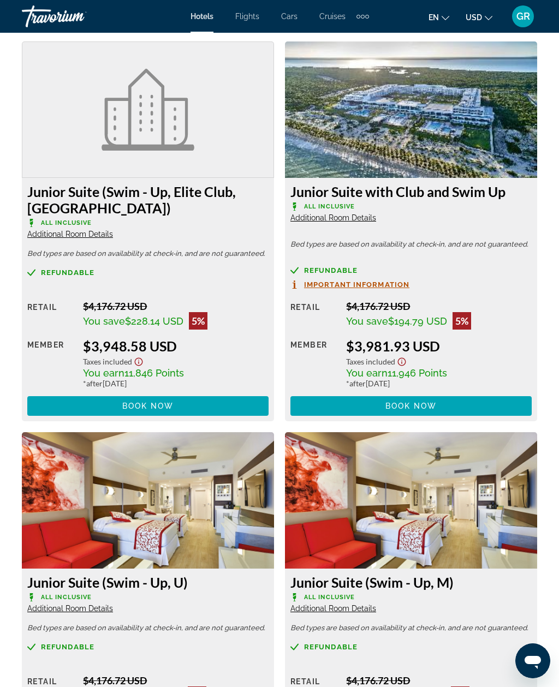
click at [142, 401] on span "Book now" at bounding box center [148, 405] width 52 height 9
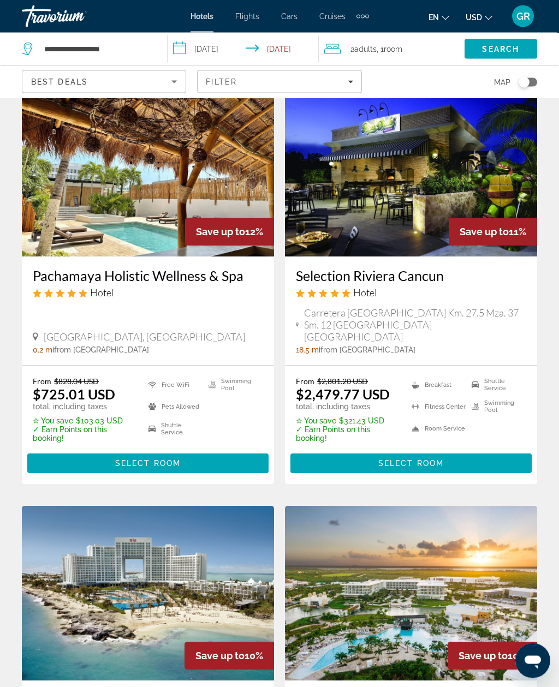
scroll to position [502, 0]
click at [407, 459] on span "Select Room" at bounding box center [410, 463] width 65 height 9
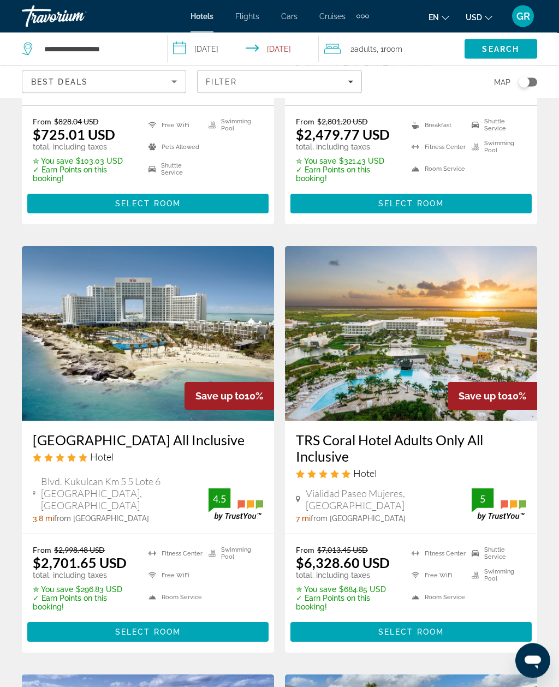
scroll to position [779, 0]
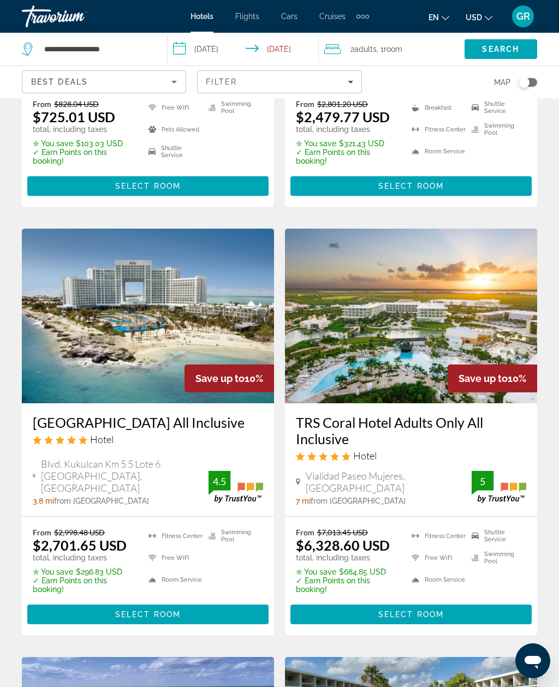
click at [171, 610] on span "Select Room" at bounding box center [147, 614] width 65 height 9
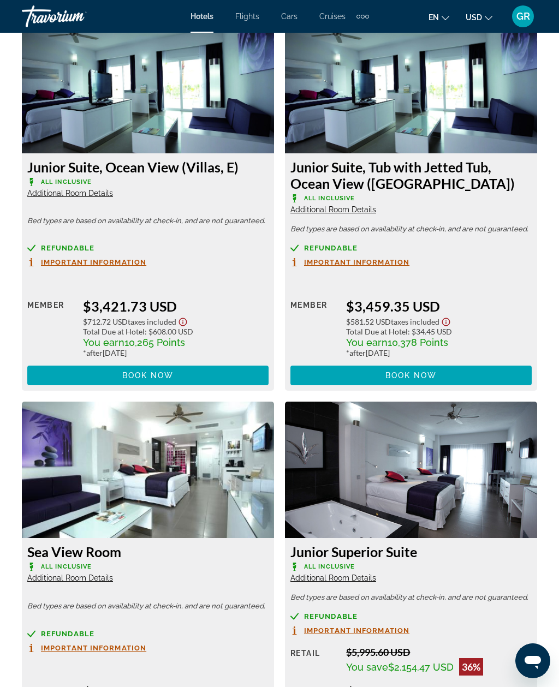
scroll to position [4915, 0]
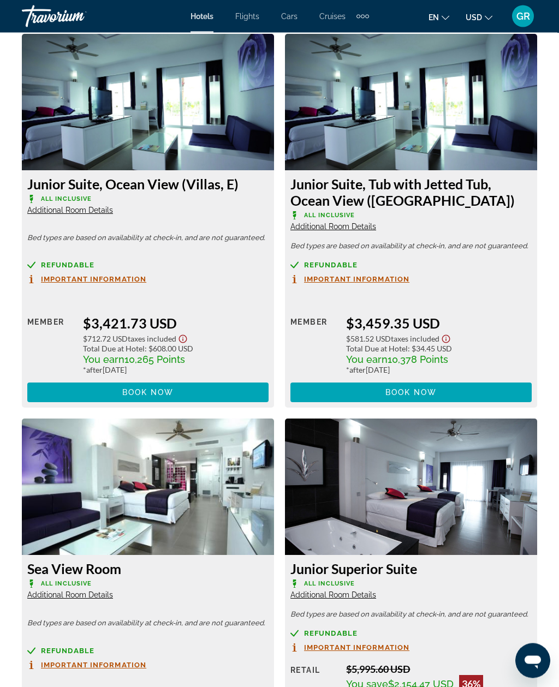
click at [292, 436] on img "Main content" at bounding box center [411, 487] width 252 height 136
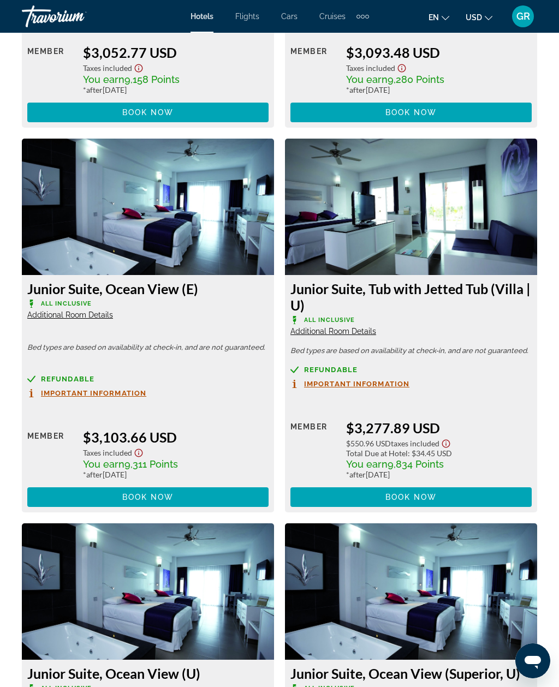
scroll to position [4043, 0]
